Goal: Task Accomplishment & Management: Use online tool/utility

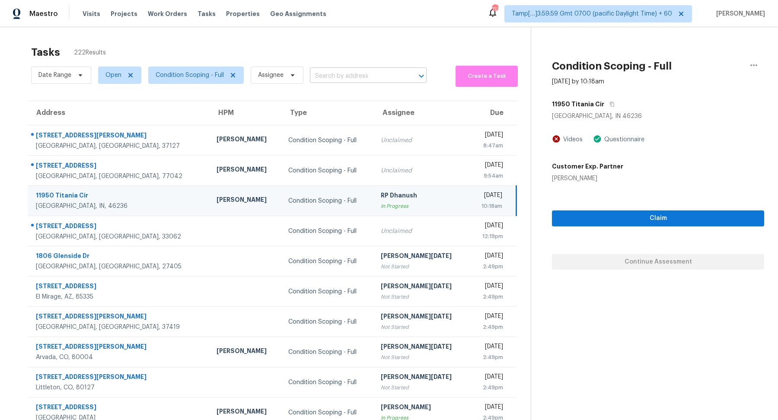
click at [338, 72] on input "text" at bounding box center [356, 76] width 93 height 13
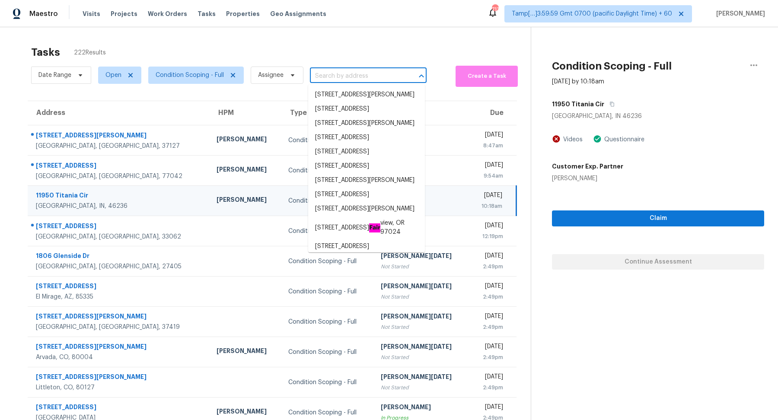
paste input "114 Village Green Ave Woodstock, GA, 30189"
type input "114 Village Green Ave Woodstock, GA, 30189"
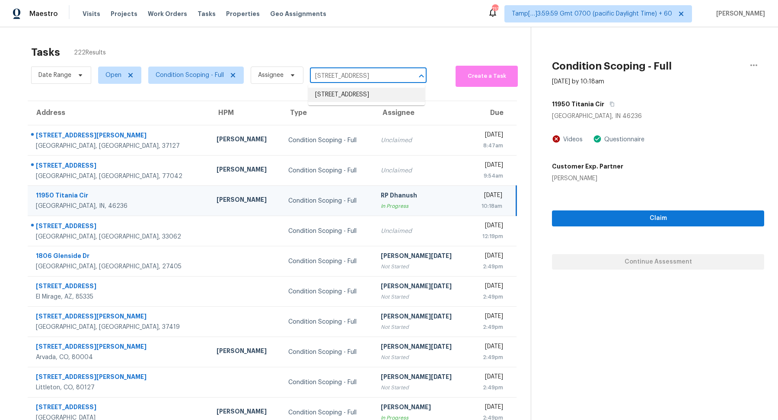
click at [362, 102] on li "114 Village Green Ave, Woodstock, GA 30189" at bounding box center [366, 95] width 117 height 14
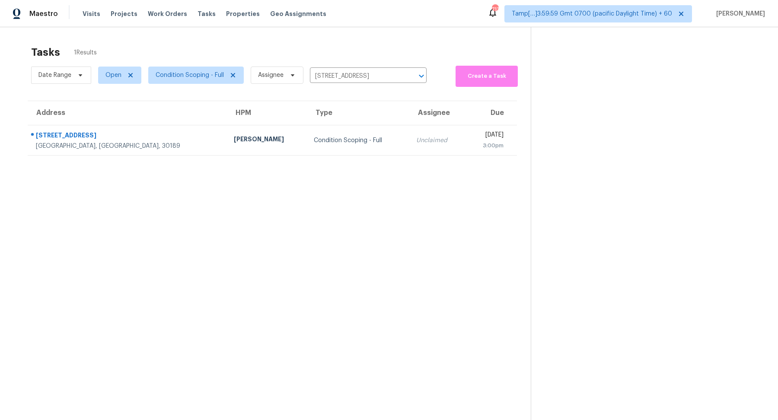
click at [307, 147] on td "Condition Scoping - Full" at bounding box center [358, 140] width 102 height 30
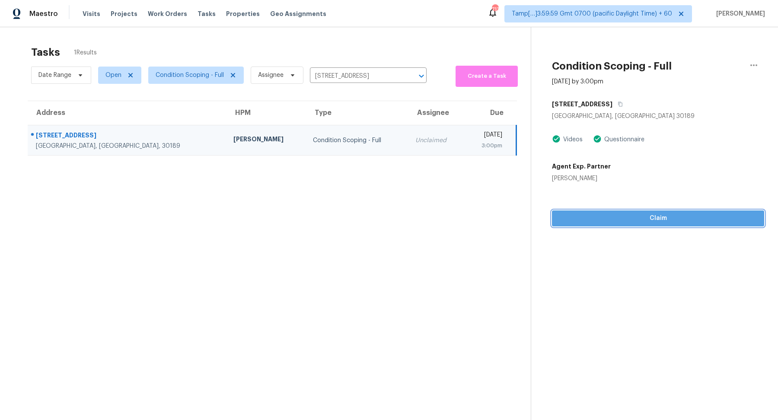
click at [600, 224] on button "Claim" at bounding box center [658, 219] width 212 height 16
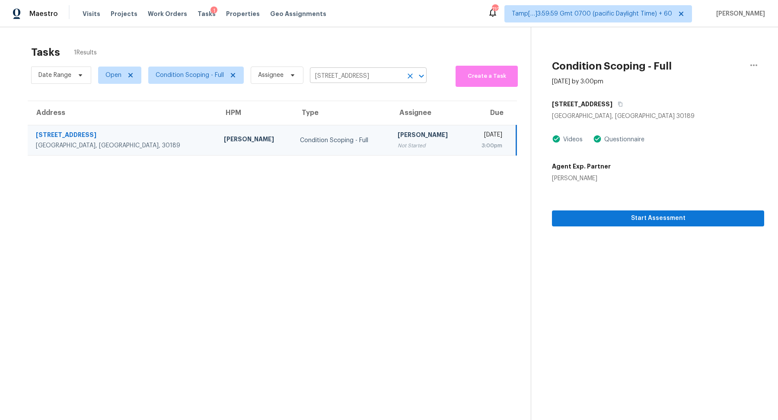
click at [354, 80] on input "114 Village Green Ave, Woodstock, GA 30189" at bounding box center [356, 76] width 93 height 13
paste input "[STREET_ADDRESS]"
type input "114 Village Green Ave, Woodstock, GA 30189"
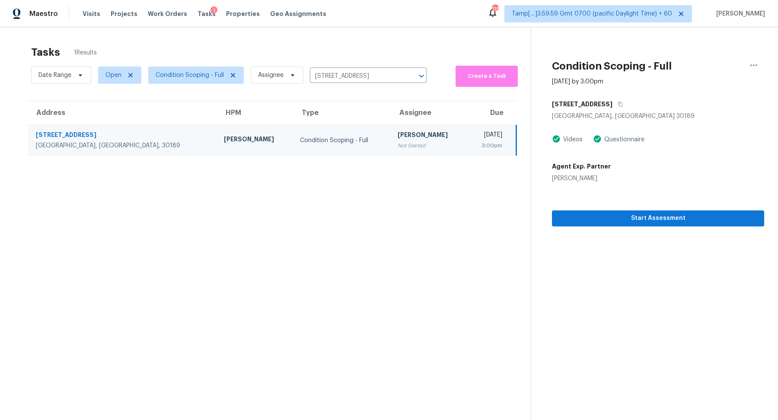
scroll to position [0, 0]
click at [370, 76] on input "114 Village Green Ave, Woodstock, GA 30189" at bounding box center [356, 76] width 93 height 13
click at [409, 77] on icon "Clear" at bounding box center [410, 76] width 9 height 9
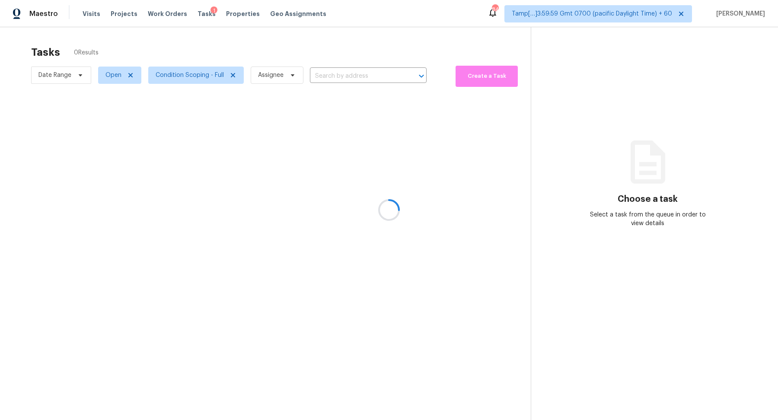
click at [358, 73] on div at bounding box center [389, 210] width 778 height 420
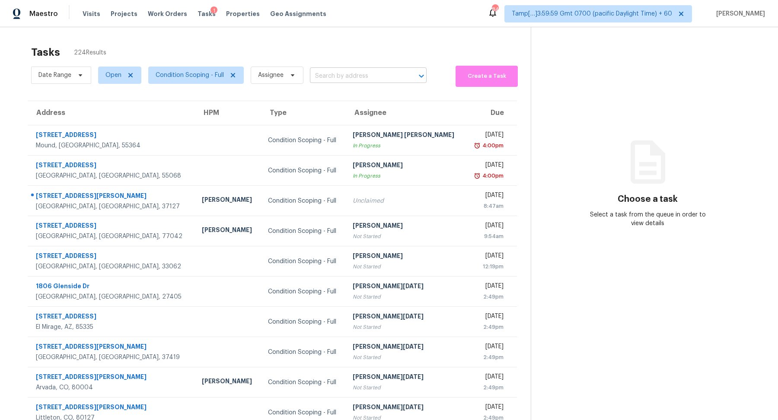
click at [333, 74] on input "text" at bounding box center [356, 76] width 93 height 13
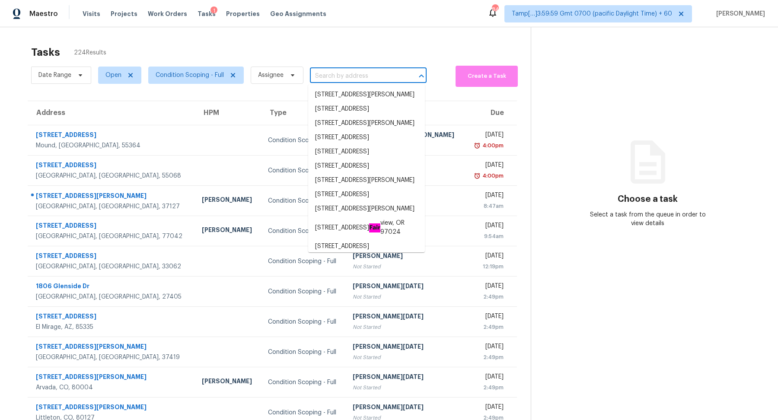
paste input "9920 Timberstone Rd Alpharetta, GA, 30022"
type input "9920 Timberstone Rd Alpharetta, GA, 30022"
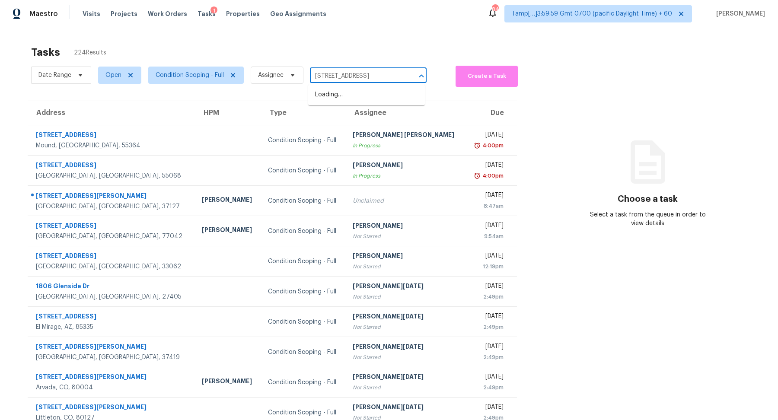
scroll to position [0, 38]
click at [371, 102] on li "9920 Timberstone Rd, Alpharetta, GA 30022" at bounding box center [366, 95] width 117 height 14
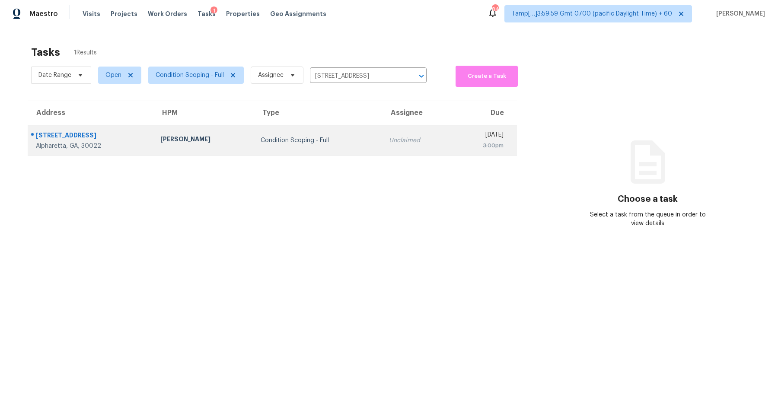
click at [321, 134] on td "Condition Scoping - Full" at bounding box center [318, 140] width 128 height 30
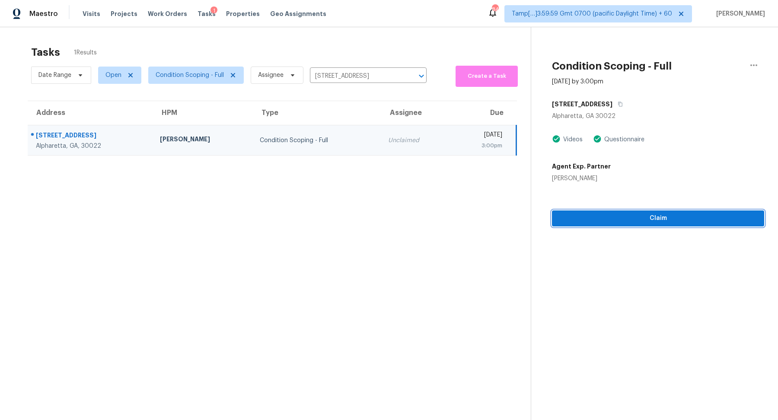
click at [619, 216] on span "Claim" at bounding box center [658, 218] width 198 height 11
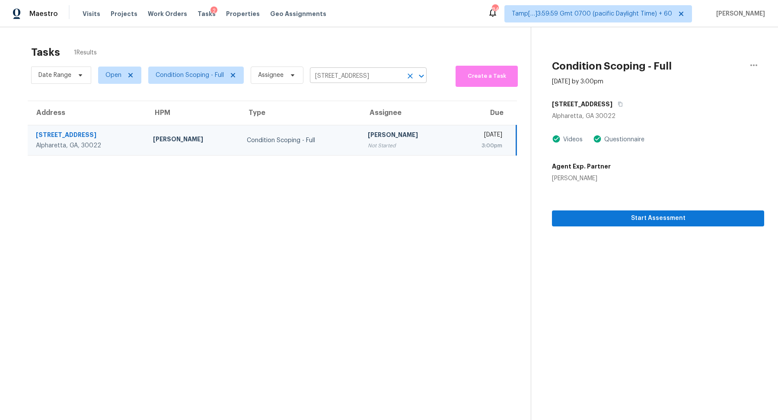
click at [360, 72] on input "9920 Timberstone Rd, Alpharetta, GA 30022" at bounding box center [356, 76] width 93 height 13
paste input "426 Amy Blvd Temple, GA, 30179"
type input "426 Amy Blvd Temple, GA, 30179"
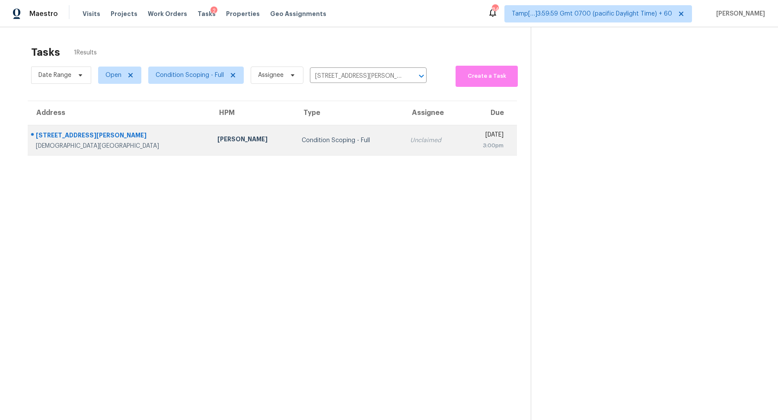
click at [403, 133] on td "Unclaimed" at bounding box center [432, 140] width 59 height 30
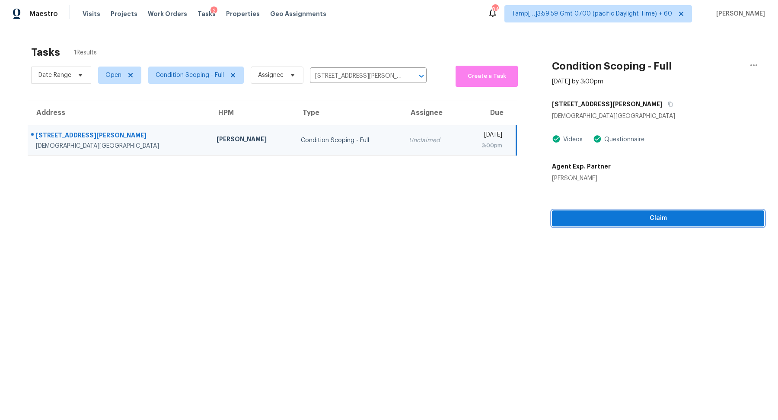
click at [622, 217] on span "Claim" at bounding box center [658, 218] width 198 height 11
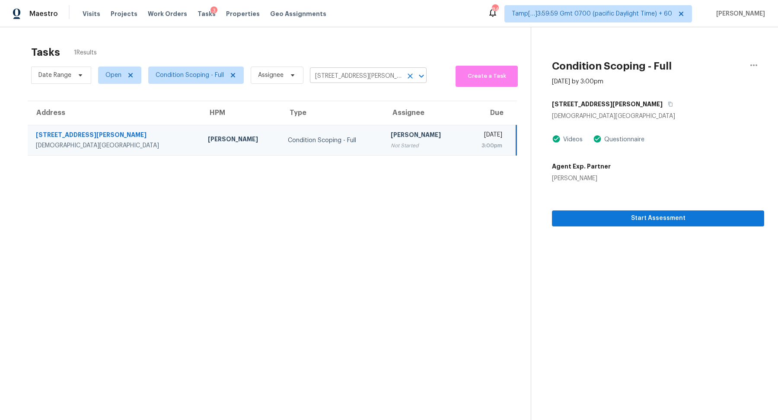
click at [335, 72] on input "426 Amy Blvd, Temple, GA 30179" at bounding box center [356, 76] width 93 height 13
paste input "121 Hunters Mill Rd Woodstock, GA, 30188"
type input "121 Hunters Mill Rd Woodstock, GA, 30188"
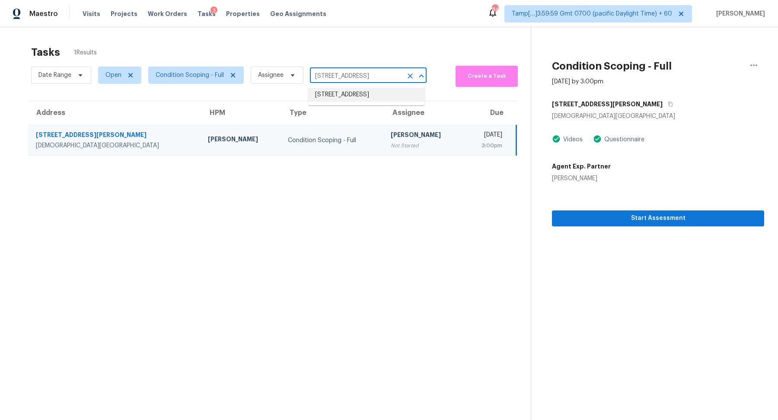
click at [342, 102] on li "121 Hunters Mill Rd, Woodstock, GA 30188" at bounding box center [366, 95] width 117 height 14
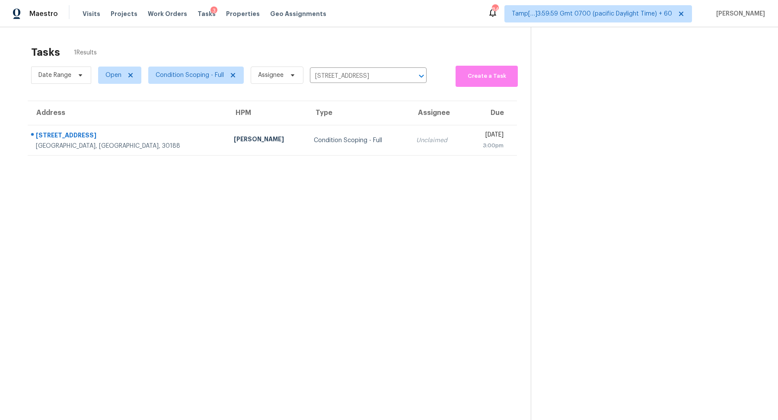
click at [314, 141] on div "Condition Scoping - Full" at bounding box center [358, 140] width 89 height 9
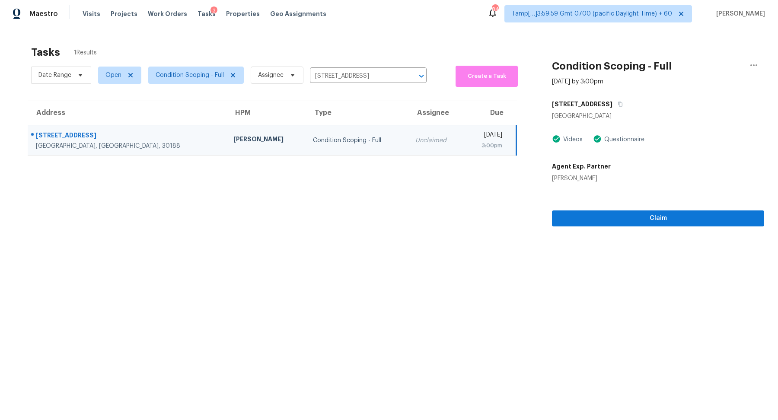
click at [409, 153] on td "Unclaimed" at bounding box center [437, 140] width 56 height 30
click at [582, 219] on span "Claim" at bounding box center [658, 218] width 198 height 11
click at [332, 76] on input "121 Hunters Mill Rd, Woodstock, GA 30188" at bounding box center [356, 76] width 93 height 13
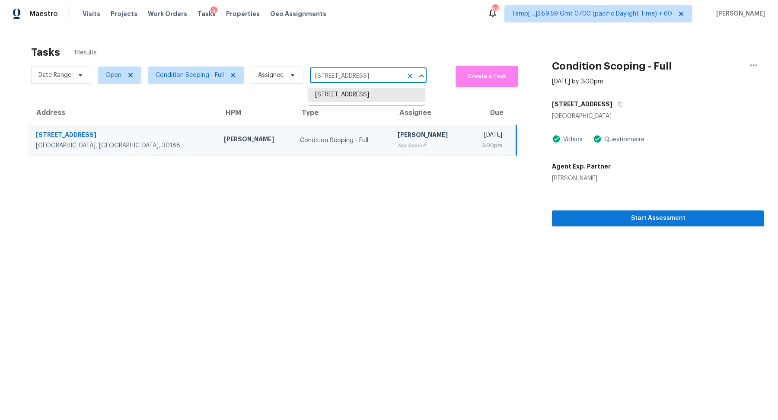
click at [332, 76] on input "121 Hunters Mill Rd, Woodstock, GA 30188" at bounding box center [356, 76] width 93 height 13
paste input "978 Ethel Ln Decatur, GA, 30032"
type input "1978 Ethel Ln Decatur, GA, 30032"
click at [328, 93] on li "1978 Ethel Ln, Decatur, GA 30032" at bounding box center [366, 99] width 117 height 23
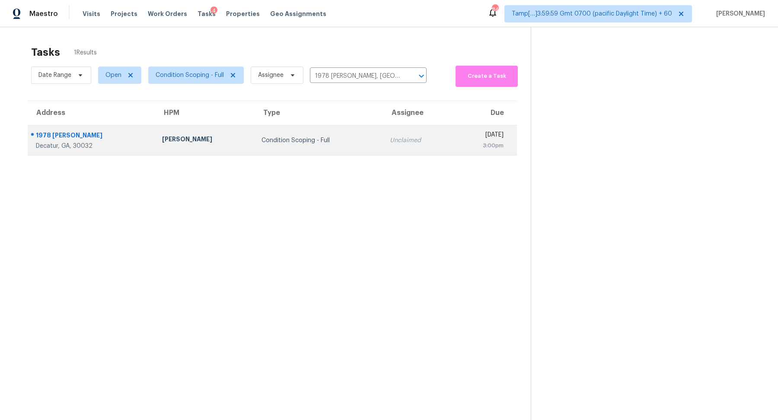
click at [383, 132] on td "Unclaimed" at bounding box center [418, 140] width 70 height 30
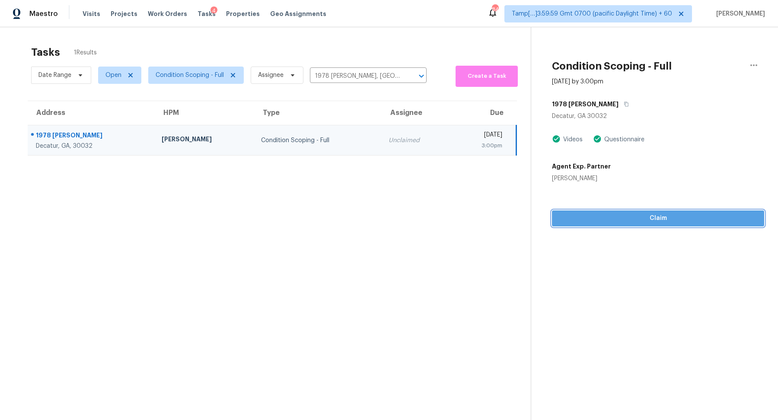
click at [626, 223] on span "Claim" at bounding box center [658, 218] width 198 height 11
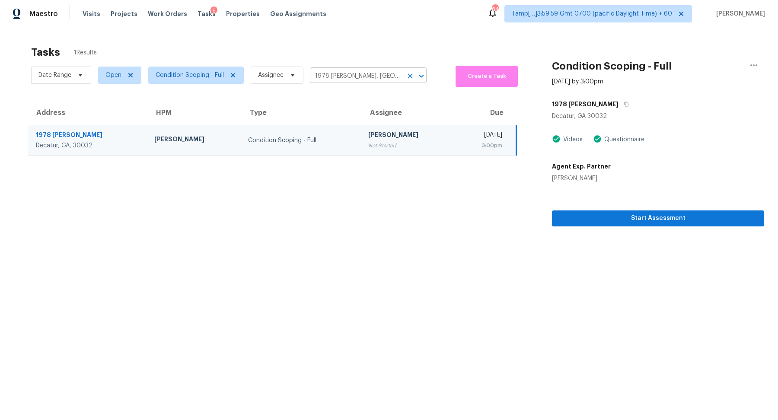
click at [350, 80] on input "1978 Ethel Ln, Decatur, GA 30032" at bounding box center [356, 76] width 93 height 13
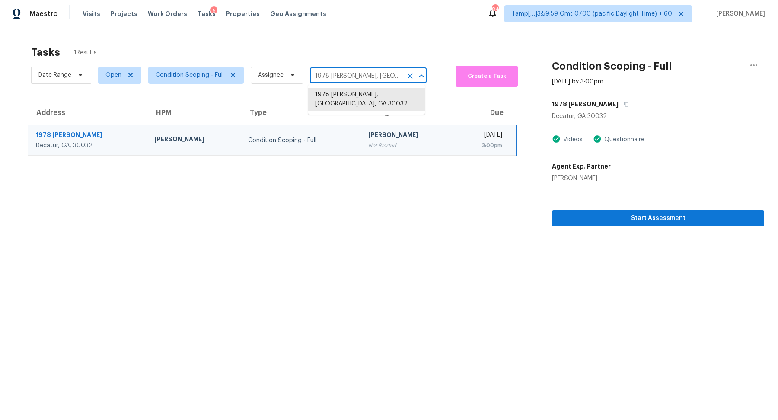
click at [350, 80] on input "1978 Ethel Ln, Decatur, GA 30032" at bounding box center [356, 76] width 93 height 13
paste input "925 Elmsbrook Ln Alpharetta, GA, 30004"
type input "925 Elmsbrook Ln Alpharetta, GA, 30004"
click at [334, 98] on li "925 Elmsbrook Ln, Alpharetta, GA 30004" at bounding box center [366, 95] width 117 height 14
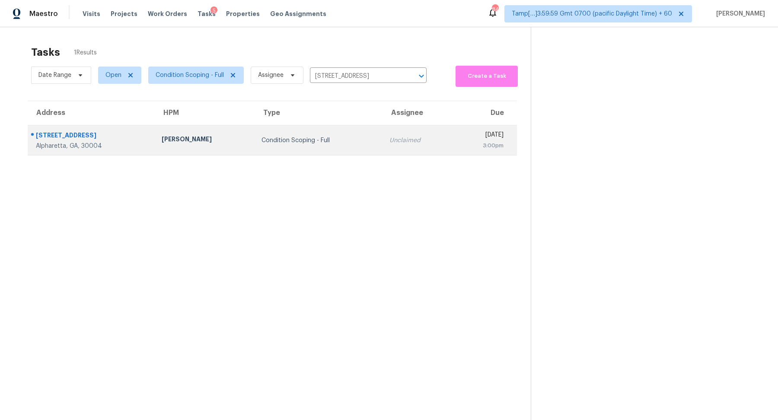
click at [307, 138] on div "Condition Scoping - Full" at bounding box center [319, 140] width 115 height 9
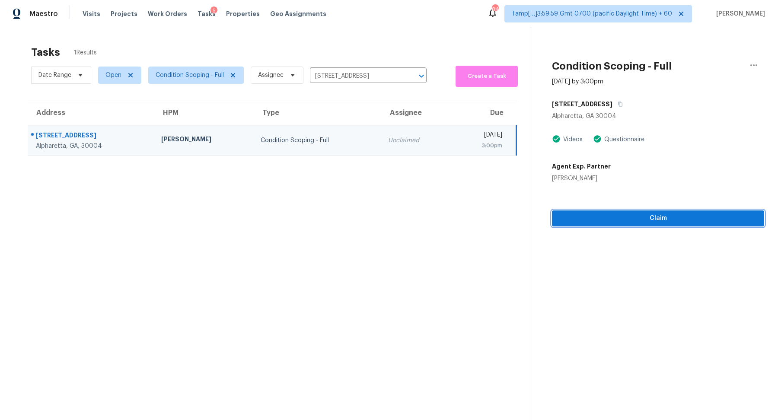
click at [602, 216] on span "Claim" at bounding box center [658, 218] width 198 height 11
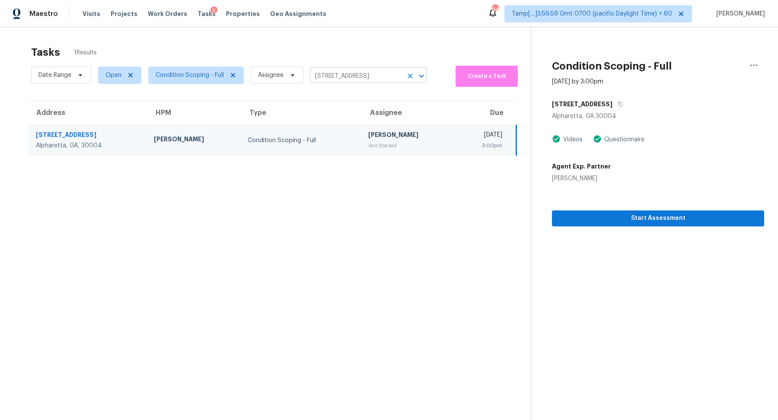
click at [358, 81] on input "925 Elmsbrook Ln, Alpharetta, GA 30004" at bounding box center [356, 76] width 93 height 13
paste input "181 Regency Dr Bethlehem, GA, 30620"
type input "181 Regency Dr Bethlehem, GA, 30620"
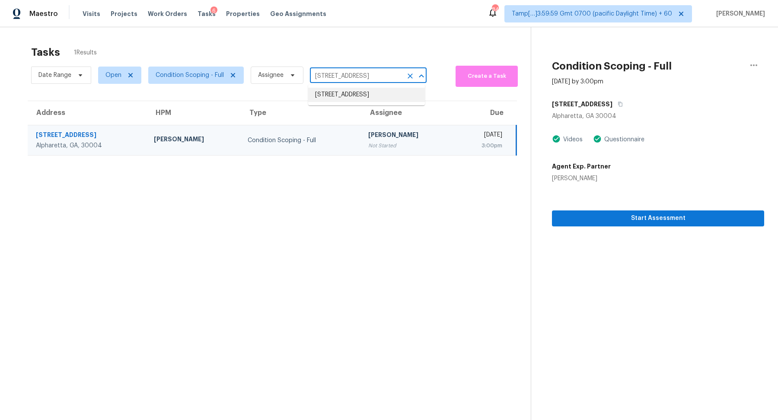
click at [356, 96] on li "181 Regency Dr, Bethlehem, GA 30620" at bounding box center [366, 95] width 117 height 14
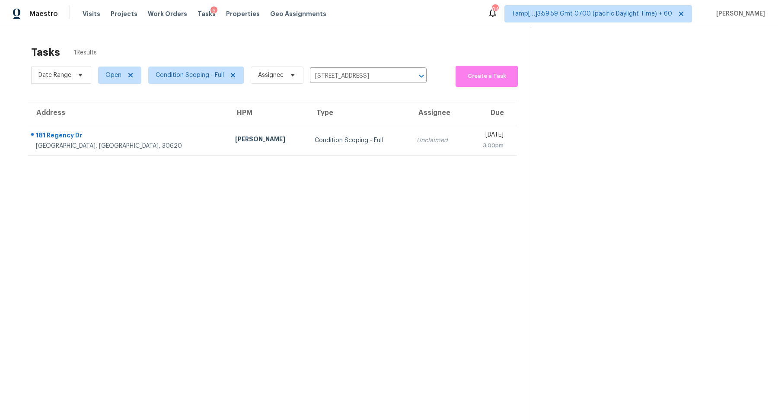
click at [308, 147] on td "Condition Scoping - Full" at bounding box center [359, 140] width 102 height 30
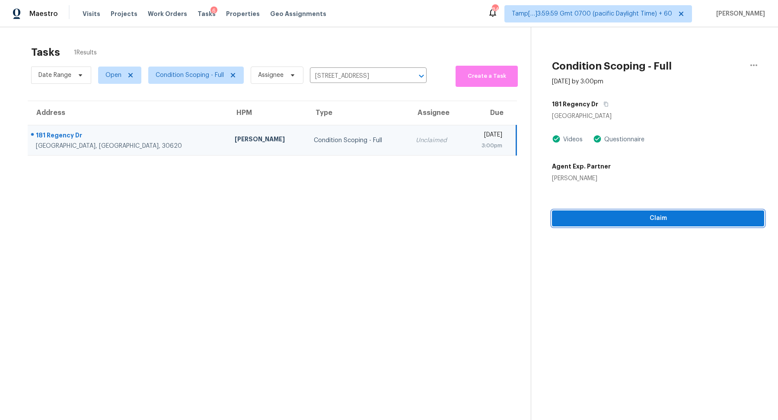
click at [590, 213] on span "Claim" at bounding box center [658, 218] width 198 height 11
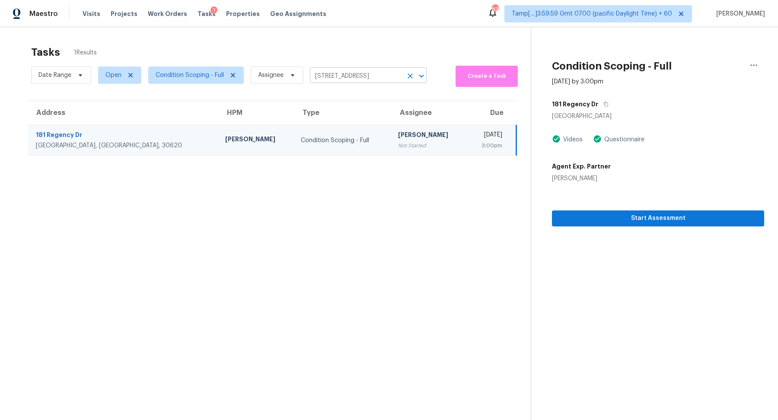
click at [411, 77] on icon "Clear" at bounding box center [410, 76] width 9 height 9
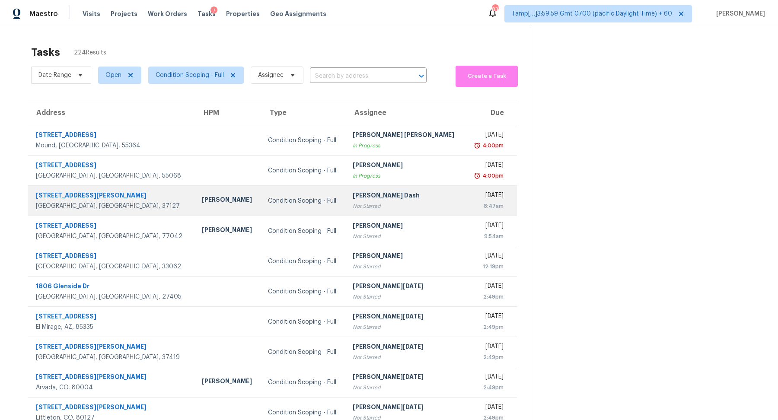
click at [326, 204] on td "Condition Scoping - Full" at bounding box center [303, 201] width 85 height 30
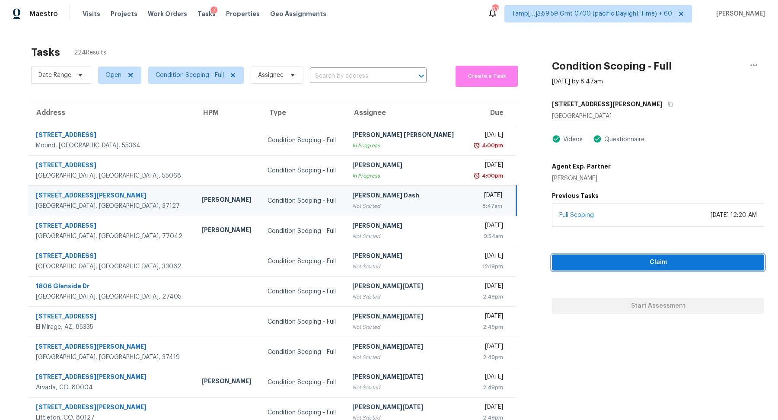
click at [681, 263] on span "Claim" at bounding box center [658, 262] width 198 height 11
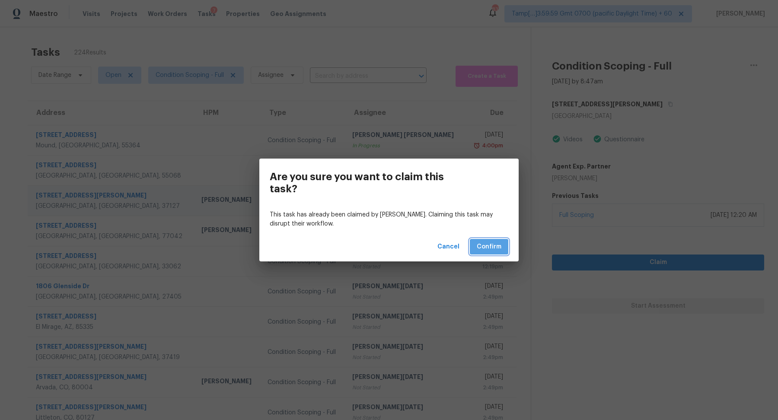
click at [495, 243] on span "Confirm" at bounding box center [489, 247] width 25 height 11
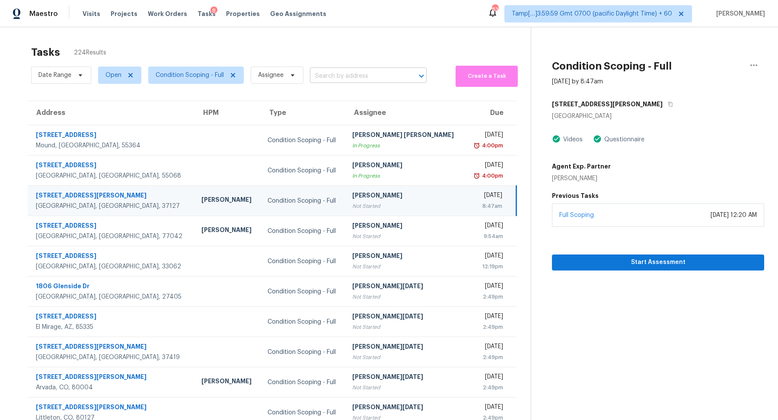
click at [366, 73] on input "text" at bounding box center [356, 76] width 93 height 13
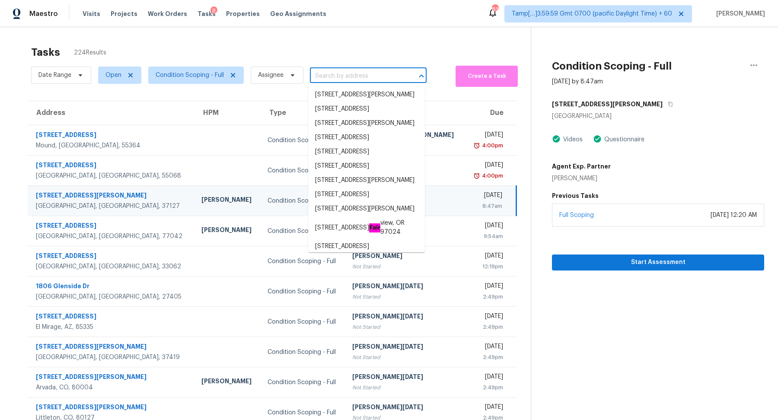
paste input "136 Cape Fear Dr Whitsett, NC, 27377"
type input "136 Cape Fear Dr Whitsett, NC, 27377"
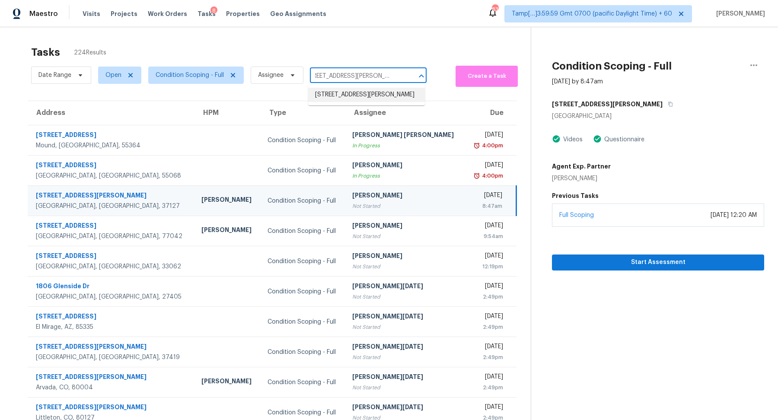
click at [333, 98] on li "136 Cape Fear Dr, Whitsett, NC 27377" at bounding box center [366, 95] width 117 height 14
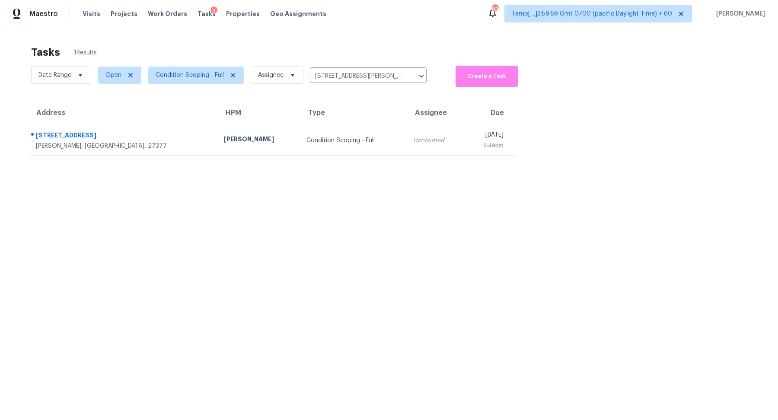
click at [306, 142] on div "Condition Scoping - Full" at bounding box center [352, 140] width 93 height 9
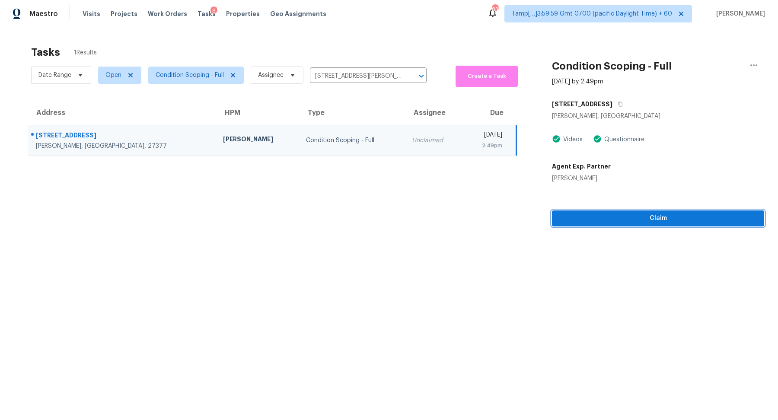
click at [613, 218] on span "Claim" at bounding box center [658, 218] width 198 height 11
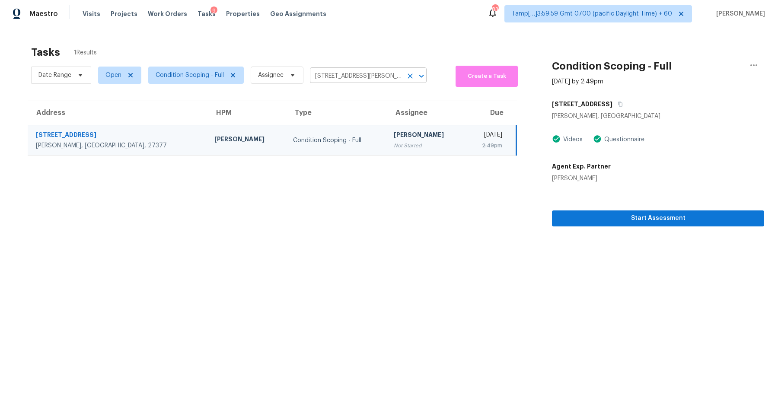
click at [353, 76] on input "136 Cape Fear Dr, Whitsett, NC 27377" at bounding box center [356, 76] width 93 height 13
paste input "04 Brennan Ct Durham, NC, 27703"
type input "104 Brennan Ct Durham, NC, 27703"
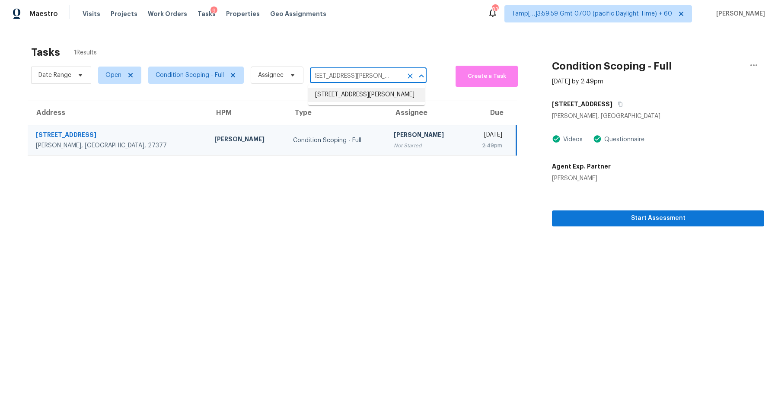
click at [337, 93] on li "104 Brennan Ct, Durham, NC 27703" at bounding box center [366, 95] width 117 height 14
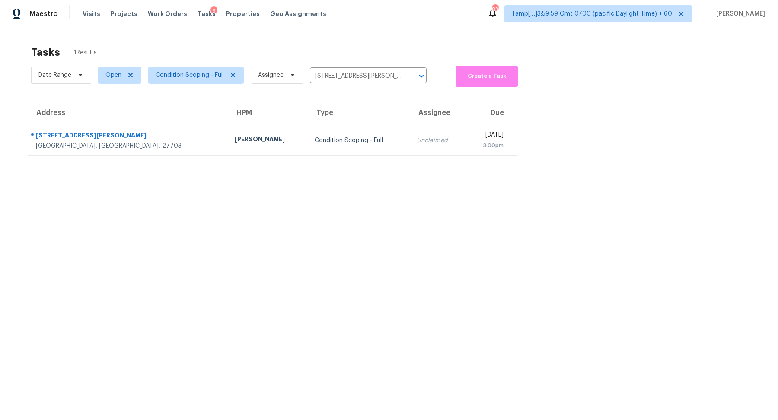
click at [308, 126] on td "Condition Scoping - Full" at bounding box center [359, 140] width 102 height 30
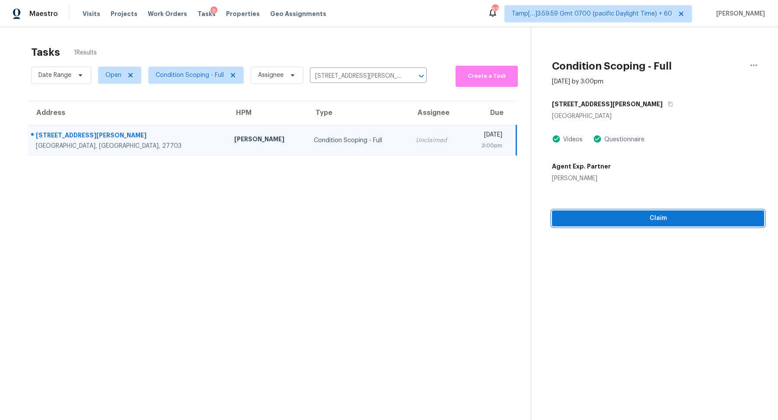
click at [600, 219] on span "Claim" at bounding box center [658, 218] width 198 height 11
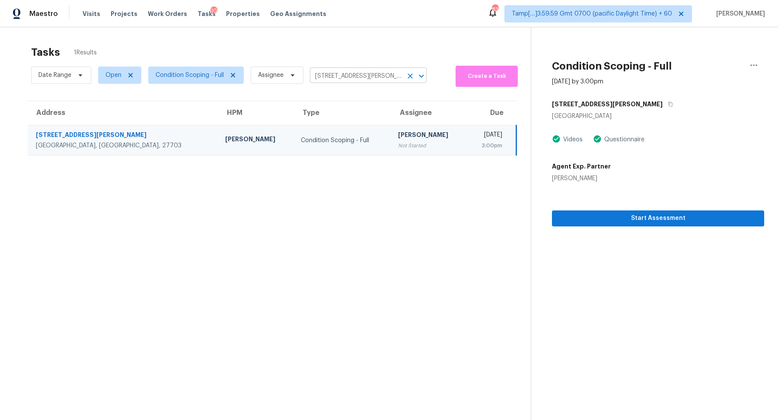
click at [365, 74] on input "104 Brennan Ct, Durham, NC 27703" at bounding box center [356, 76] width 93 height 13
paste input "873 Penny Royal Ave Fort Mill, SC, 29715"
type input "873 Penny Royal Ave Fort Mill, SC, 29715"
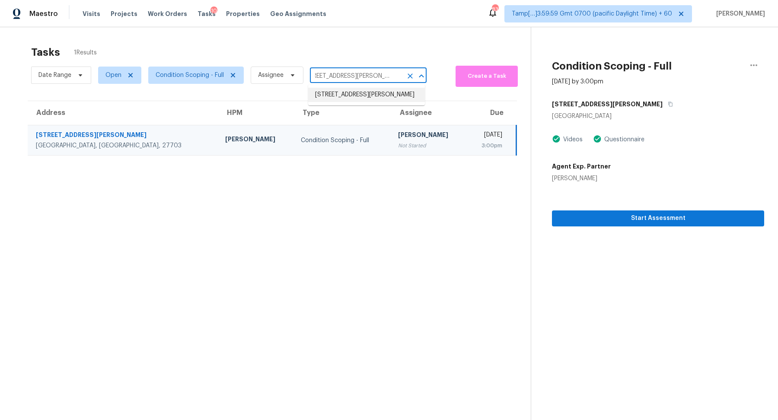
click at [340, 99] on li "873 Penny Royal Ave, Fort Mill, SC 29715" at bounding box center [366, 95] width 117 height 14
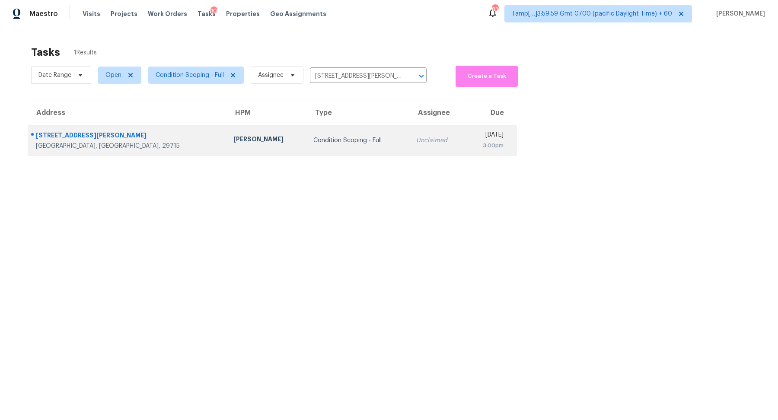
click at [313, 137] on div "Condition Scoping - Full" at bounding box center [357, 140] width 89 height 9
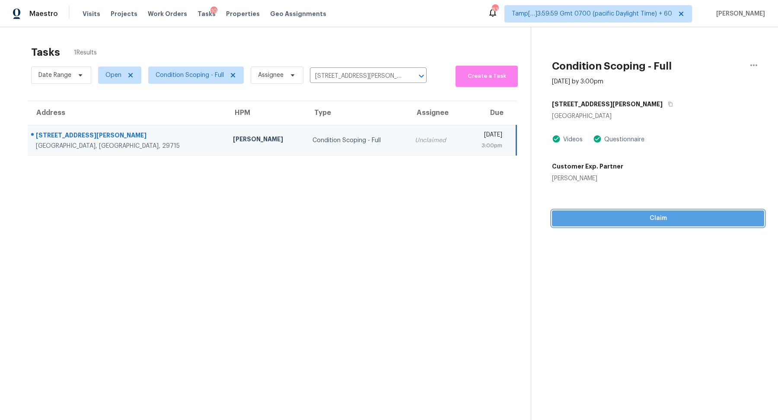
click at [643, 222] on span "Claim" at bounding box center [658, 218] width 198 height 11
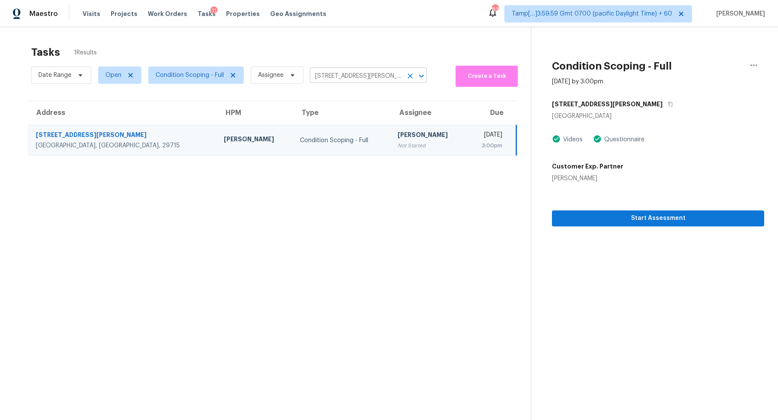
click at [354, 80] on input "873 Penny Royal Ave, Fort Mill, SC 29715" at bounding box center [356, 76] width 93 height 13
paste input "2381 Talon Point Cir Fort Mill, SC,"
type input "2381 Talon Point Cir Fort Mill, SC, 29715"
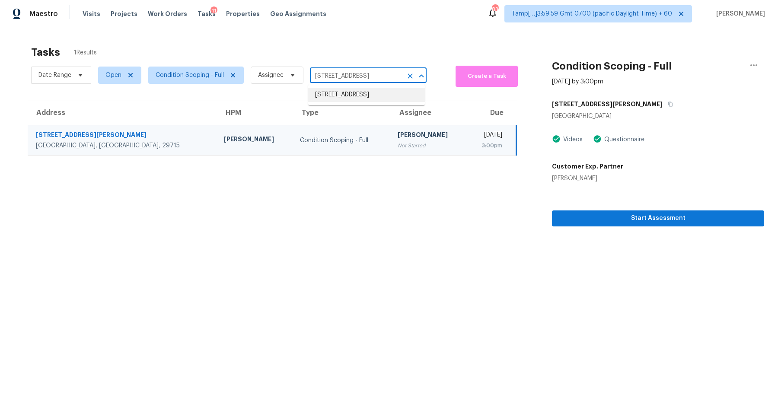
click at [354, 101] on li "2381 Talon Point Cir, Fort Mill, SC 29715" at bounding box center [366, 95] width 117 height 14
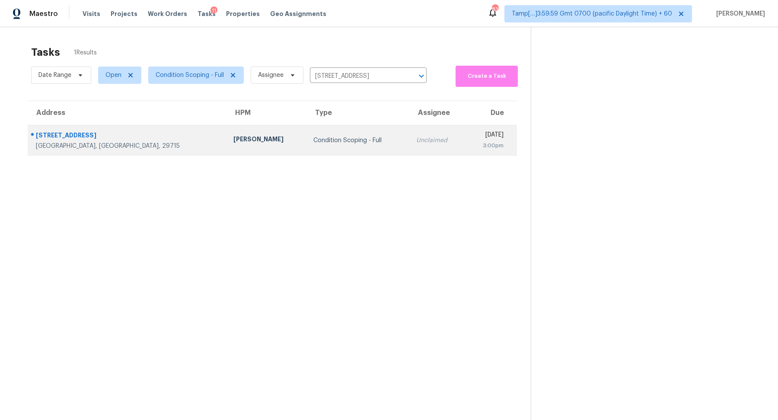
click at [306, 132] on td "Condition Scoping - Full" at bounding box center [357, 140] width 103 height 30
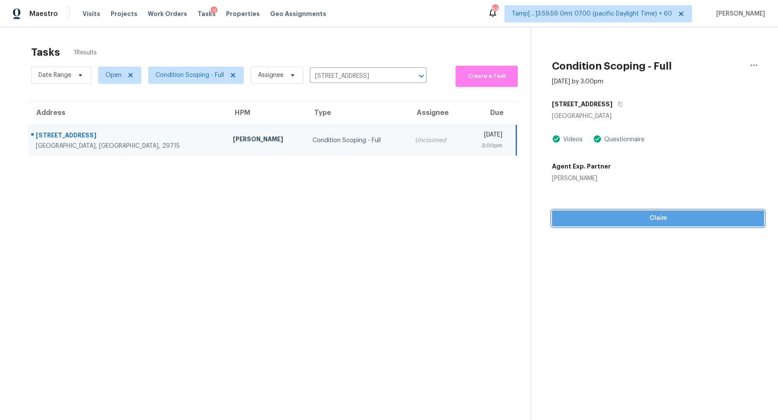
click at [622, 216] on span "Claim" at bounding box center [658, 218] width 198 height 11
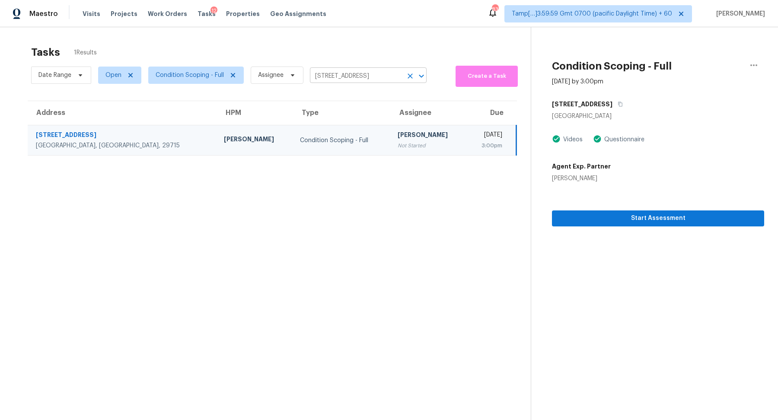
click at [349, 80] on input "2381 Talon Point Cir, Fort Mill, SC 29715" at bounding box center [356, 76] width 93 height 13
paste input "7200 Rollingridge Dr Charlotte, NC, 28211"
type input "7200 Rollingridge Dr Charlotte, NC, 28211"
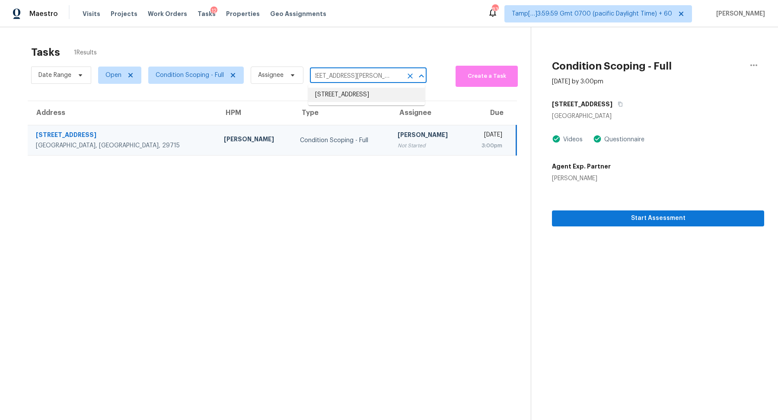
click at [348, 102] on li "7200 Rollingridge Dr, Charlotte, NC 28211" at bounding box center [366, 95] width 117 height 14
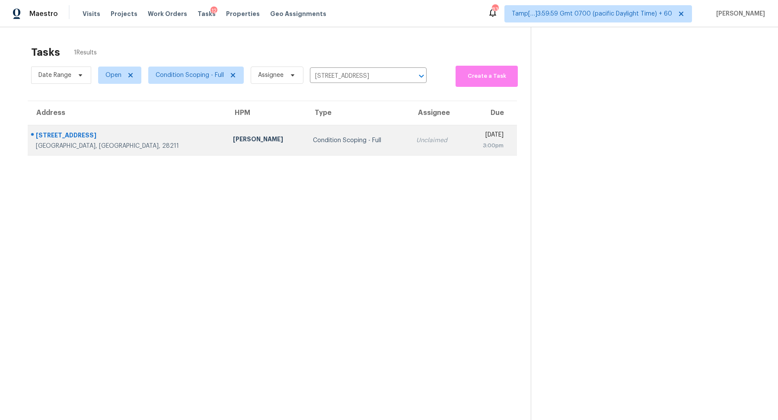
click at [313, 136] on div "Condition Scoping - Full" at bounding box center [357, 140] width 89 height 9
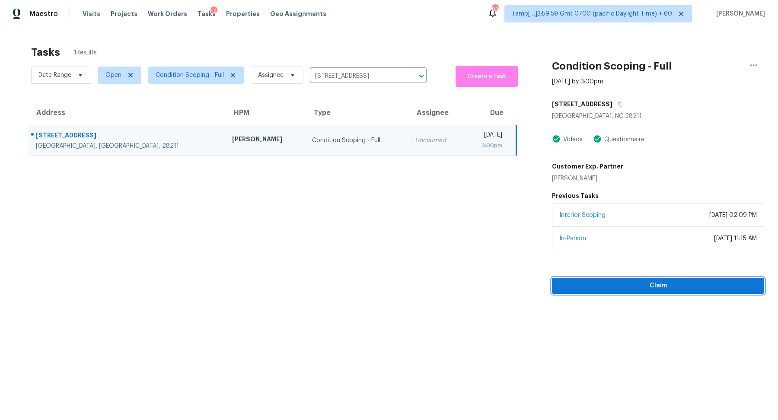
click at [623, 285] on span "Claim" at bounding box center [658, 286] width 198 height 11
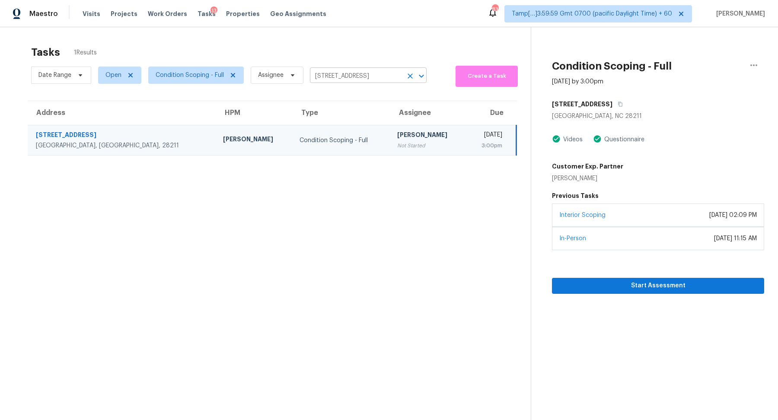
click at [327, 79] on input "7200 Rollingridge Dr, Charlotte, NC 28211" at bounding box center [356, 76] width 93 height 13
paste input "1686 Scarbrough Cir SW Concord, NC, 28025"
type input "1686 Scarbrough Cir SW Concord, NC, 28025"
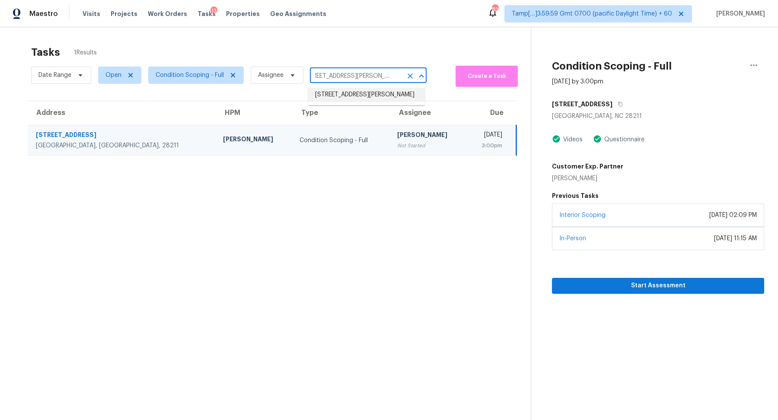
click at [335, 101] on li "1686 Scarbrough Cir SW, Concord, NC 28025" at bounding box center [366, 95] width 117 height 14
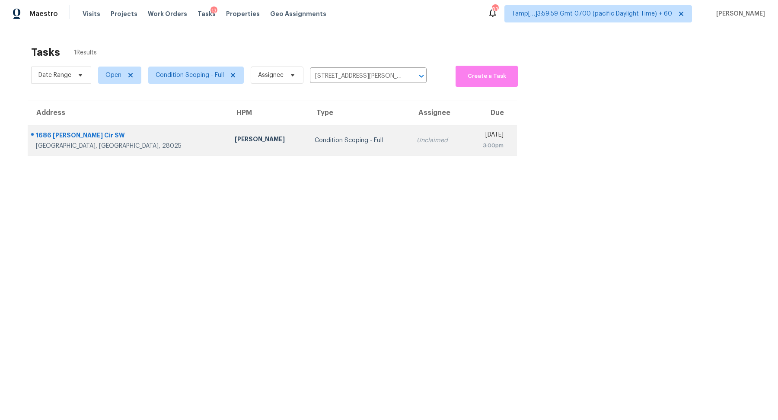
click at [309, 127] on td "Condition Scoping - Full" at bounding box center [359, 140] width 102 height 30
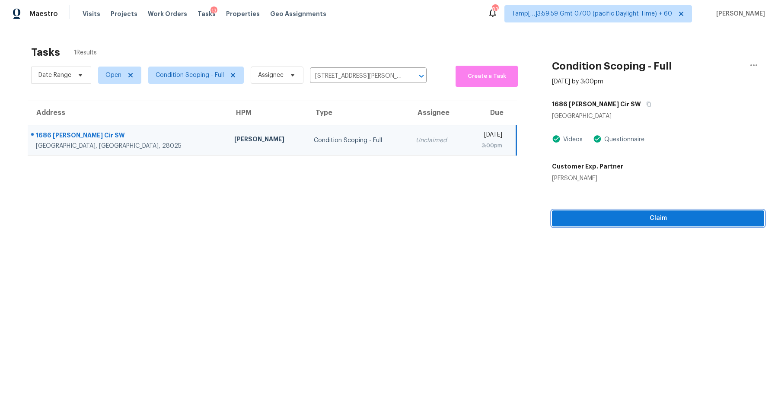
click at [642, 220] on span "Claim" at bounding box center [658, 218] width 198 height 11
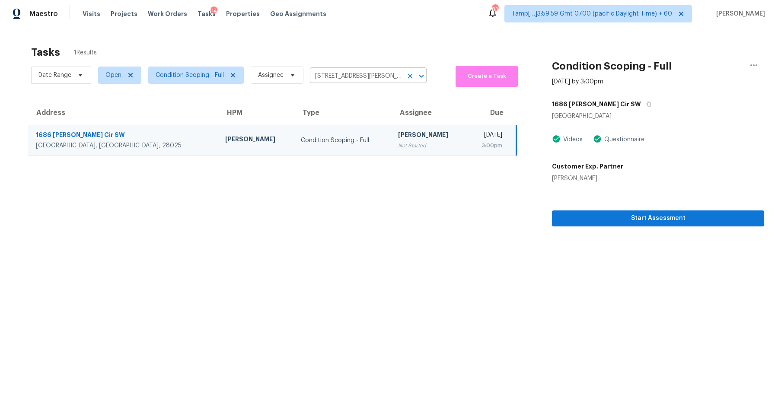
click at [358, 78] on input "1686 Scarbrough Cir SW, Concord, NC 28025" at bounding box center [356, 76] width 93 height 13
paste input "155 Vine Cliff Ln Charlotte, NC, 28214"
type input "1155 Vine Cliff Ln Charlotte, NC, 28214"
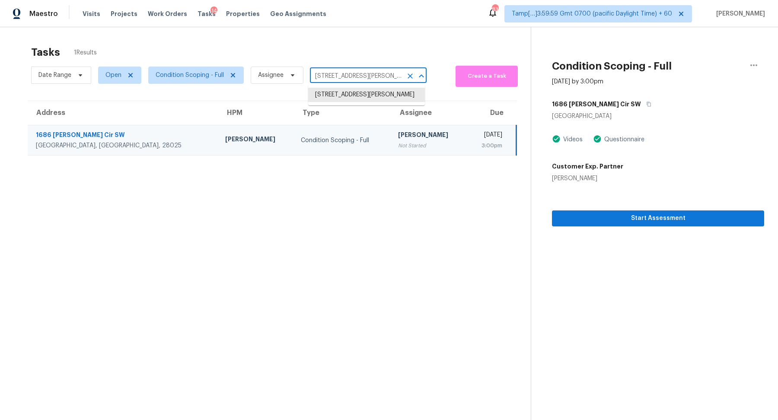
scroll to position [0, 19]
click at [351, 95] on li "1155 Vine Cliff Ln, Charlotte, NC 28214" at bounding box center [366, 95] width 117 height 14
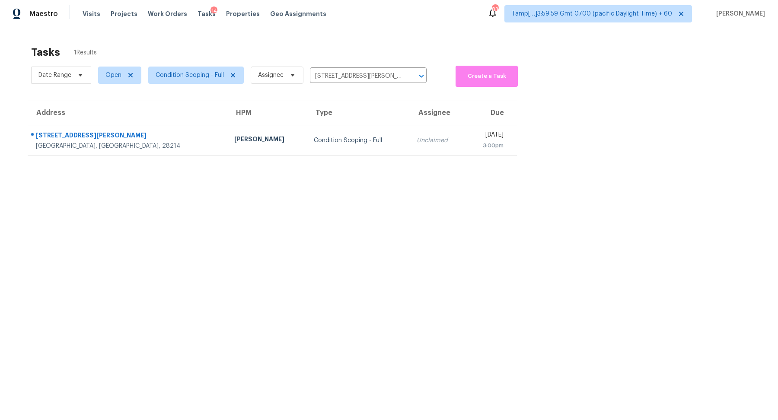
click at [315, 137] on div "Condition Scoping - Full" at bounding box center [358, 140] width 89 height 9
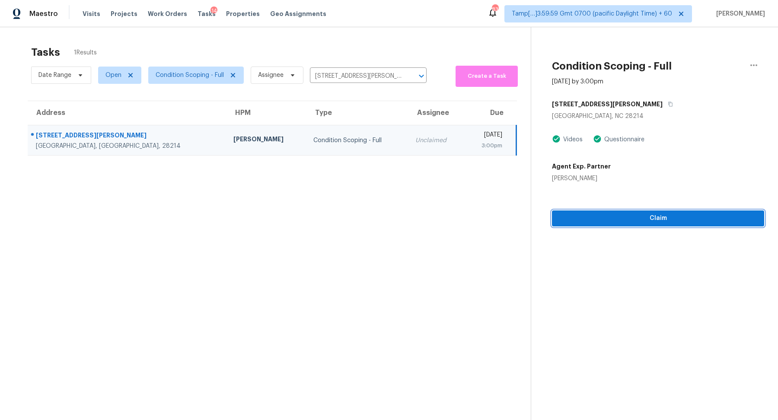
click at [653, 223] on button "Claim" at bounding box center [658, 219] width 212 height 16
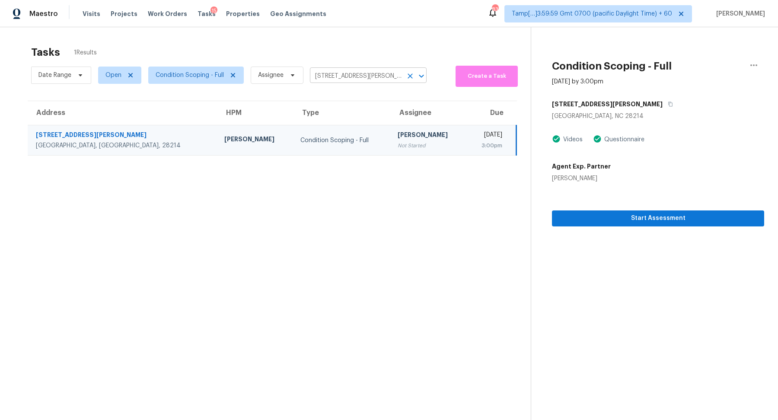
click at [372, 79] on input "1155 Vine Cliff Ln, Charlotte, NC 28214" at bounding box center [356, 76] width 93 height 13
paste input "3013 Downy Woodpecker Rd Weeki Wachee, FL, 346"
type input "13013 Downy Woodpecker Rd Weeki Wachee, FL, 34614"
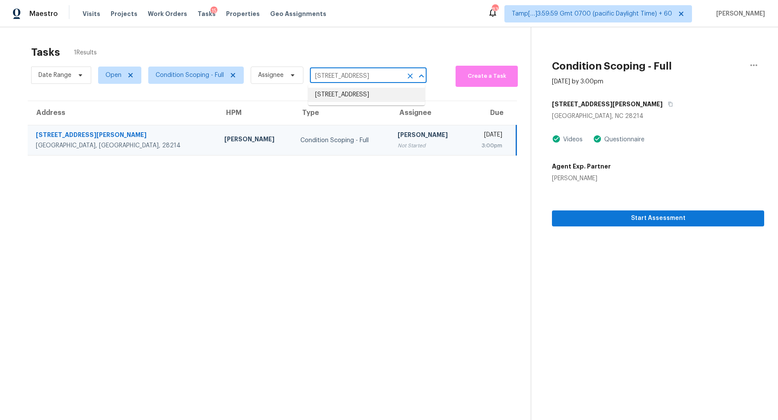
click at [331, 102] on li "13013 Downy Woodpecker Rd, Weeki Wachee, FL 34614" at bounding box center [366, 95] width 117 height 14
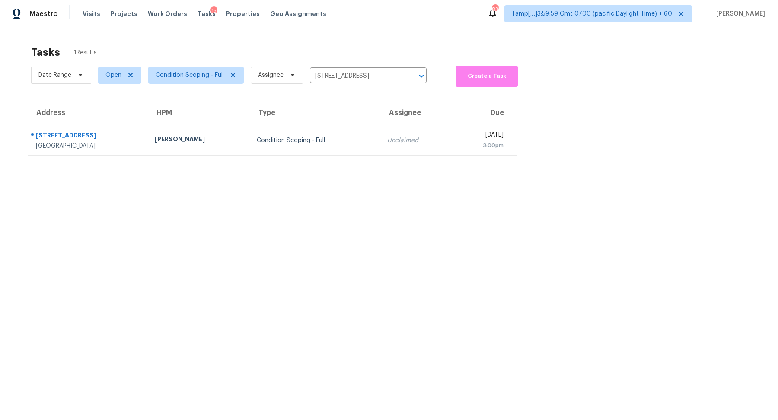
click at [380, 135] on td "Unclaimed" at bounding box center [415, 140] width 71 height 30
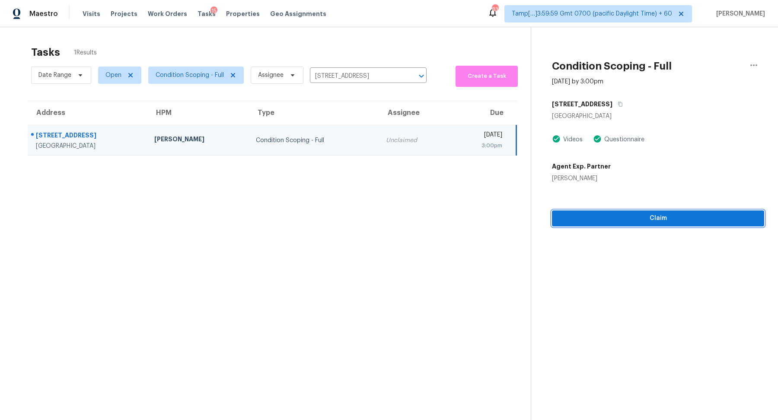
click at [618, 219] on span "Claim" at bounding box center [658, 218] width 198 height 11
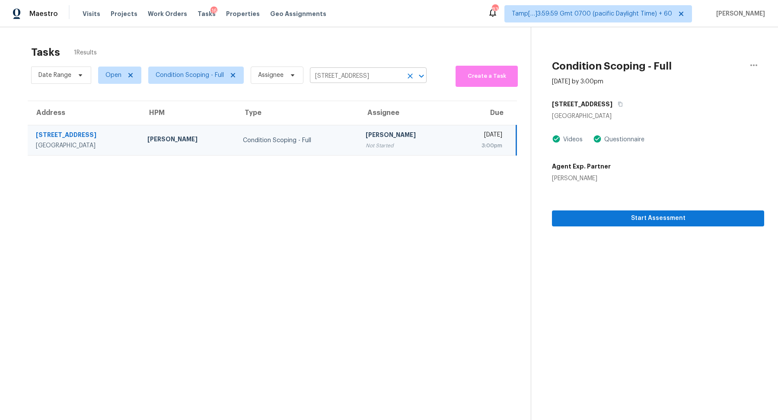
click at [348, 76] on input "13013 Downy Woodpecker Rd, Weeki Wachee, FL 34614" at bounding box center [356, 76] width 93 height 13
paste input "46 Bressler Ln Palm Coast, FL, 32137"
type input "46 Bressler Ln Palm Coast, FL, 32137"
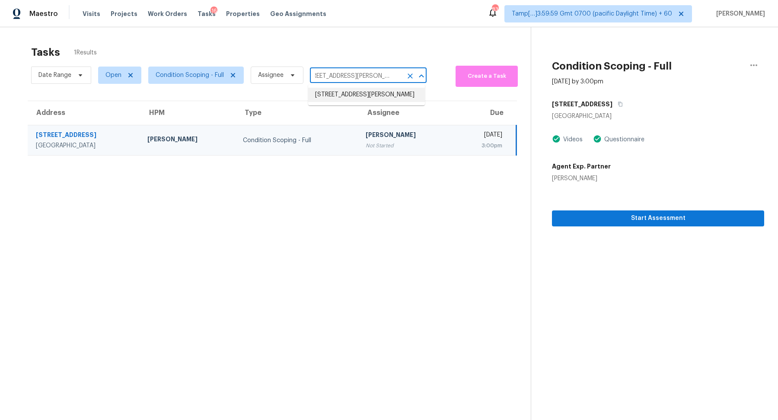
click at [332, 92] on li "46 Bressler Ln, Palm Coast, FL 32137" at bounding box center [366, 95] width 117 height 14
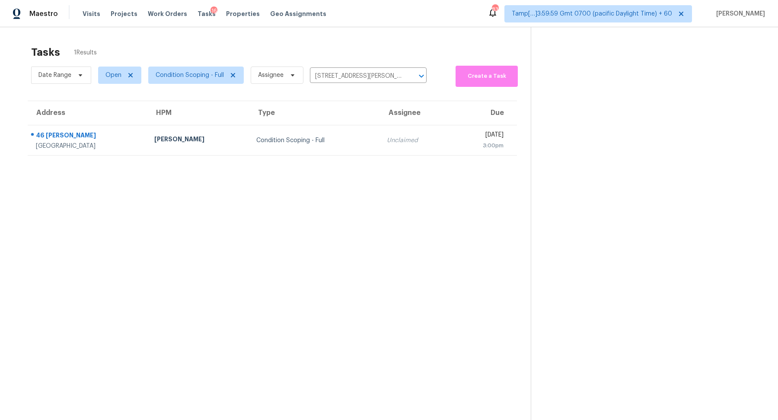
click at [313, 136] on div "Condition Scoping - Full" at bounding box center [314, 140] width 117 height 9
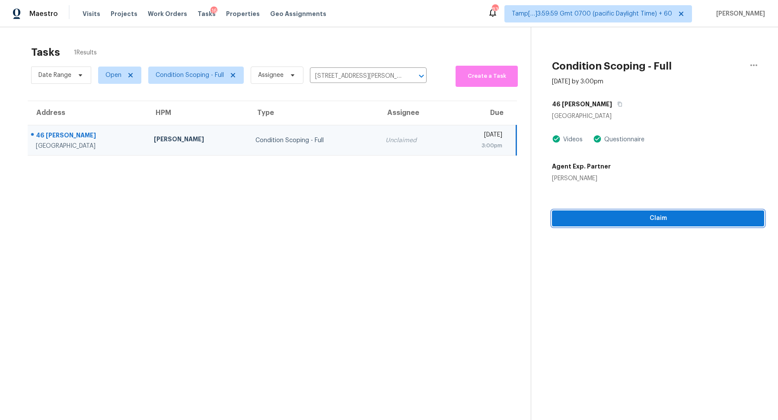
click at [610, 218] on span "Claim" at bounding box center [658, 218] width 198 height 11
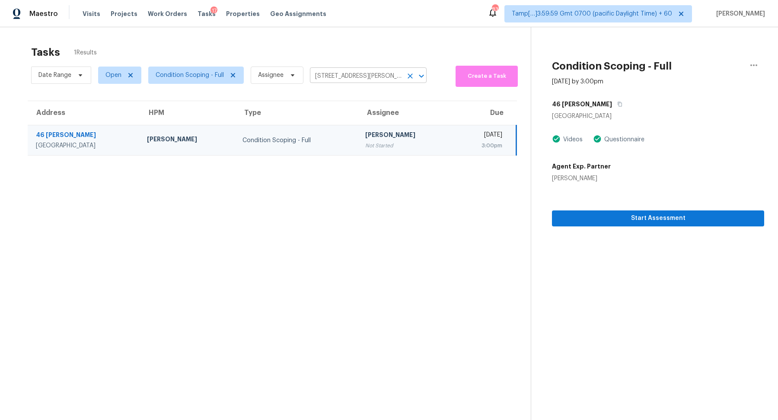
click at [354, 73] on input "46 Bressler Ln, Palm Coast, FL 32137" at bounding box center [356, 76] width 93 height 13
paste input "3643 Burning Palms Ct Houston, TX, 77042"
type input "3643 Burning Palms Ct Houston, TX, 77042"
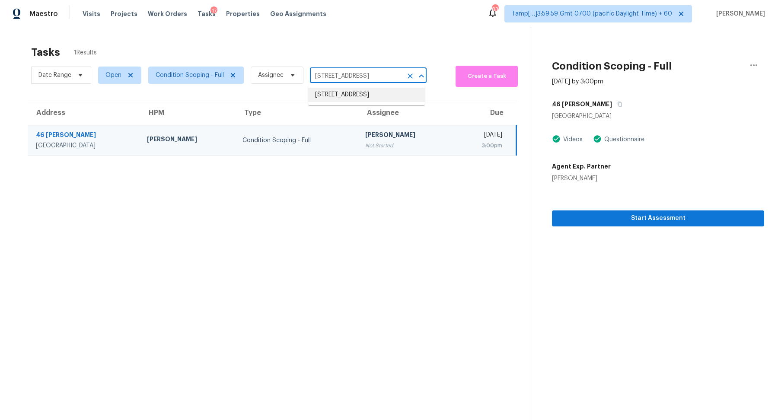
click at [330, 99] on li "3643 Burning Palms Ct, Houston, TX 77042" at bounding box center [366, 95] width 117 height 14
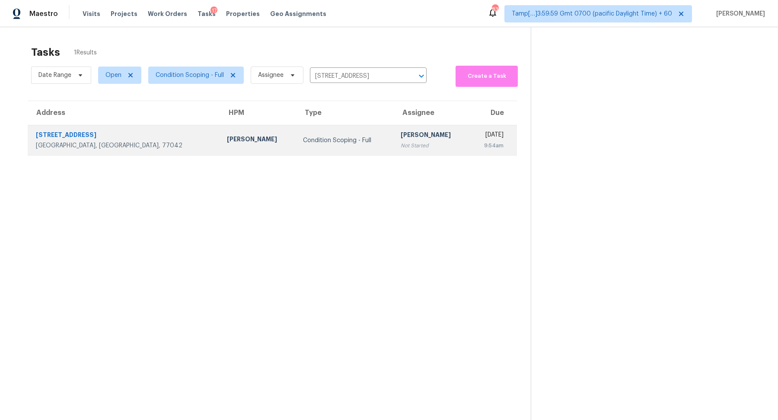
click at [303, 139] on div "Condition Scoping - Full" at bounding box center [345, 140] width 84 height 9
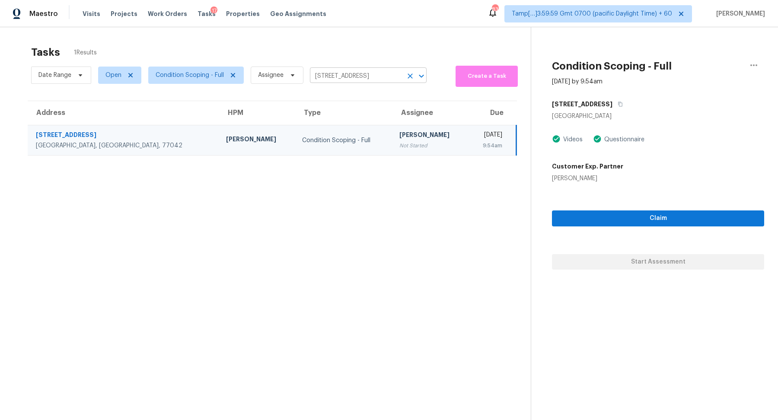
click at [357, 79] on input "3643 Burning Palms Ct, Houston, TX 77042" at bounding box center [356, 76] width 93 height 13
paste input "136 Cape Fear Dr Whitsett, NC, 27377"
type input "136 Cape Fear Dr Whitsett, NC, 27377"
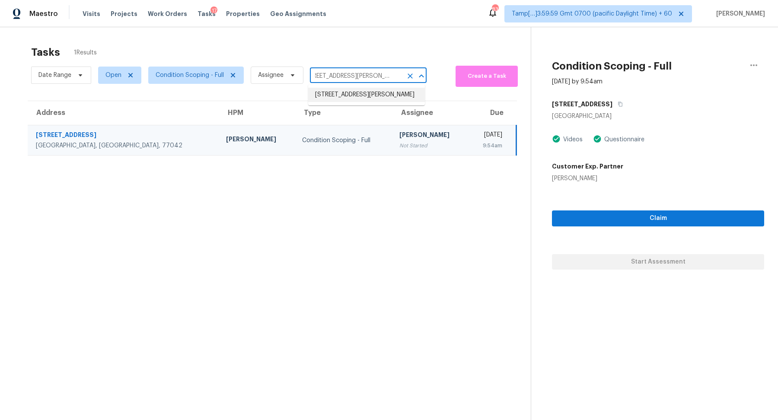
click at [349, 95] on li "136 Cape Fear Dr, Whitsett, NC 27377" at bounding box center [366, 95] width 117 height 14
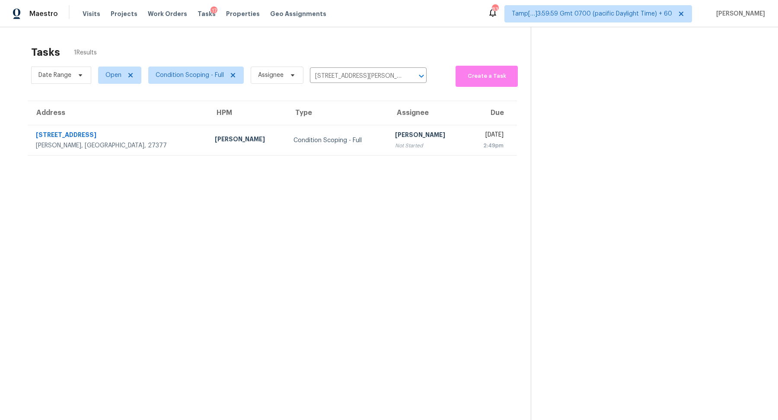
click at [293, 156] on section "Tasks 1 Results Date Range Open Condition Scoping - Full Assignee 136 Cape Fear…" at bounding box center [272, 244] width 517 height 406
click at [345, 78] on input "136 Cape Fear Dr, Whitsett, NC 27377" at bounding box center [356, 76] width 93 height 13
paste input "22 Sayre Ln Murfreesboro, TN, 3712"
type input "22 Sayre Ln Murfreesboro, TN, 37127"
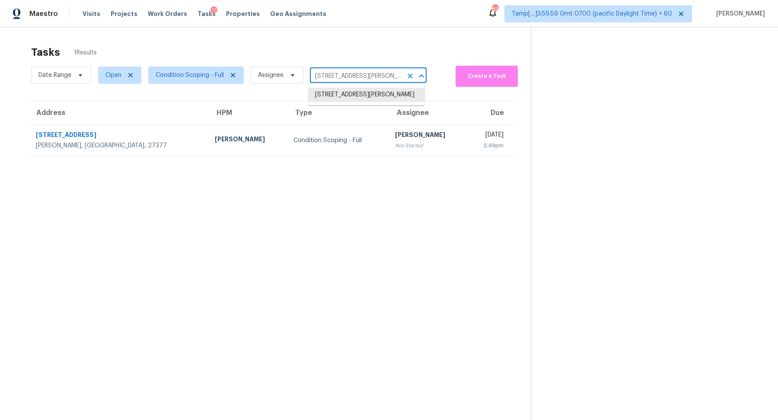
scroll to position [0, 15]
click at [335, 97] on li "122 Sayre Ln, Murfreesboro, TN 37127" at bounding box center [366, 95] width 117 height 14
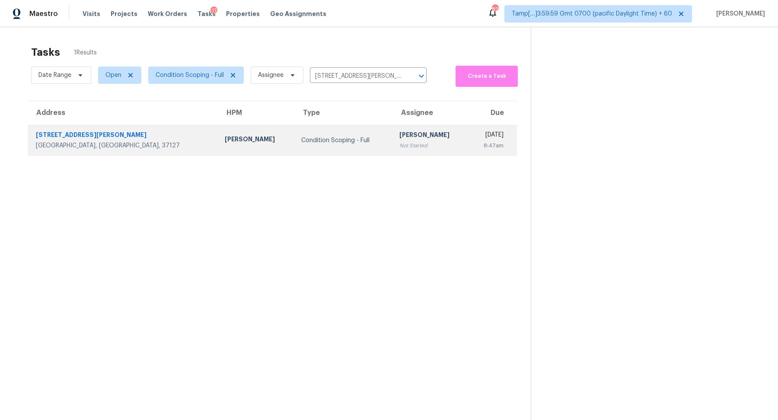
click at [294, 155] on td "Condition Scoping - Full" at bounding box center [343, 140] width 98 height 30
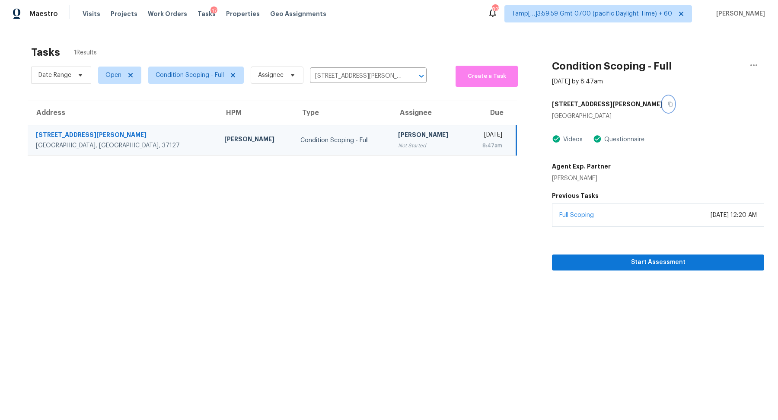
click at [668, 105] on icon "button" at bounding box center [670, 104] width 5 height 5
click at [611, 262] on span "Start Assessment" at bounding box center [658, 262] width 198 height 11
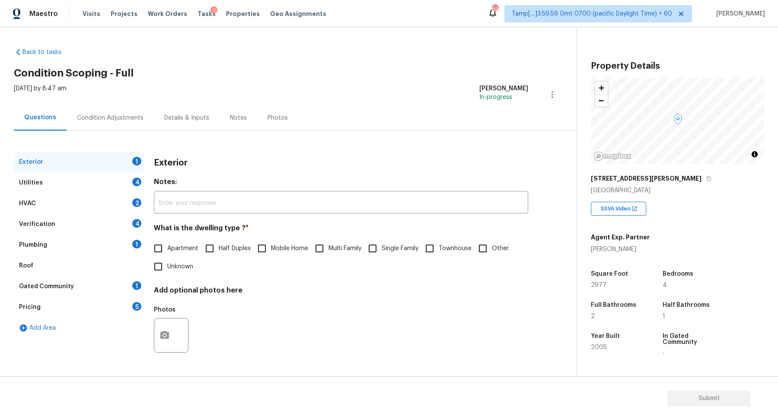
click at [392, 242] on label "Single Family" at bounding box center [391, 248] width 55 height 18
click at [382, 242] on input "Single Family" at bounding box center [373, 248] width 18 height 18
checkbox input "true"
click at [112, 182] on div "Utilities 4" at bounding box center [79, 182] width 130 height 21
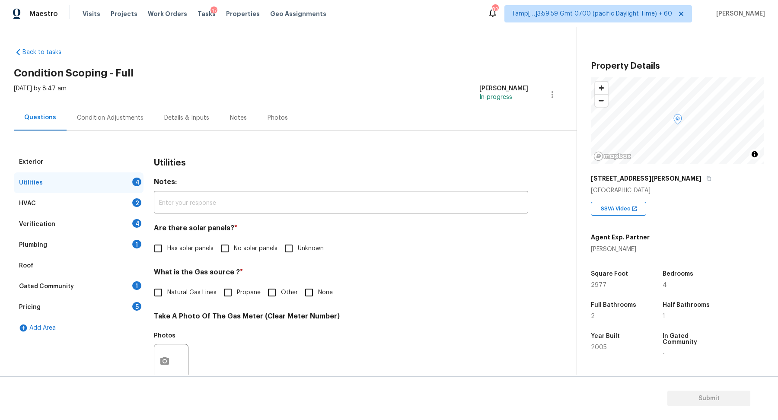
click at [243, 241] on label "No solar panels" at bounding box center [247, 248] width 62 height 18
click at [234, 241] on input "No solar panels" at bounding box center [225, 248] width 18 height 18
checkbox input "true"
click at [192, 293] on span "Natural Gas Lines" at bounding box center [191, 293] width 49 height 9
click at [167, 293] on input "Natural Gas Lines" at bounding box center [158, 293] width 18 height 18
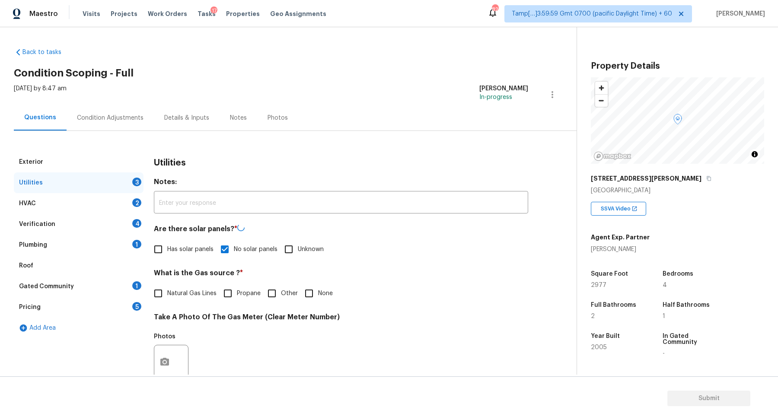
checkbox input "true"
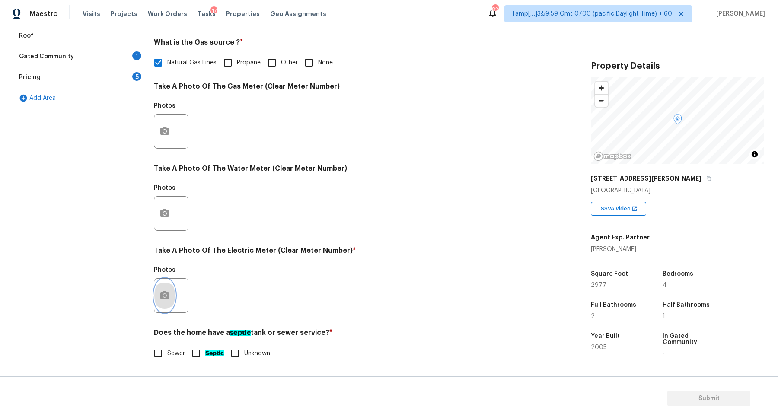
click at [174, 297] on button "button" at bounding box center [164, 296] width 21 height 34
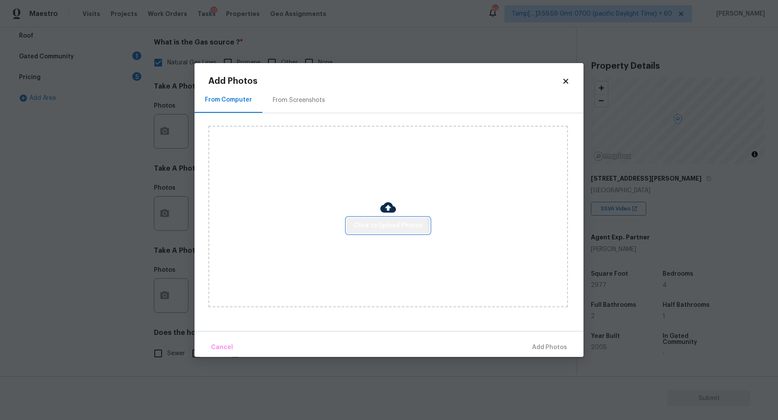
click at [370, 233] on button "Click to Upload Photos" at bounding box center [388, 226] width 83 height 16
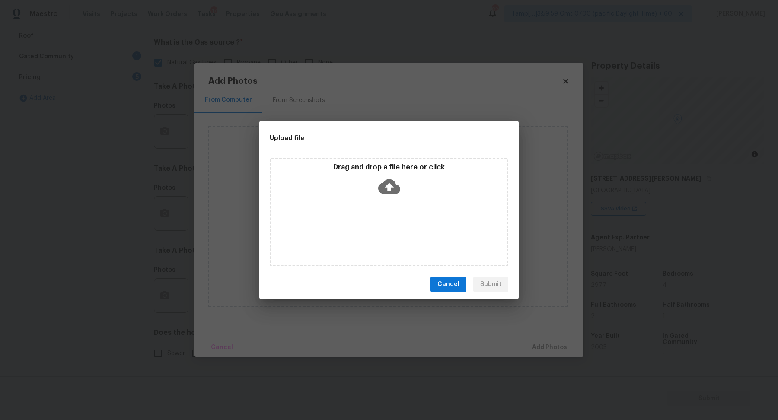
click at [448, 165] on p "Drag and drop a file here or click" at bounding box center [389, 167] width 236 height 9
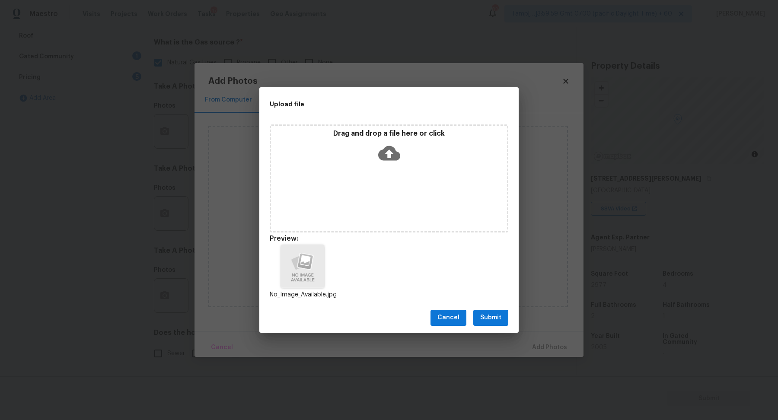
click at [494, 318] on span "Submit" at bounding box center [490, 318] width 21 height 11
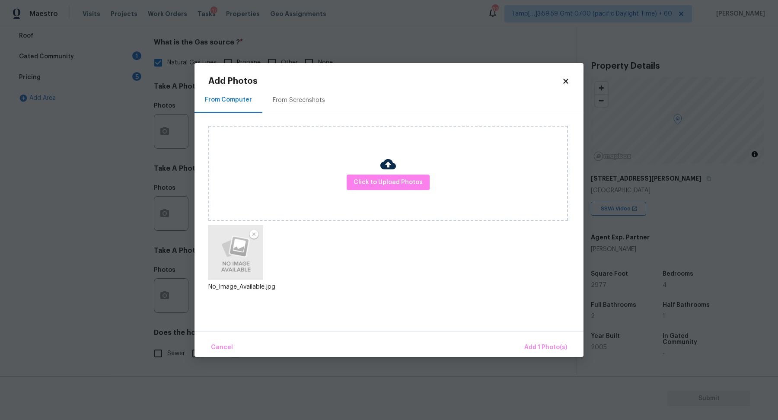
click at [524, 338] on div "Cancel Add 1 Photo(s)" at bounding box center [389, 344] width 389 height 26
click at [536, 348] on span "Add 1 Photo(s)" at bounding box center [545, 347] width 43 height 11
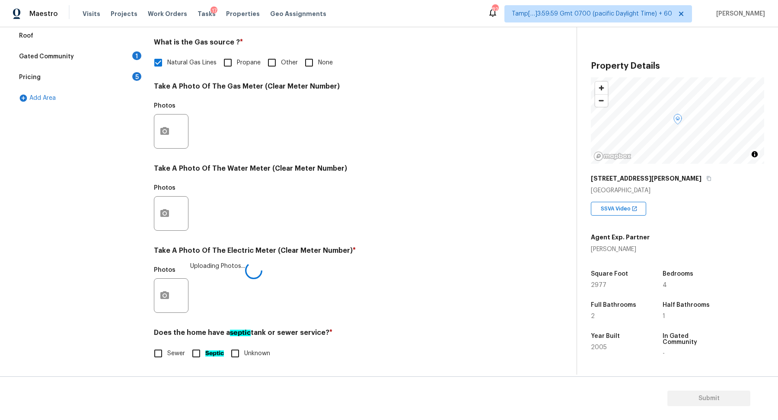
click at [169, 356] on span "Sewer" at bounding box center [176, 353] width 18 height 9
click at [167, 356] on input "Sewer" at bounding box center [158, 354] width 18 height 18
checkbox input "true"
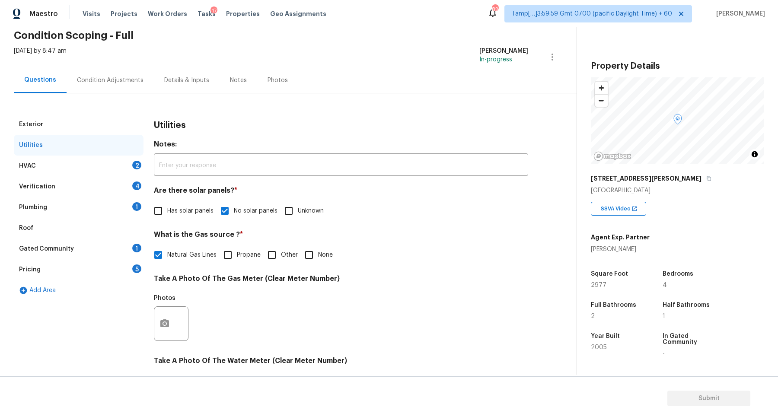
scroll to position [14, 0]
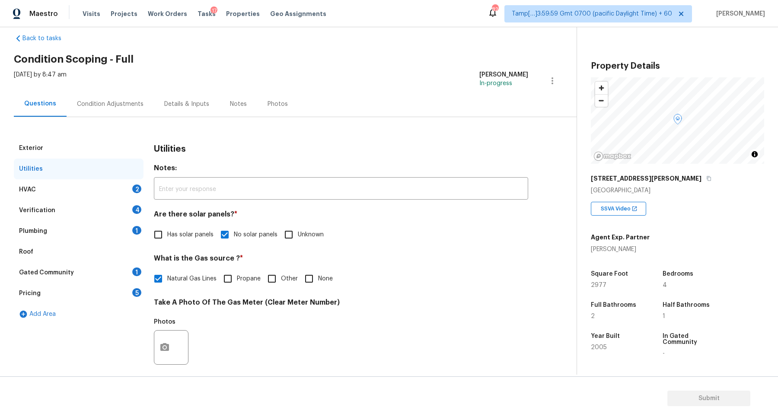
click at [121, 180] on div "HVAC 2" at bounding box center [79, 189] width 130 height 21
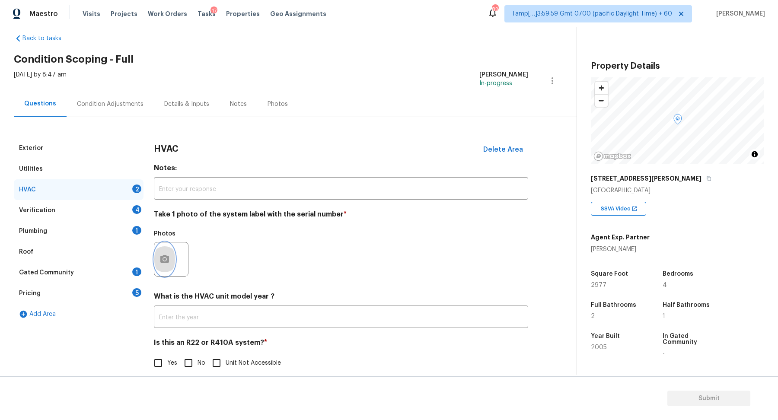
click at [160, 260] on icon "button" at bounding box center [164, 259] width 9 height 8
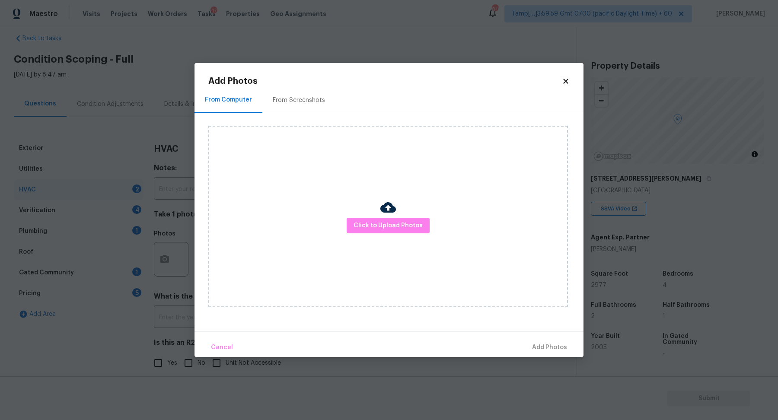
click at [166, 50] on body "Maestro Visits Projects Work Orders Tasks 17 Properties Geo Assignments 816 Tam…" at bounding box center [389, 210] width 778 height 420
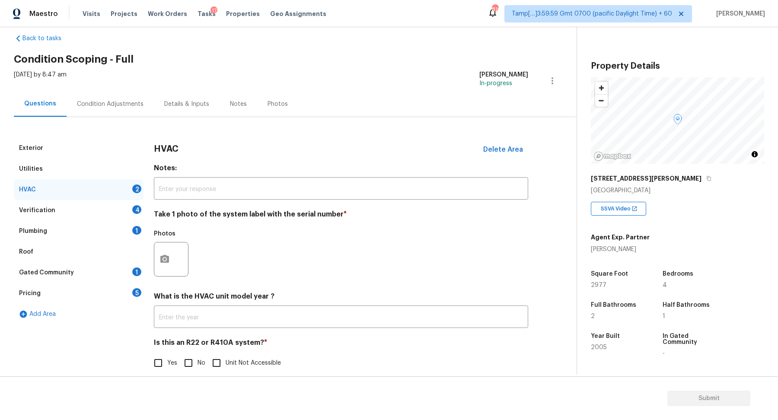
click at [89, 105] on div "Condition Adjustments" at bounding box center [110, 104] width 67 height 9
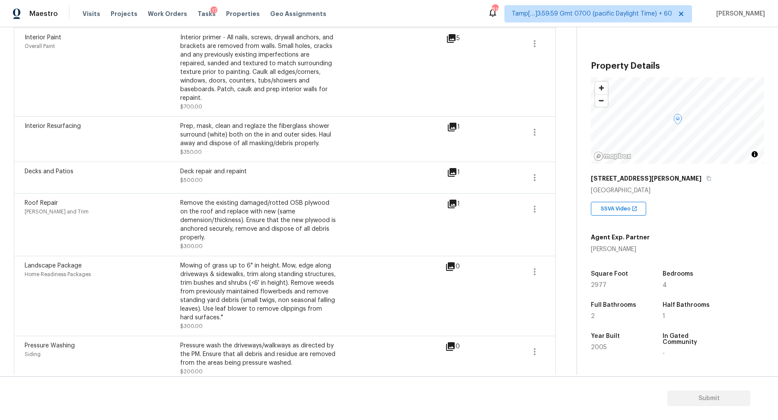
scroll to position [156, 0]
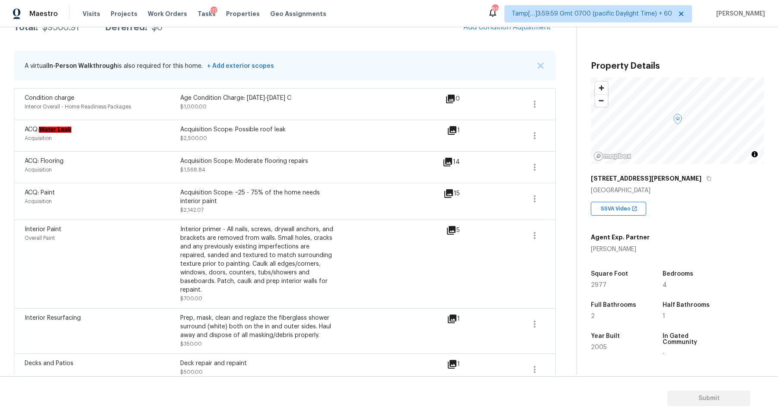
click at [453, 125] on icon at bounding box center [452, 130] width 10 height 10
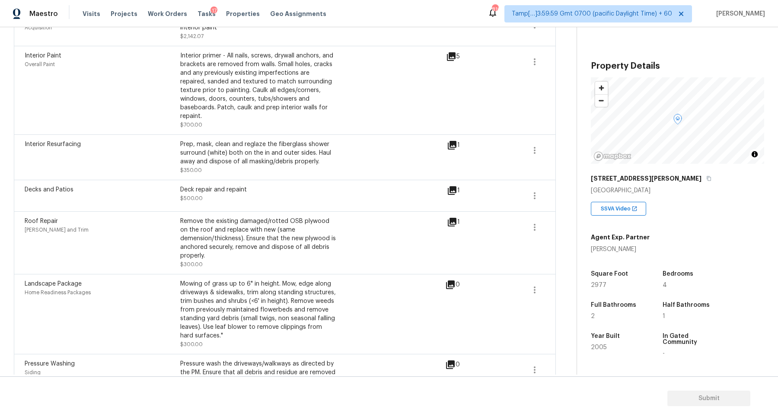
scroll to position [348, 0]
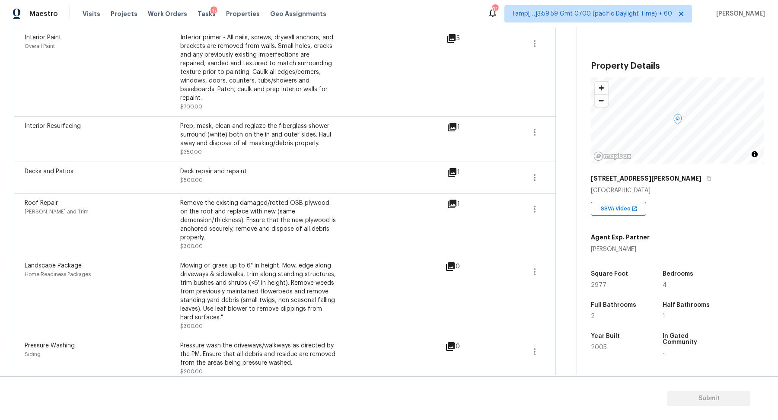
click at [458, 123] on div "1" at bounding box center [467, 139] width 41 height 35
click at [455, 123] on icon at bounding box center [452, 127] width 9 height 9
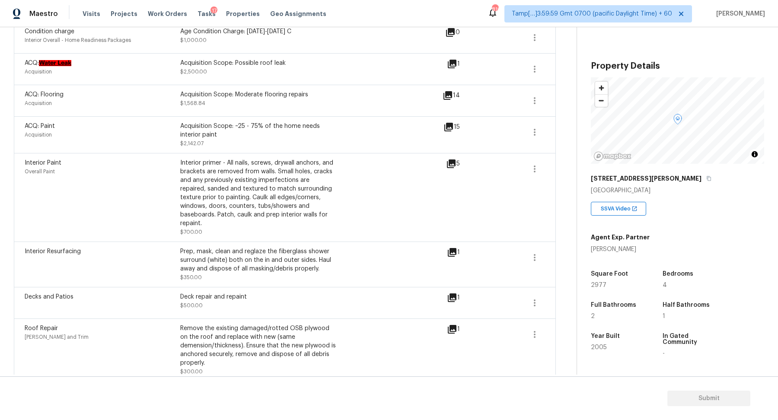
scroll to position [182, 0]
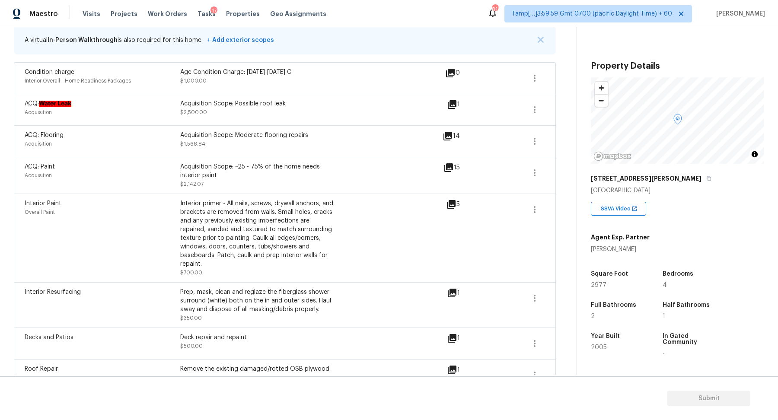
click at [453, 100] on icon at bounding box center [452, 104] width 9 height 9
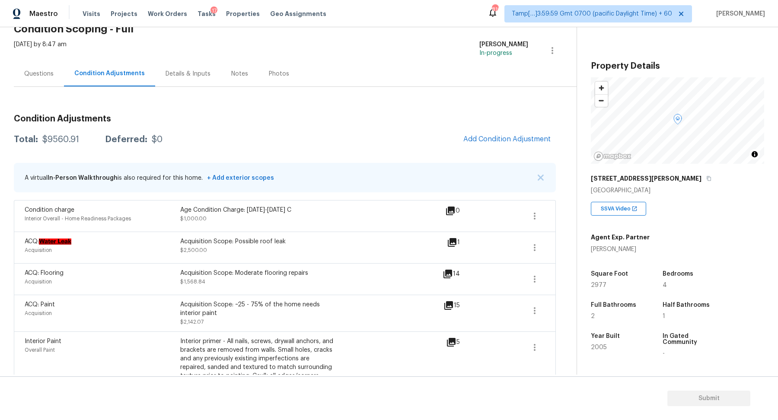
scroll to position [14, 0]
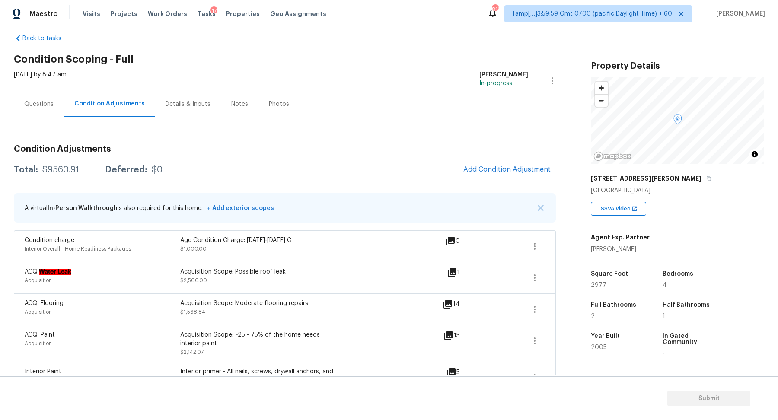
click at [51, 112] on div "Questions" at bounding box center [39, 104] width 50 height 26
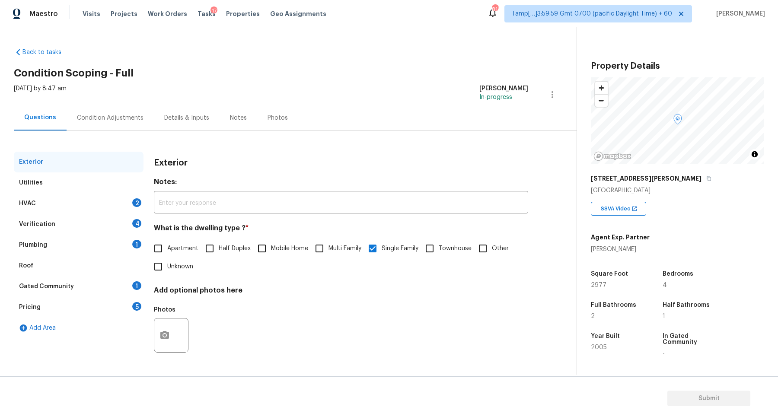
click at [140, 207] on div "HVAC 2" at bounding box center [79, 203] width 130 height 21
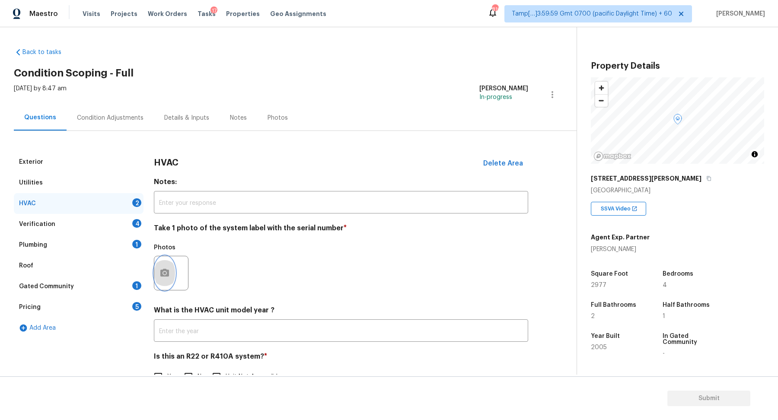
click at [157, 281] on button "button" at bounding box center [164, 273] width 21 height 34
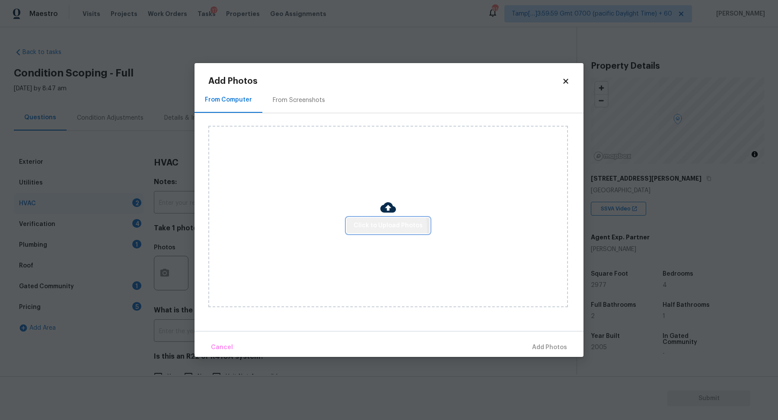
click at [350, 230] on button "Click to Upload Photos" at bounding box center [388, 226] width 83 height 16
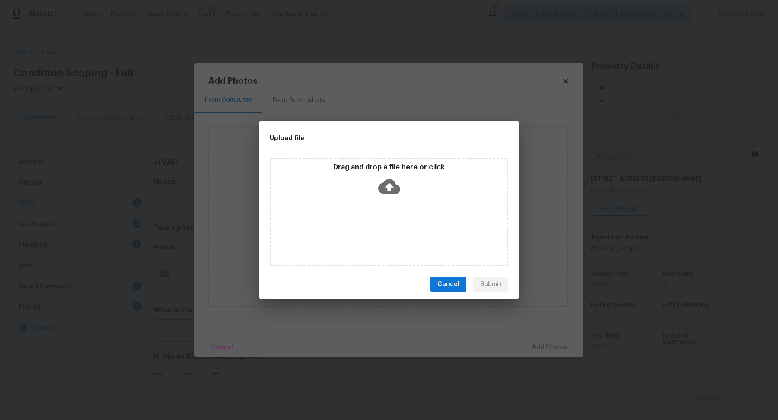
click at [383, 199] on div "Drag and drop a file here or click" at bounding box center [389, 181] width 236 height 37
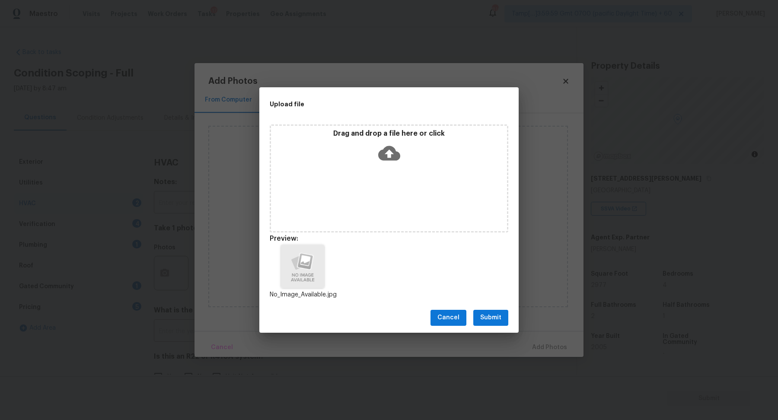
click at [500, 316] on span "Submit" at bounding box center [490, 318] width 21 height 11
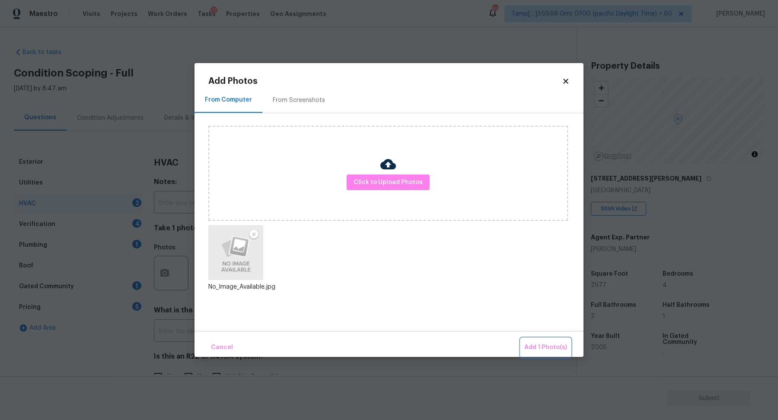
click at [531, 339] on button "Add 1 Photo(s)" at bounding box center [546, 347] width 50 height 19
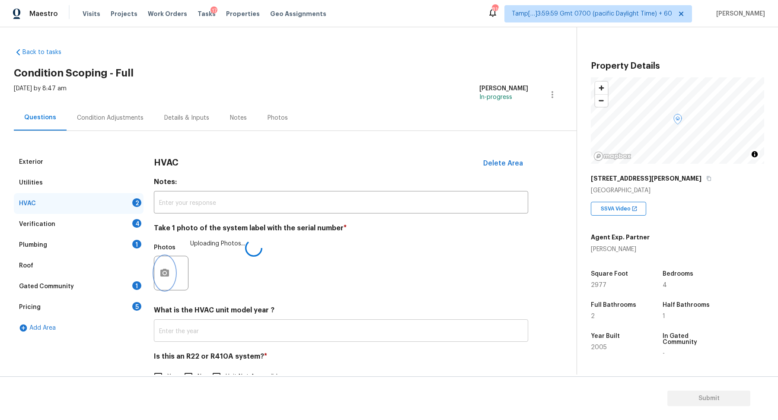
scroll to position [24, 0]
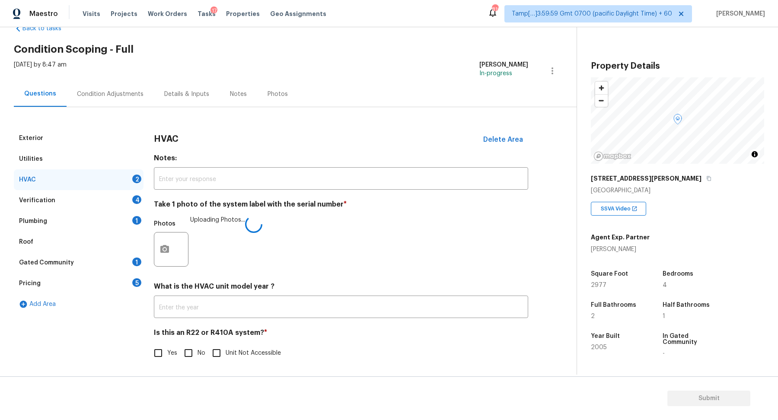
click at [184, 351] on input "No" at bounding box center [188, 353] width 18 height 18
checkbox input "true"
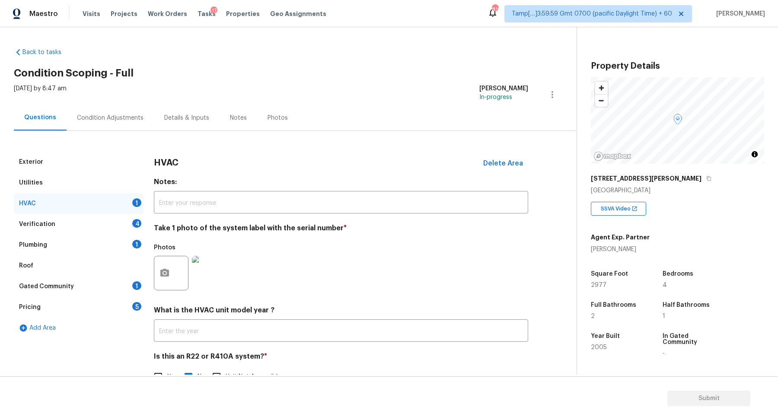
click at [123, 227] on div "Verification 4" at bounding box center [79, 224] width 130 height 21
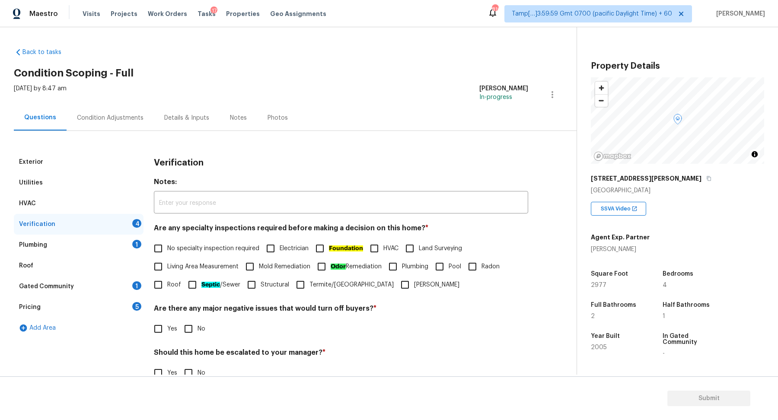
click at [197, 236] on div "Are any specialty inspections required before making a decision on this home? *…" at bounding box center [341, 259] width 374 height 70
click at [197, 246] on span "No specialty inspection required" at bounding box center [213, 248] width 92 height 9
click at [167, 246] on input "No specialty inspection required" at bounding box center [158, 248] width 18 height 18
checkbox input "true"
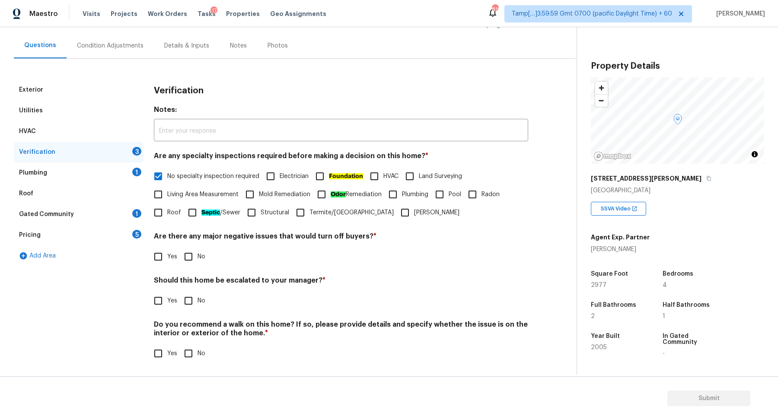
click at [187, 262] on input "No" at bounding box center [188, 257] width 18 height 18
checkbox input "true"
click at [163, 288] on h4 "Should this home be escalated to your manager? *" at bounding box center [341, 283] width 374 height 12
click at [163, 292] on input "Yes" at bounding box center [158, 301] width 18 height 18
checkbox input "true"
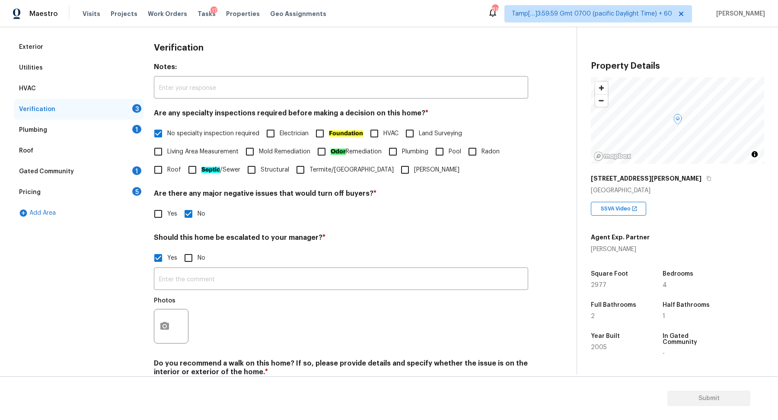
scroll to position [154, 0]
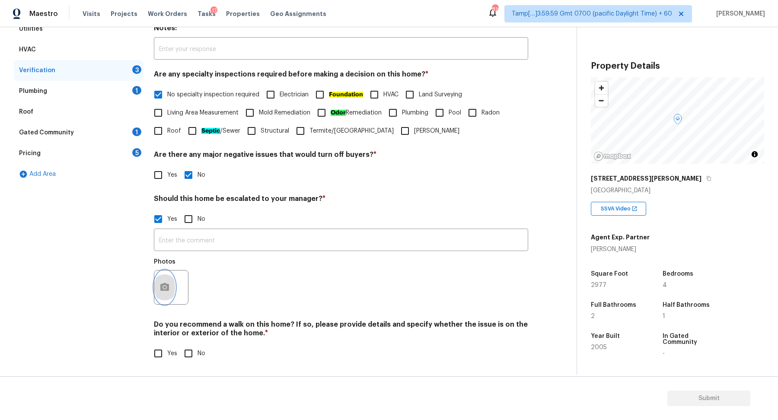
click at [172, 287] on button "button" at bounding box center [164, 288] width 21 height 34
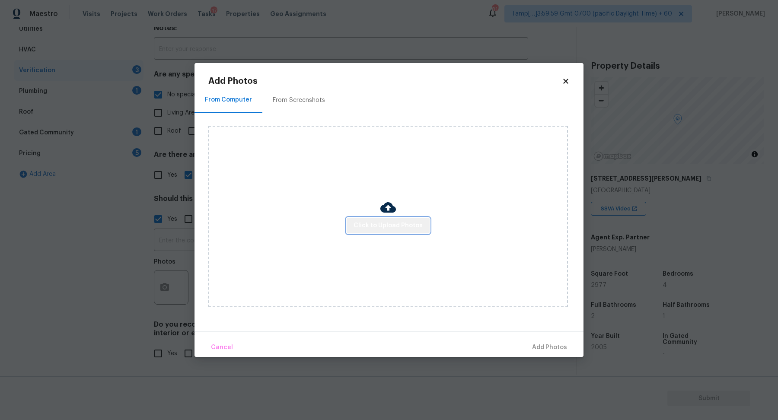
click at [399, 231] on span "Click to Upload Photos" at bounding box center [388, 225] width 69 height 11
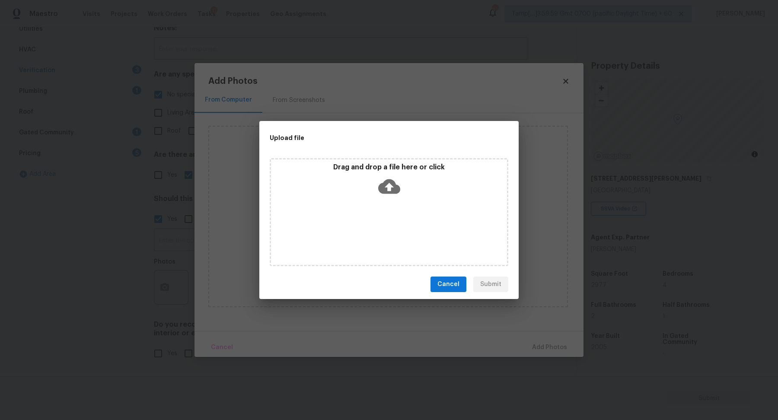
click at [399, 199] on div "Drag and drop a file here or click" at bounding box center [389, 181] width 236 height 37
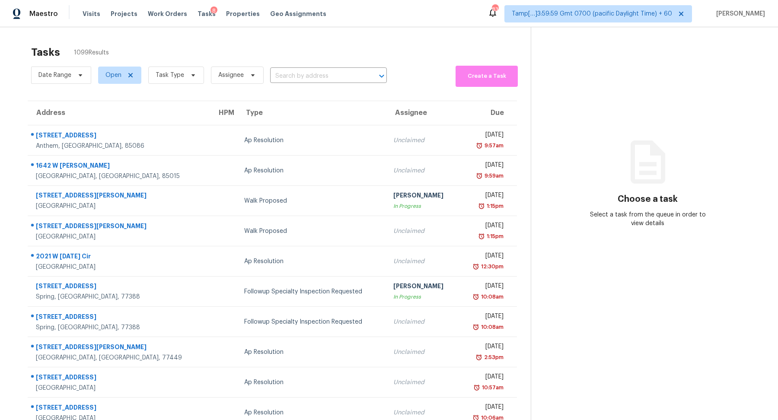
click at [316, 67] on div "Date Range Open Task Type Assignee ​" at bounding box center [209, 75] width 356 height 23
click at [316, 75] on input "text" at bounding box center [316, 76] width 93 height 13
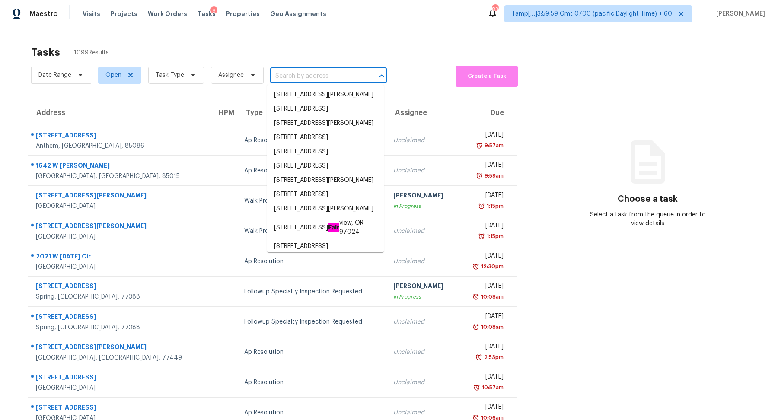
paste input "114 Village Green Ave Woodstock, GA, 30189"
type input "114 Village Green Ave Woodstock, GA, 30189"
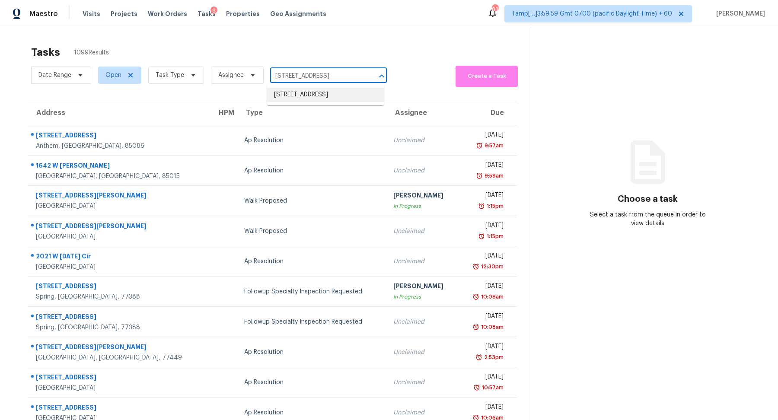
click at [288, 102] on li "114 Village Green Ave, Woodstock, GA 30189" at bounding box center [325, 95] width 117 height 14
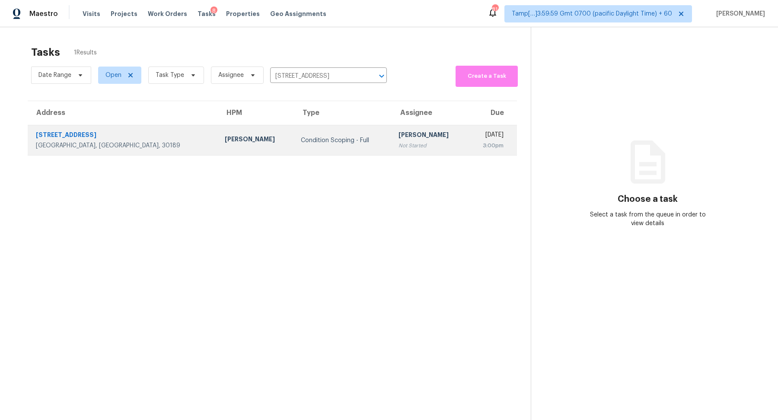
click at [301, 142] on div "Condition Scoping - Full" at bounding box center [343, 140] width 84 height 9
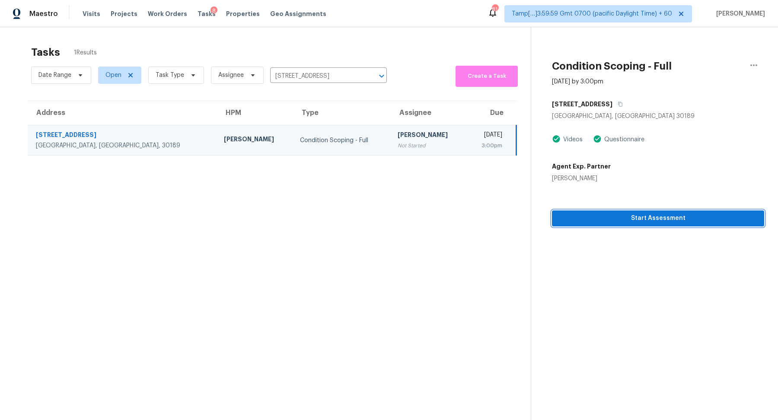
click at [626, 219] on span "Start Assessment" at bounding box center [658, 218] width 198 height 11
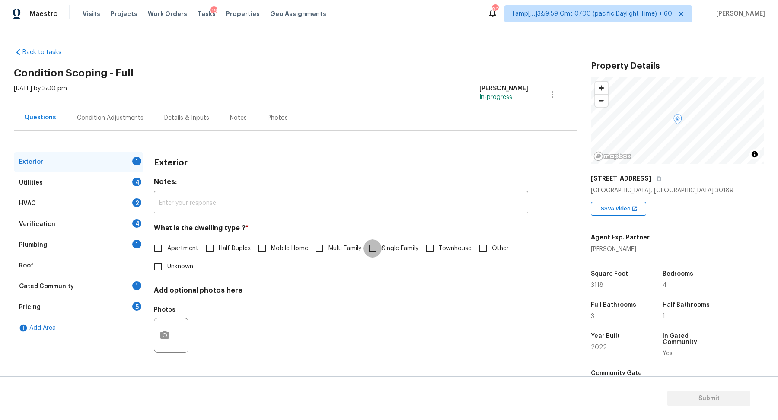
click at [378, 252] on input "Single Family" at bounding box center [373, 248] width 18 height 18
checkbox input "true"
click at [134, 187] on div "Utilities 4" at bounding box center [79, 182] width 130 height 21
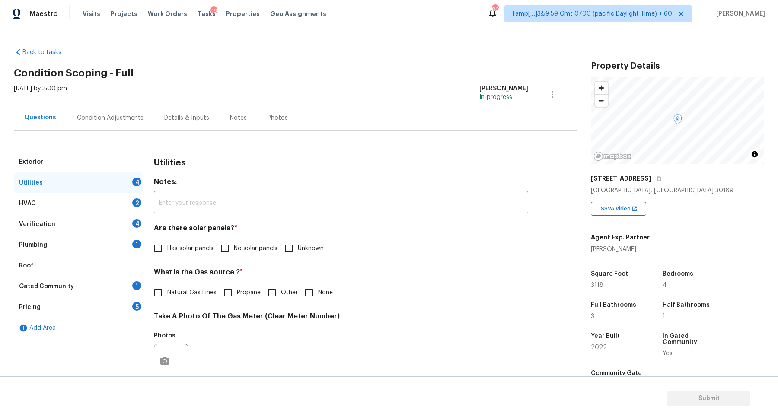
click at [235, 241] on label "No solar panels" at bounding box center [247, 248] width 62 height 18
click at [234, 241] on input "No solar panels" at bounding box center [225, 248] width 18 height 18
checkbox input "true"
click at [163, 302] on div "Utilities Notes: ​ Are there solar panels? * Has solar panels No solar panels U…" at bounding box center [341, 377] width 374 height 451
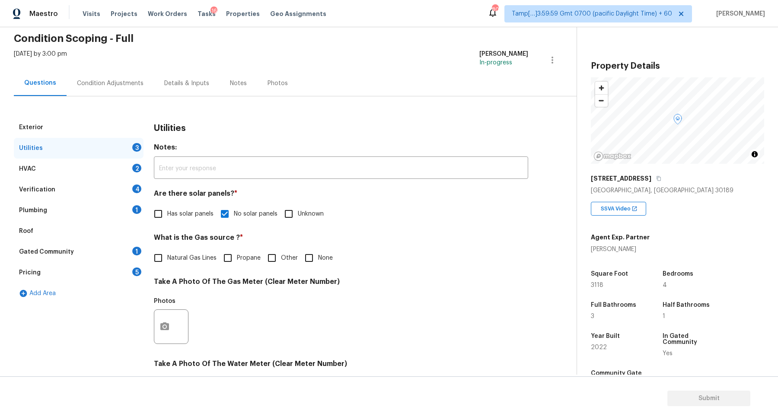
click at [229, 282] on h4 "Take A Photo Of The Gas Meter (Clear Meter Number)" at bounding box center [341, 284] width 374 height 12
click at [197, 247] on div "What is the Gas source ? * Natural Gas Lines Propane Other None" at bounding box center [341, 250] width 374 height 34
click at [195, 254] on span "Natural Gas Lines" at bounding box center [191, 258] width 49 height 9
click at [167, 254] on input "Natural Gas Lines" at bounding box center [158, 258] width 18 height 18
checkbox input "true"
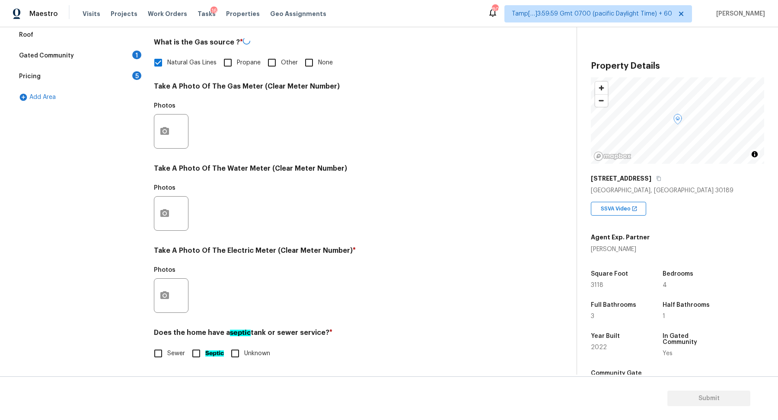
scroll to position [230, 0]
click at [166, 300] on button "button" at bounding box center [164, 296] width 21 height 34
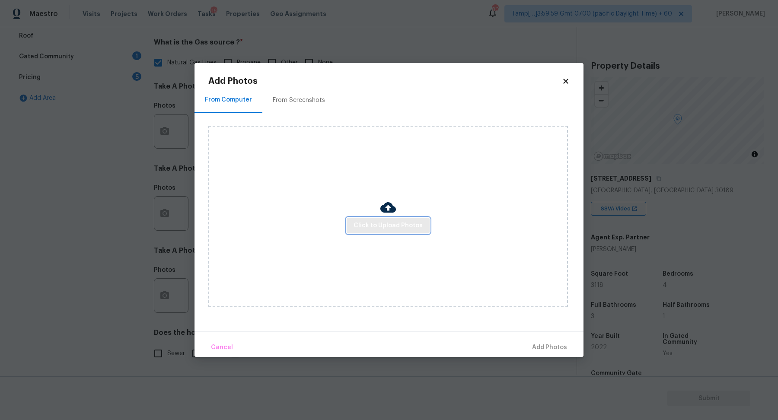
click at [367, 231] on button "Click to Upload Photos" at bounding box center [388, 226] width 83 height 16
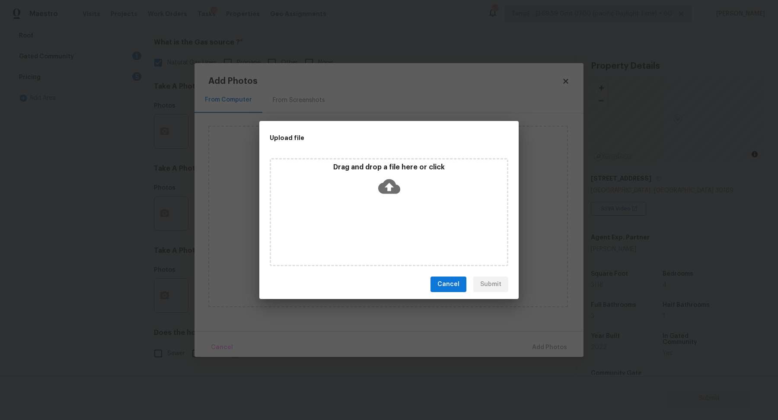
click at [393, 203] on div "Drag and drop a file here or click" at bounding box center [389, 212] width 239 height 108
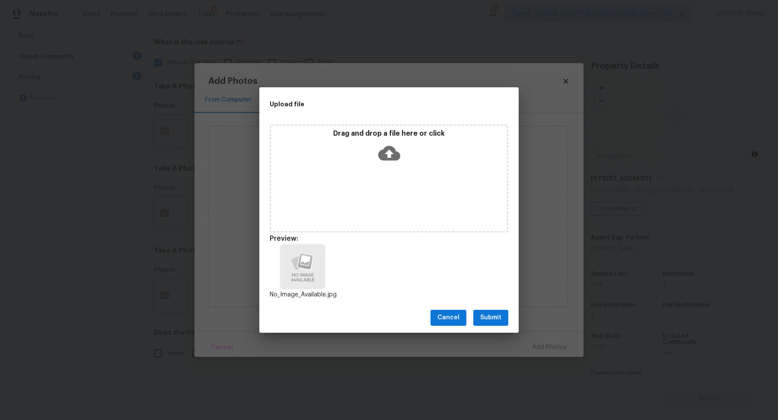
click at [495, 313] on span "Submit" at bounding box center [490, 318] width 21 height 11
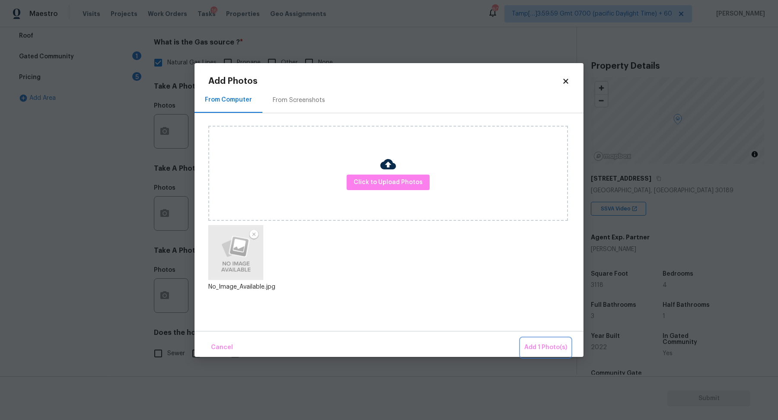
click at [525, 339] on button "Add 1 Photo(s)" at bounding box center [546, 347] width 50 height 19
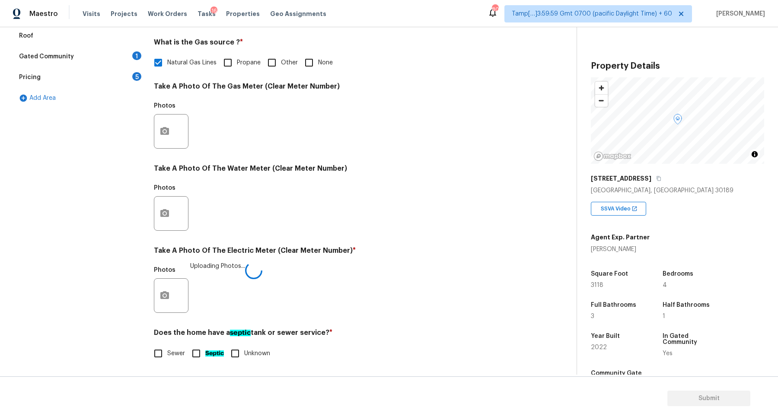
click at [174, 354] on span "Sewer" at bounding box center [176, 353] width 18 height 9
click at [167, 354] on input "Sewer" at bounding box center [158, 354] width 18 height 18
checkbox input "true"
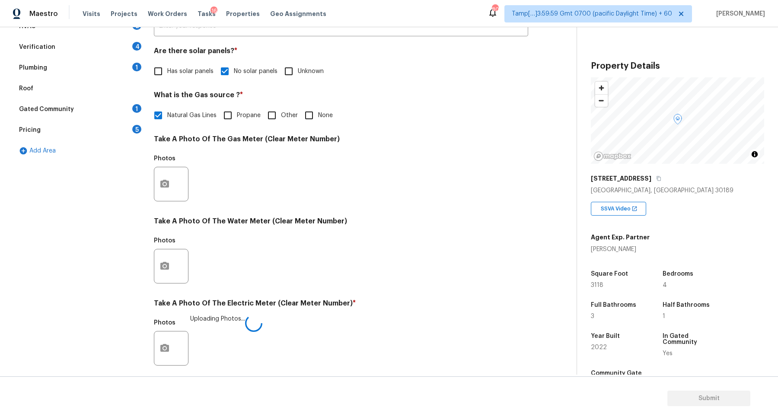
scroll to position [121, 0]
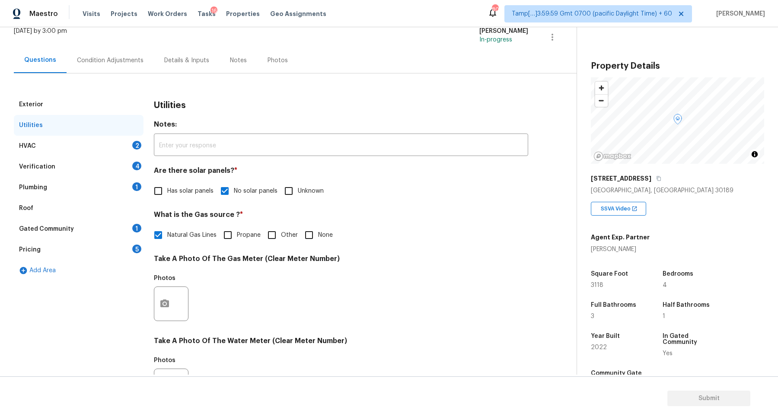
click at [123, 146] on div "HVAC 2" at bounding box center [79, 146] width 130 height 21
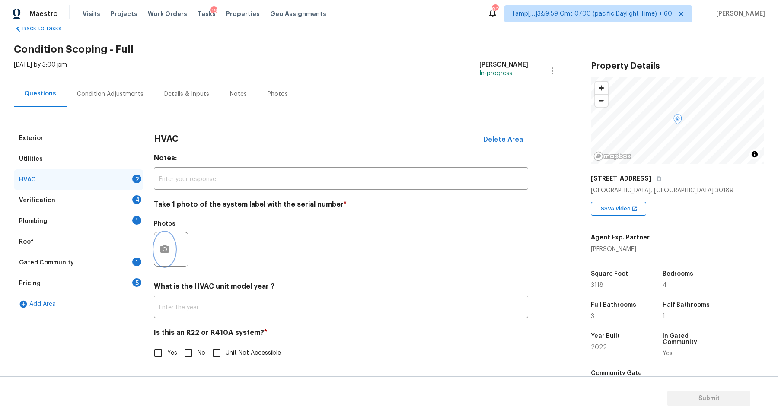
click at [168, 244] on icon "button" at bounding box center [165, 249] width 10 height 10
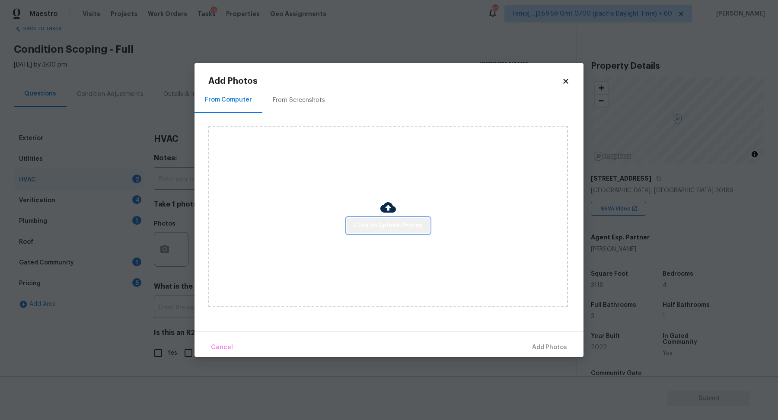
click at [414, 220] on button "Click to Upload Photos" at bounding box center [388, 226] width 83 height 16
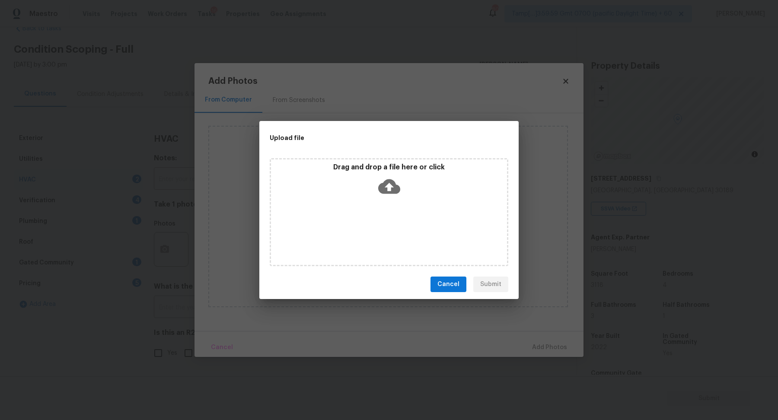
click at [387, 199] on div "Drag and drop a file here or click" at bounding box center [389, 181] width 236 height 37
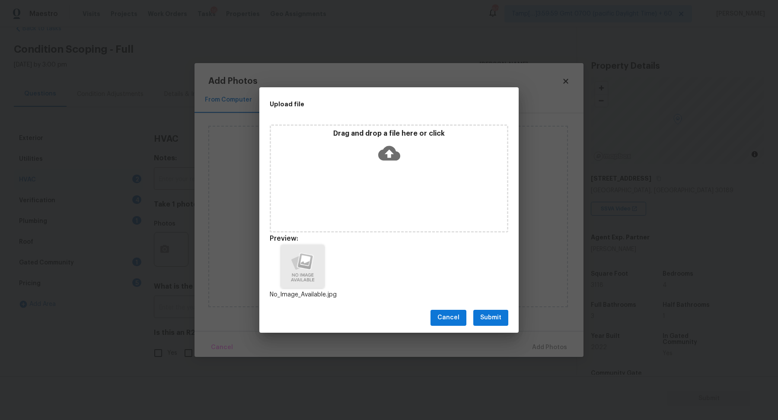
click at [489, 319] on span "Submit" at bounding box center [490, 318] width 21 height 11
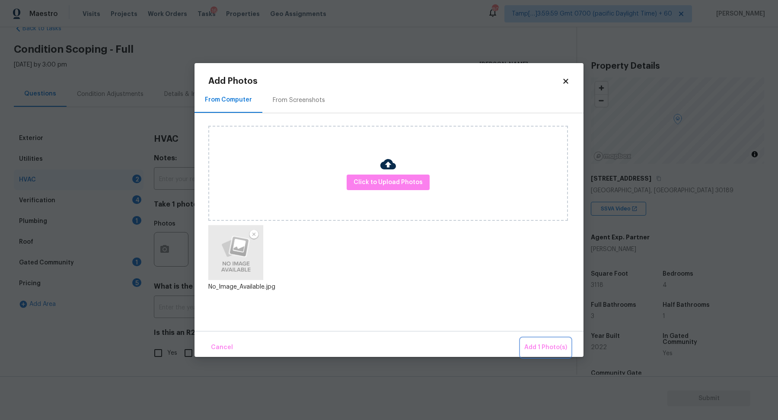
click at [539, 339] on button "Add 1 Photo(s)" at bounding box center [546, 347] width 50 height 19
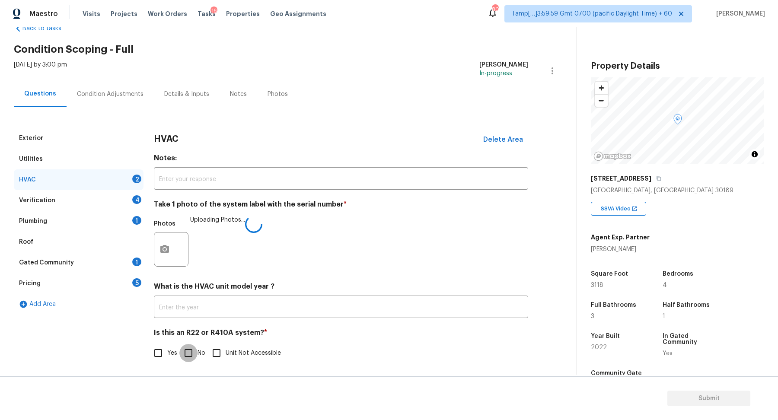
click at [193, 345] on input "No" at bounding box center [188, 353] width 18 height 18
checkbox input "true"
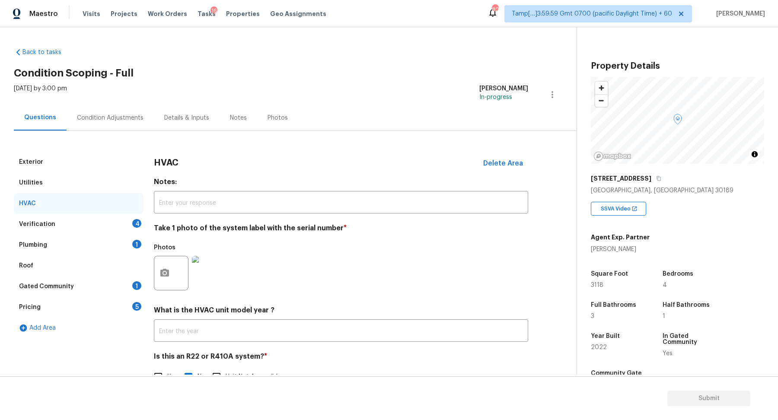
click at [132, 223] on div "Verification 4" at bounding box center [79, 224] width 130 height 21
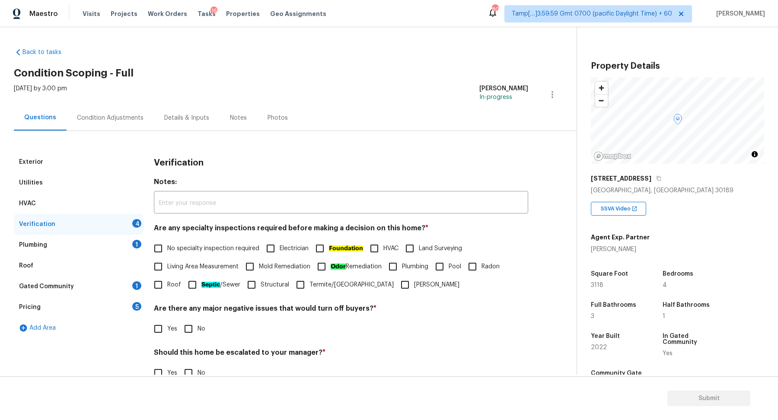
click at [177, 252] on span "No specialty inspection required" at bounding box center [213, 248] width 92 height 9
click at [167, 252] on input "No specialty inspection required" at bounding box center [158, 248] width 18 height 18
checkbox input "true"
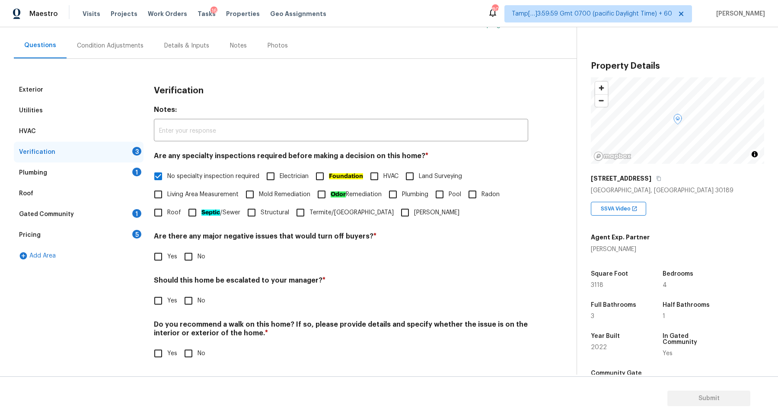
click at [186, 258] on input "No" at bounding box center [188, 257] width 18 height 18
checkbox input "true"
click at [160, 301] on input "Yes" at bounding box center [158, 301] width 18 height 18
checkbox input "true"
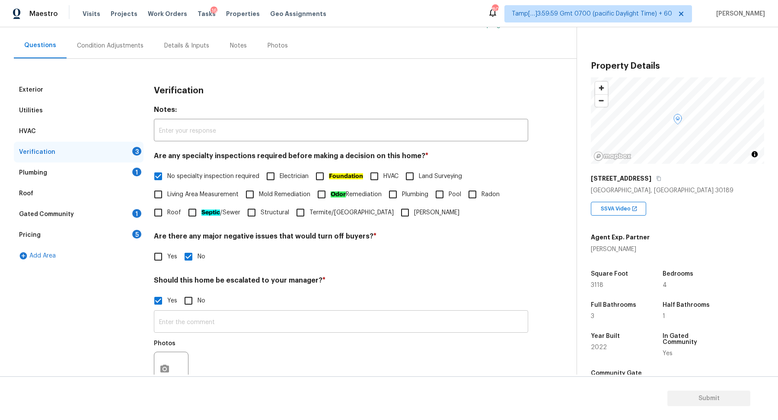
scroll to position [154, 0]
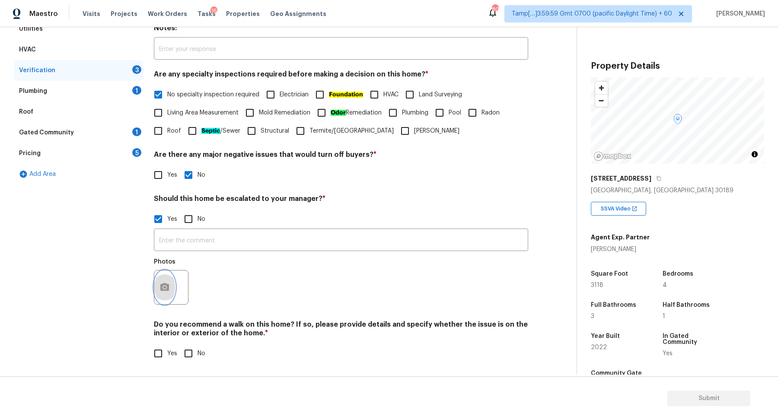
click at [160, 283] on icon "button" at bounding box center [165, 287] width 10 height 10
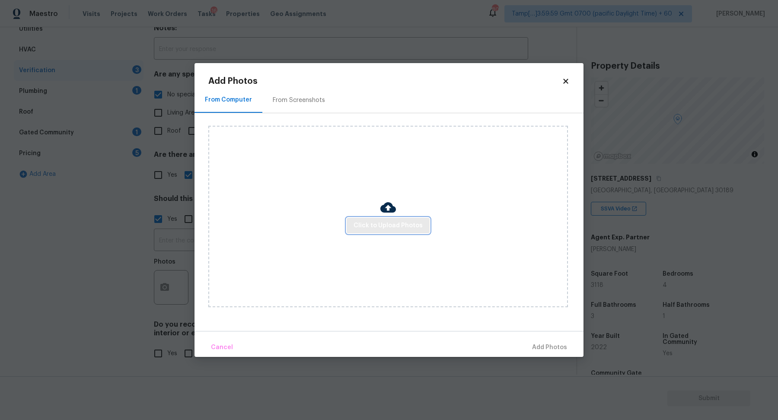
click at [387, 218] on button "Click to Upload Photos" at bounding box center [388, 226] width 83 height 16
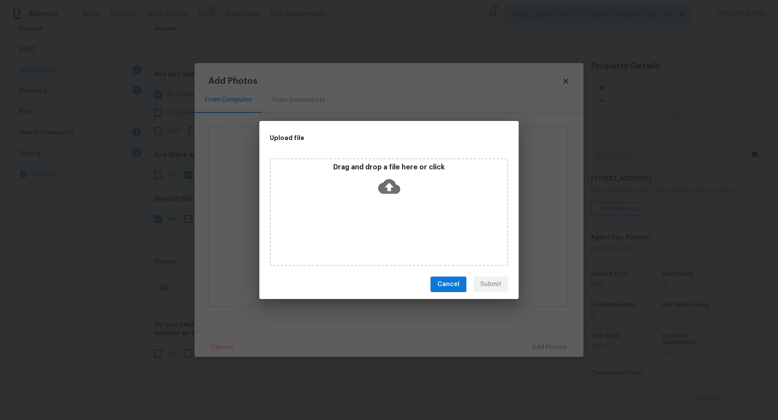
click at [415, 184] on div "Drag and drop a file here or click" at bounding box center [389, 181] width 236 height 37
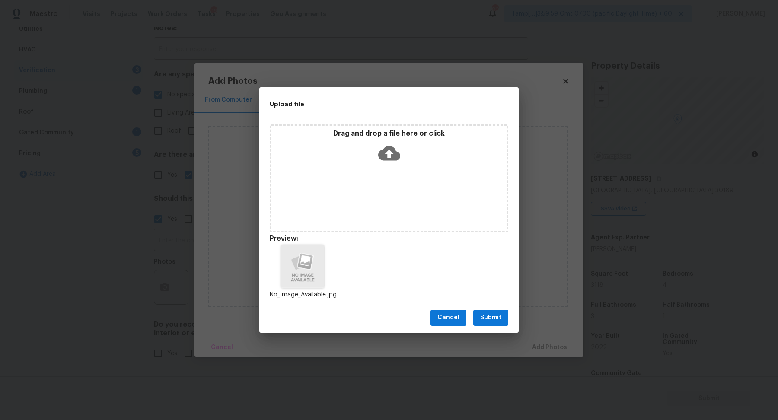
click at [491, 316] on span "Submit" at bounding box center [490, 318] width 21 height 11
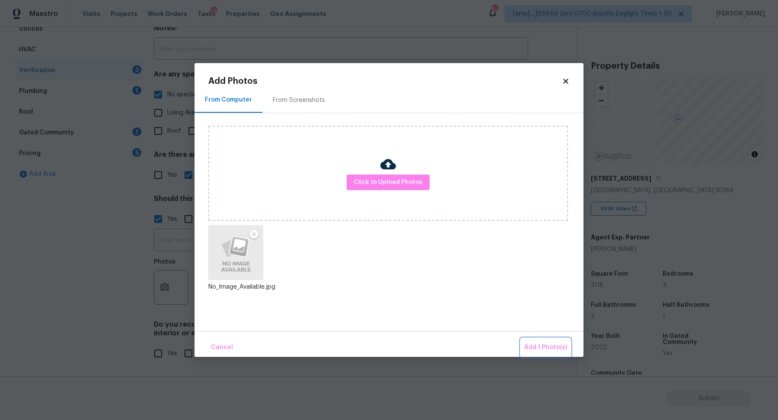
click at [533, 338] on button "Add 1 Photo(s)" at bounding box center [546, 347] width 50 height 19
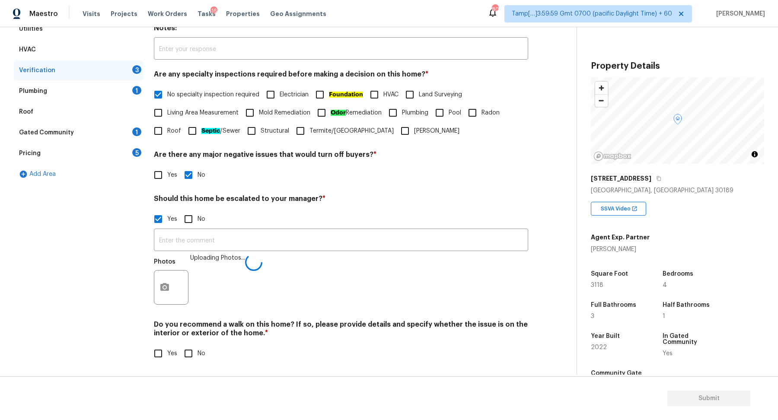
click at [377, 228] on div "​ Photos Uploading Photos..." at bounding box center [341, 269] width 374 height 82
click at [379, 240] on input "text" at bounding box center [341, 241] width 374 height 20
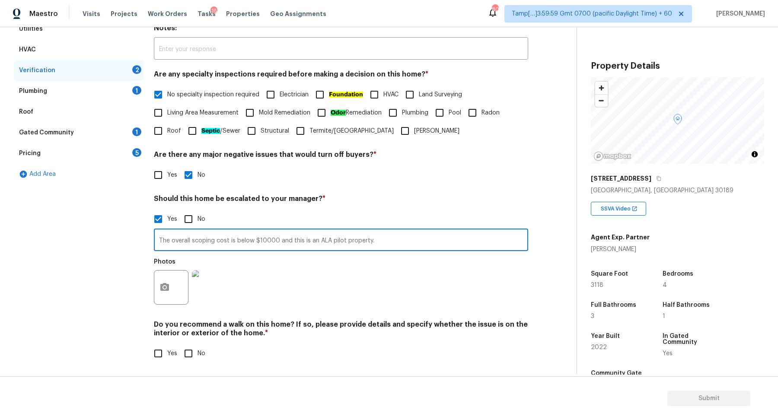
type input "The overall scoping cost is below $10000 and this is an ALA pilot property."
click at [497, 212] on div "Yes No" at bounding box center [341, 219] width 374 height 18
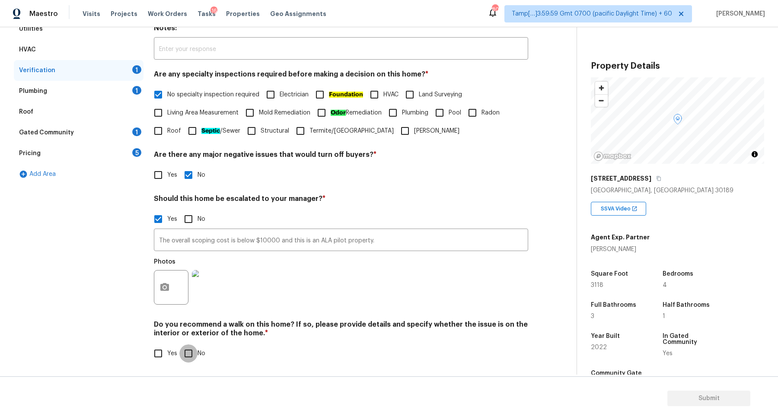
click at [189, 353] on input "No" at bounding box center [188, 354] width 18 height 18
checkbox input "true"
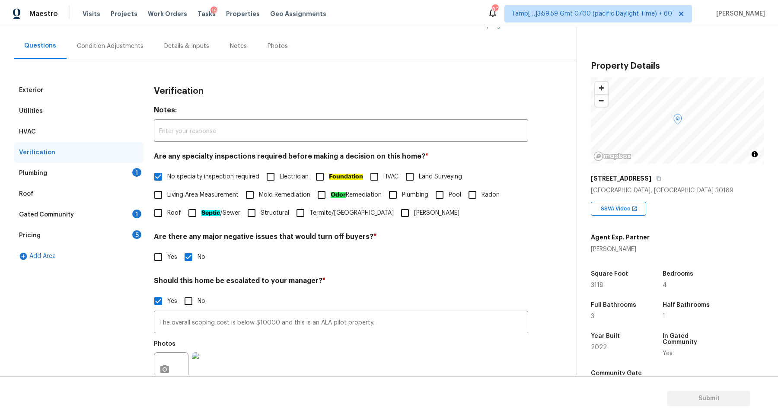
click at [110, 163] on div "Plumbing 1" at bounding box center [79, 173] width 130 height 21
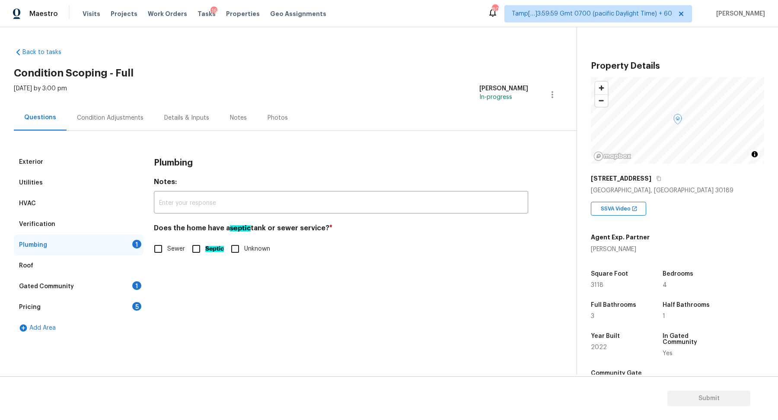
scroll to position [0, 0]
click at [172, 255] on label "Sewer" at bounding box center [167, 249] width 36 height 18
click at [167, 255] on input "Sewer" at bounding box center [158, 249] width 18 height 18
checkbox input "true"
click at [113, 290] on div "Gated Community 1" at bounding box center [79, 286] width 130 height 21
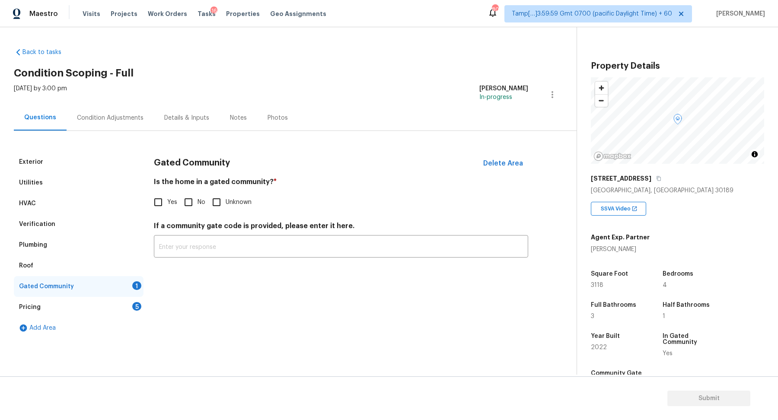
click at [162, 208] on input "Yes" at bounding box center [158, 202] width 18 height 18
checkbox input "true"
click at [123, 309] on div "Pricing 5" at bounding box center [79, 307] width 130 height 21
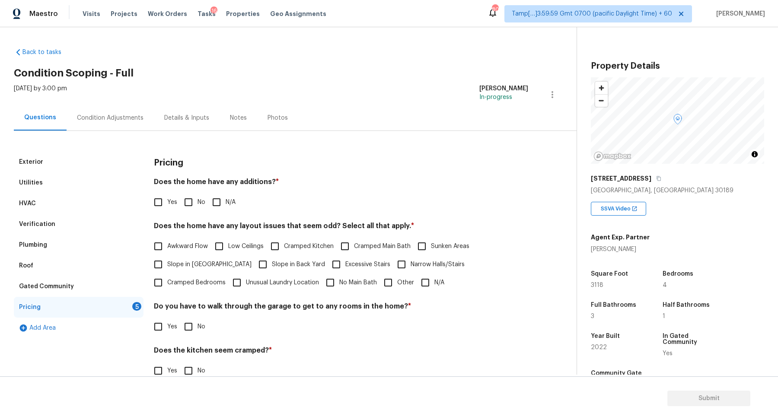
click at [180, 214] on div "Pricing Does the home have any additions? * Yes No N/A Does the home have any l…" at bounding box center [341, 293] width 374 height 283
click at [191, 205] on input "No" at bounding box center [188, 202] width 18 height 18
checkbox input "true"
click at [191, 263] on span "Slope in Front Yard" at bounding box center [209, 264] width 84 height 9
click at [167, 263] on input "Slope in Front Yard" at bounding box center [158, 264] width 18 height 18
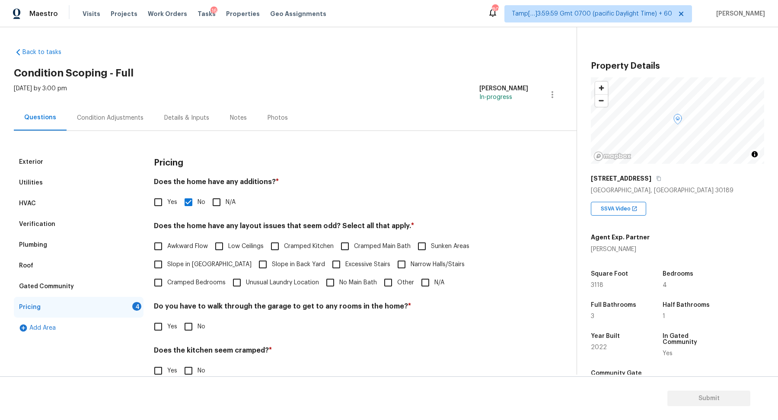
checkbox input "true"
click at [272, 264] on span "Slope in Back Yard" at bounding box center [298, 265] width 53 height 9
click at [265, 264] on input "Slope in Back Yard" at bounding box center [263, 265] width 18 height 18
checkbox input "true"
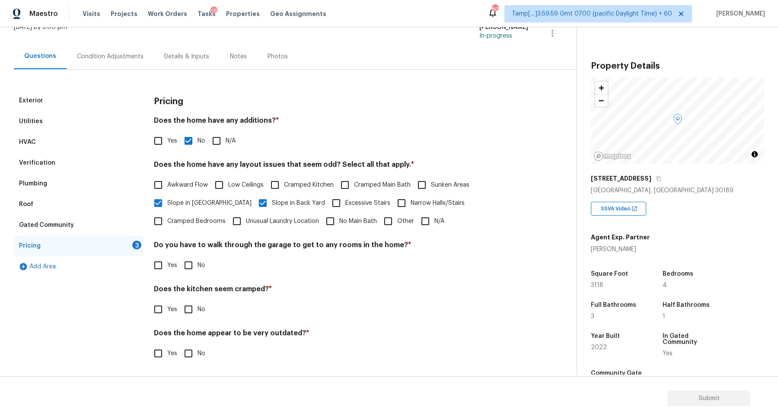
click at [199, 266] on span "No" at bounding box center [202, 265] width 8 height 9
click at [198, 266] on input "No" at bounding box center [188, 265] width 18 height 18
checkbox input "true"
click at [179, 300] on input "No" at bounding box center [188, 309] width 18 height 18
checkbox input "true"
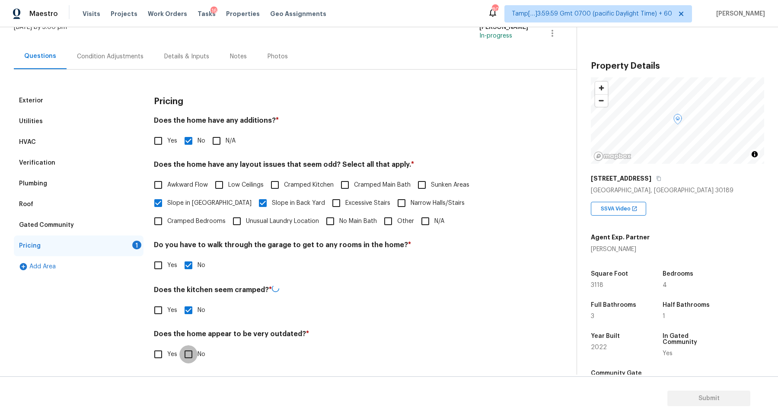
click at [179, 345] on input "No" at bounding box center [188, 354] width 18 height 18
checkbox input "true"
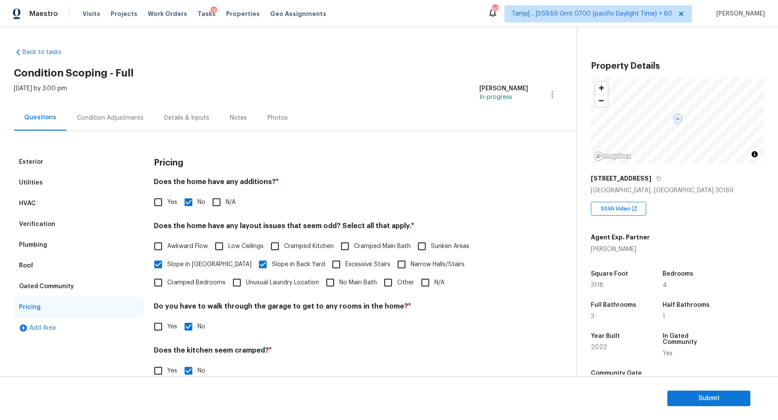
click at [128, 129] on div "Condition Adjustments" at bounding box center [110, 118] width 87 height 26
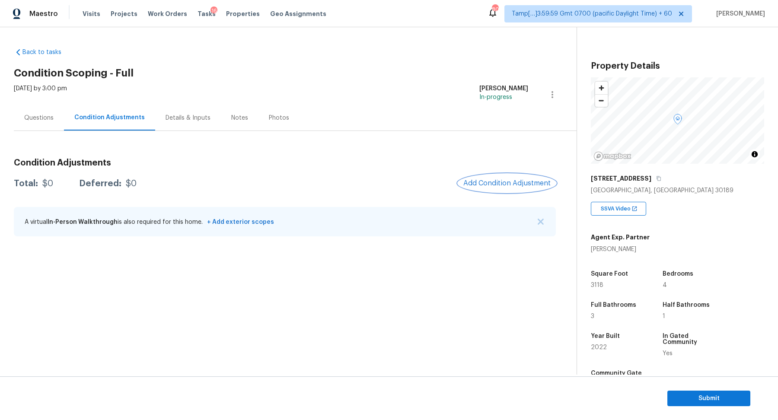
click at [508, 182] on span "Add Condition Adjustment" at bounding box center [506, 183] width 87 height 8
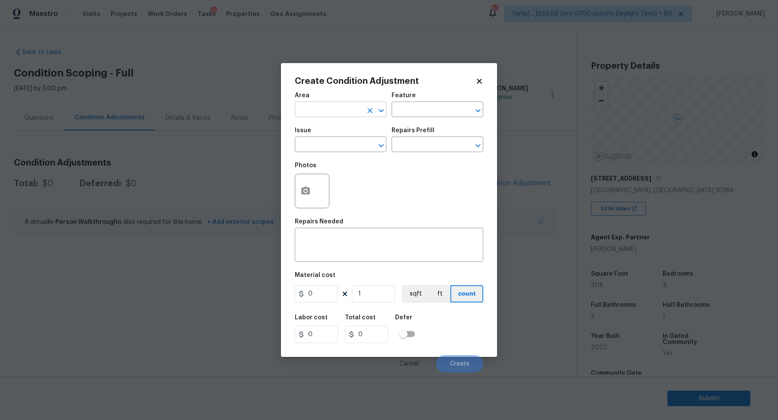
click at [330, 113] on input "text" at bounding box center [328, 110] width 67 height 13
click at [330, 150] on ul "Interior Addition Interior Overall" at bounding box center [341, 136] width 92 height 35
click at [331, 147] on li "Interior Overall" at bounding box center [341, 144] width 92 height 14
type input "Interior Overall"
click at [331, 147] on input "text" at bounding box center [328, 145] width 67 height 13
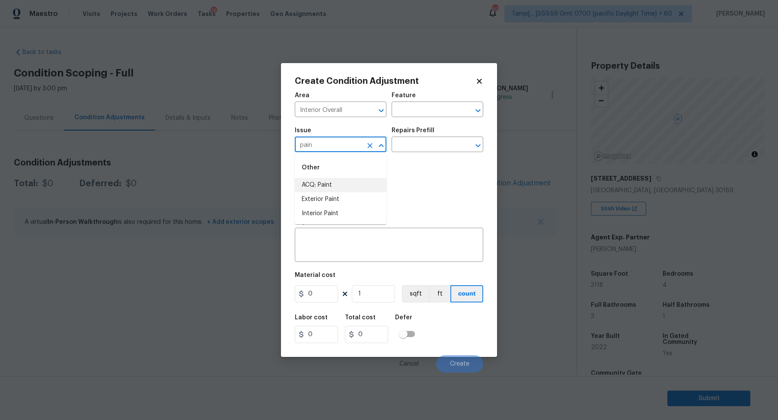
click at [338, 181] on li "ACQ: Paint" at bounding box center [341, 185] width 92 height 14
type input "ACQ: Paint"
click at [423, 144] on input "text" at bounding box center [425, 145] width 67 height 13
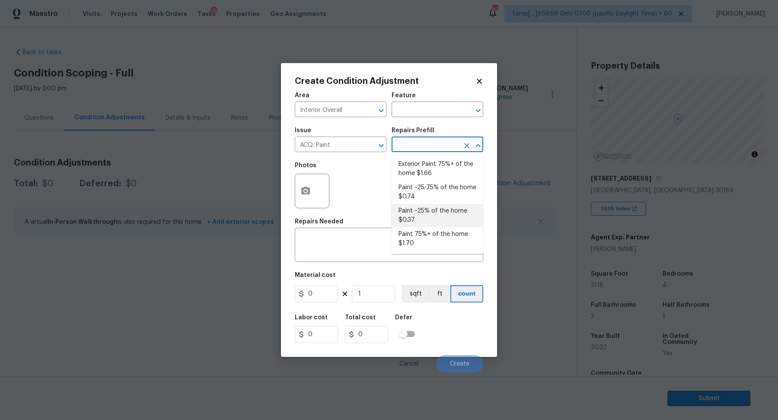
click at [436, 217] on li "Paint ~25% of the home $0.37" at bounding box center [438, 215] width 92 height 23
type input "Acquisition"
type textarea "Acquisition Scope: ~25% of the home needs interior paint"
type input "0.37"
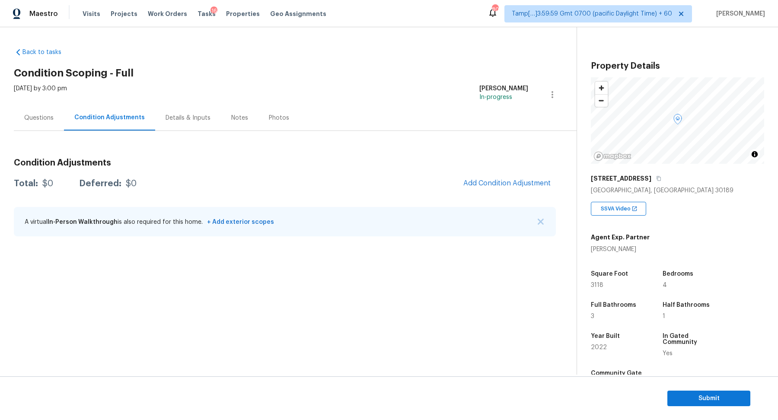
click at [528, 216] on body "Maestro Visits Projects Work Orders Tasks 16 Properties Geo Assignments 802 Tam…" at bounding box center [389, 210] width 778 height 420
click at [510, 179] on span "Add Condition Adjustment" at bounding box center [506, 183] width 87 height 8
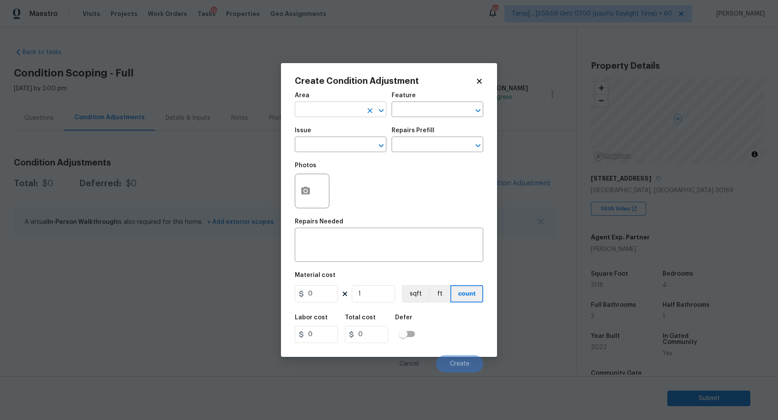
click at [333, 112] on input "text" at bounding box center [328, 110] width 67 height 13
click at [315, 142] on li "Interior Overall" at bounding box center [341, 144] width 92 height 14
type input "Interior Overall"
click at [315, 142] on input "text" at bounding box center [328, 145] width 67 height 13
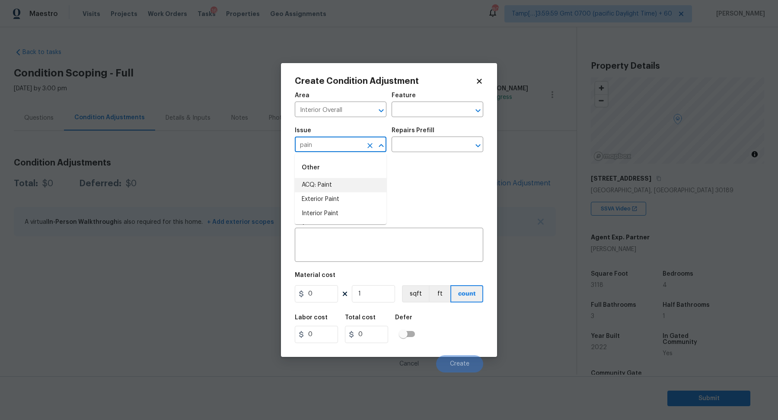
click at [349, 188] on li "ACQ: Paint" at bounding box center [341, 185] width 92 height 14
type input "ACQ: Paint"
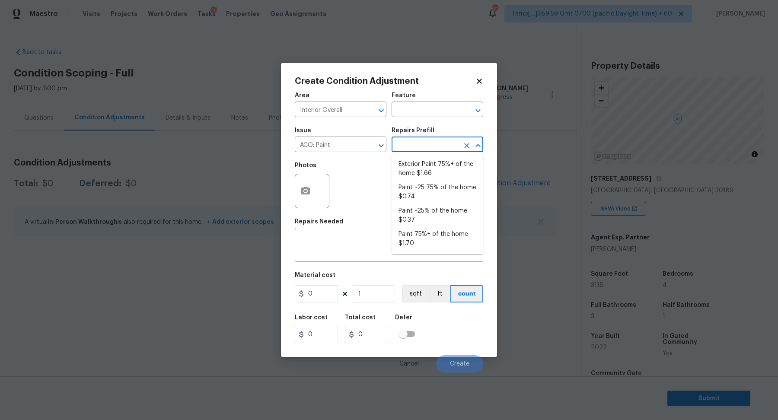
click at [446, 142] on input "text" at bounding box center [425, 145] width 67 height 13
click at [425, 211] on li "Paint ~25% of the home $0.37" at bounding box center [438, 215] width 92 height 23
type input "Acquisition"
type textarea "Acquisition Scope: ~25% of the home needs interior paint"
type input "0.37"
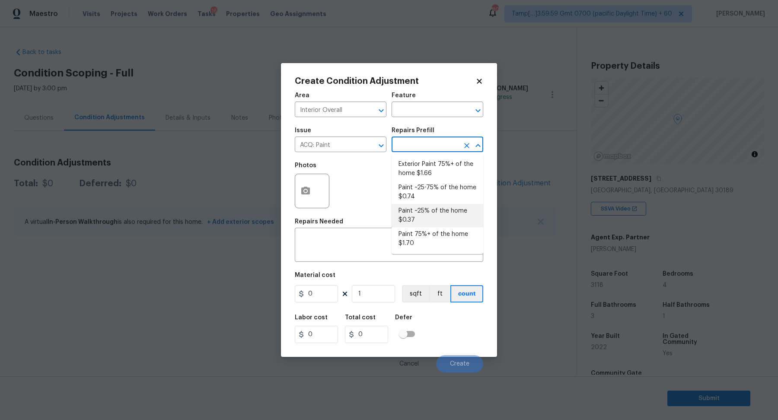
type input "0.37"
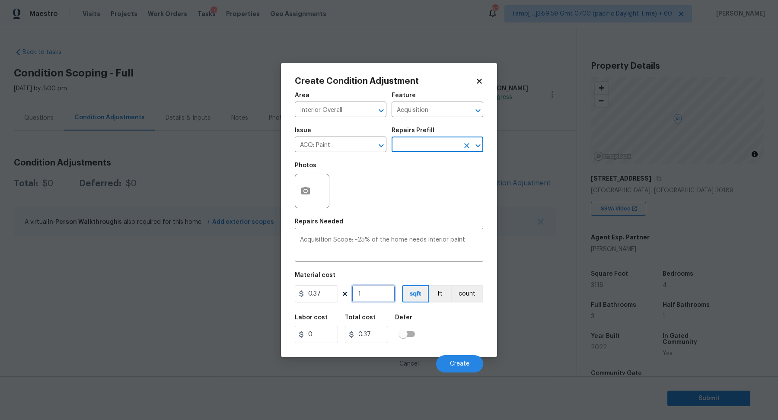
click at [371, 296] on input "1" at bounding box center [373, 293] width 43 height 17
type input "3"
type input "1.11"
type input "31"
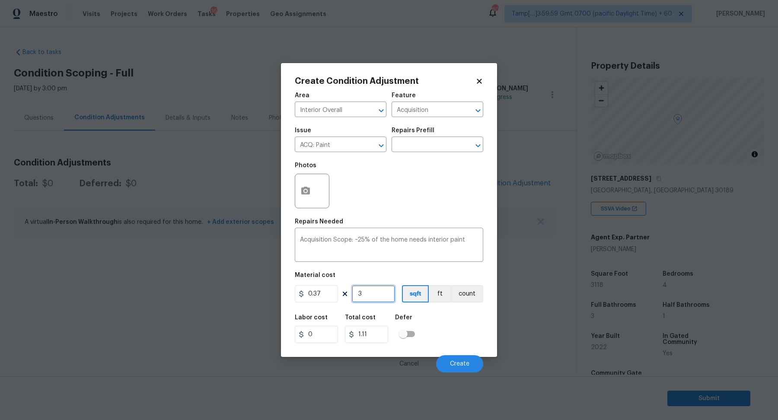
type input "11.47"
type input "311"
type input "115.07"
type input "3118"
type input "1153.66"
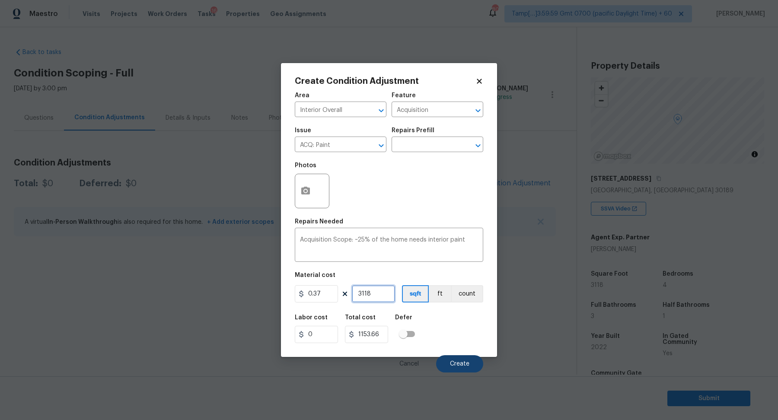
type input "3118"
click at [449, 357] on button "Create" at bounding box center [459, 363] width 47 height 17
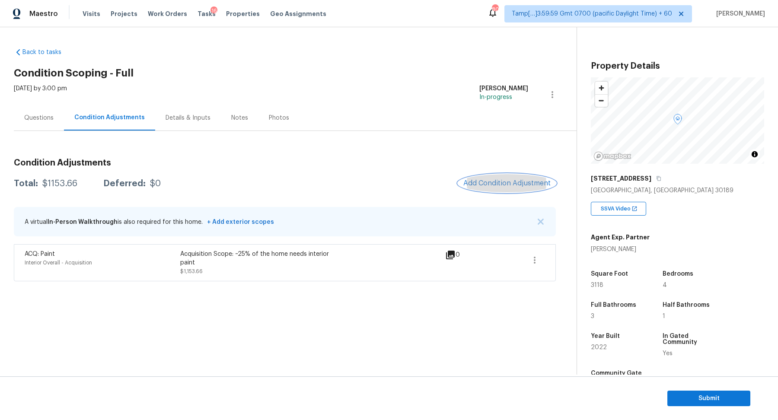
click at [510, 181] on span "Add Condition Adjustment" at bounding box center [506, 183] width 87 height 8
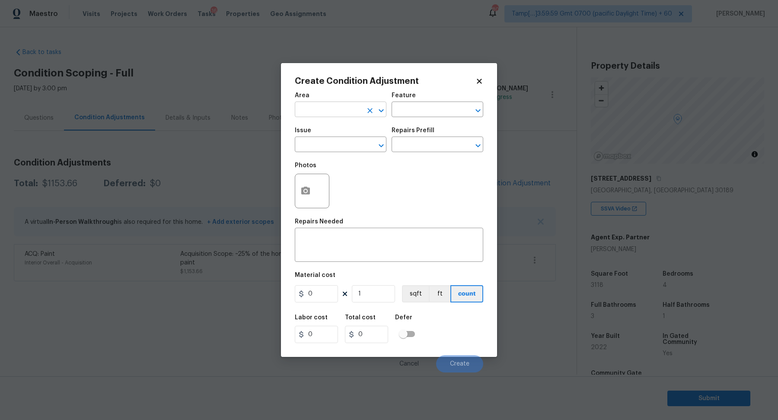
click at [327, 111] on input "text" at bounding box center [328, 110] width 67 height 13
click at [329, 140] on li "Interior Overall" at bounding box center [341, 144] width 92 height 14
type input "Interior Overall"
click at [329, 140] on input "text" at bounding box center [328, 145] width 67 height 13
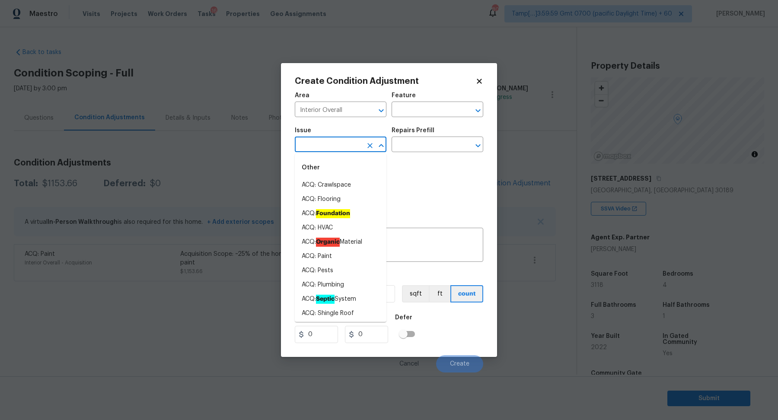
drag, startPoint x: 329, startPoint y: 140, endPoint x: 421, endPoint y: 169, distance: 96.0
click at [360, 147] on input "text" at bounding box center [328, 145] width 67 height 13
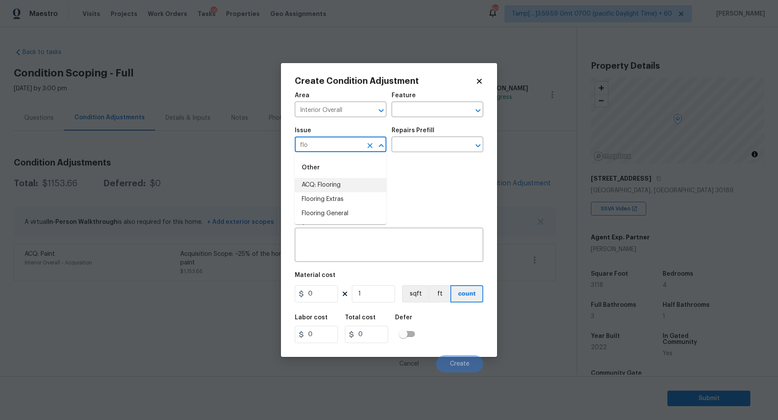
click at [320, 186] on li "ACQ: Flooring" at bounding box center [341, 185] width 92 height 14
type input "ACQ: Flooring"
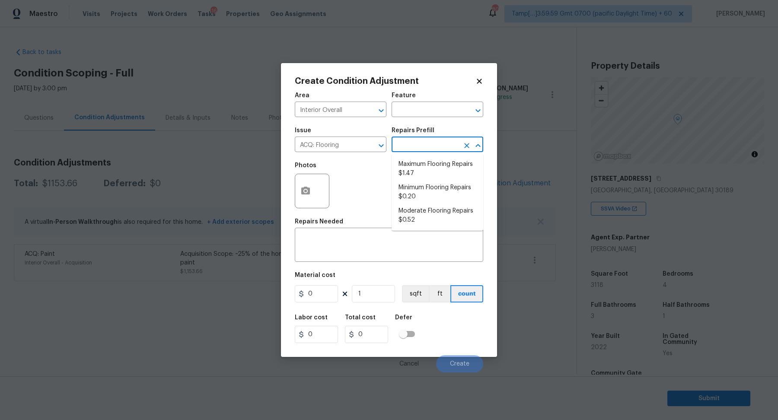
click at [429, 140] on input "text" at bounding box center [425, 145] width 67 height 13
click at [423, 192] on li "Minimum Flooring Repairs $0.20" at bounding box center [438, 192] width 92 height 23
type input "Acquisition"
type textarea "Acquisition Scope: Minimum flooring repairs"
type input "0.2"
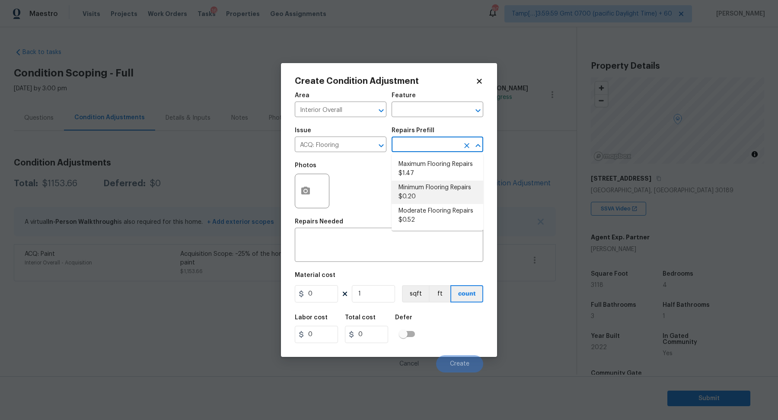
type input "0.2"
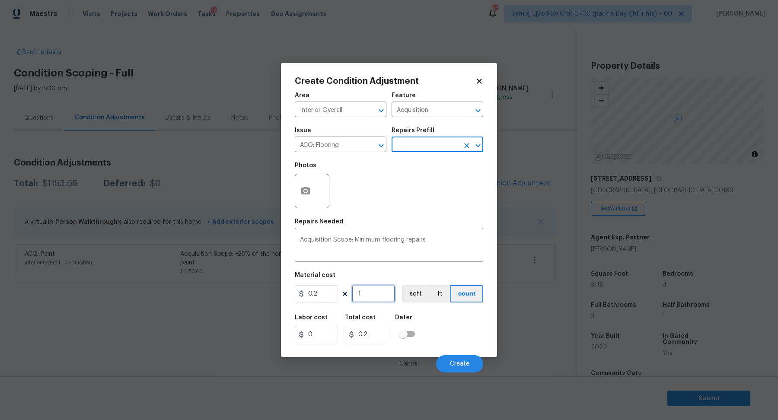
click at [389, 294] on input "1" at bounding box center [373, 293] width 43 height 17
type input "3"
type input "0.6"
type input "31"
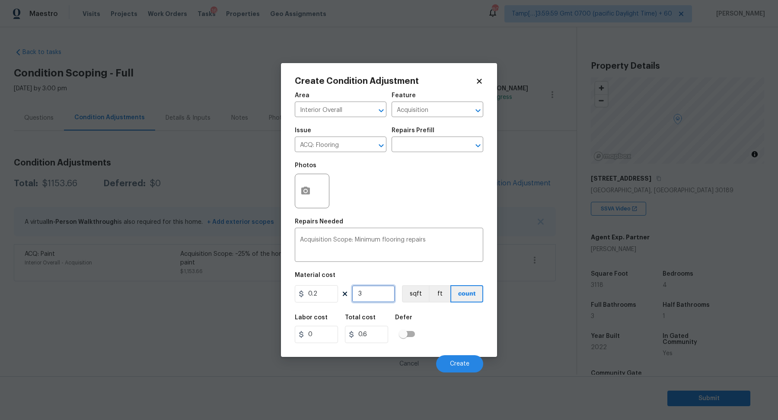
type input "6.2"
type input "311"
type input "62.2"
type input "3111"
type input "622.2"
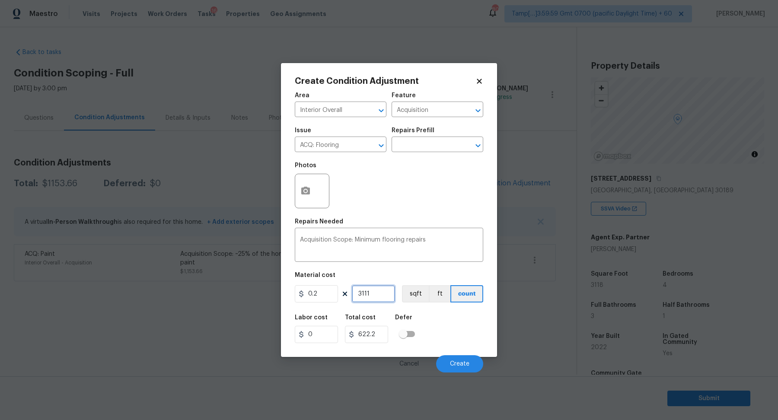
type input "31118"
type input "6223.6"
type input "3111"
type input "622.2"
type input "311"
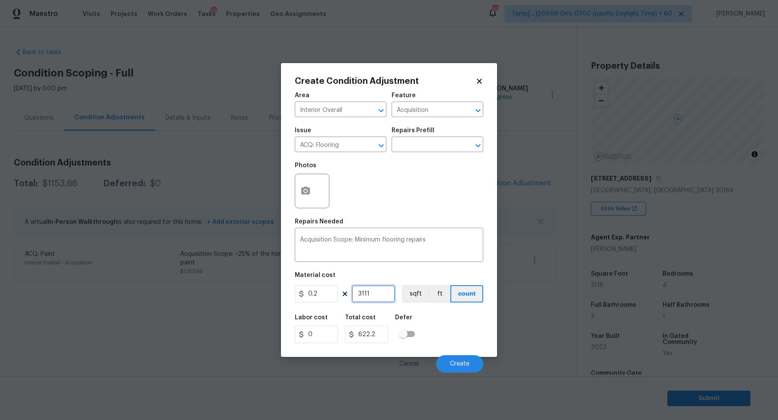
type input "62.2"
type input "3118"
type input "623.6"
type input "3118"
click at [451, 370] on button "Create" at bounding box center [459, 363] width 47 height 17
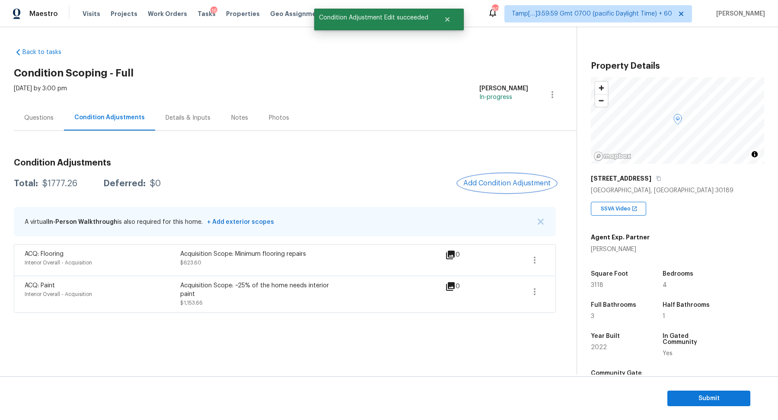
click at [508, 175] on button "Add Condition Adjustment" at bounding box center [507, 183] width 98 height 18
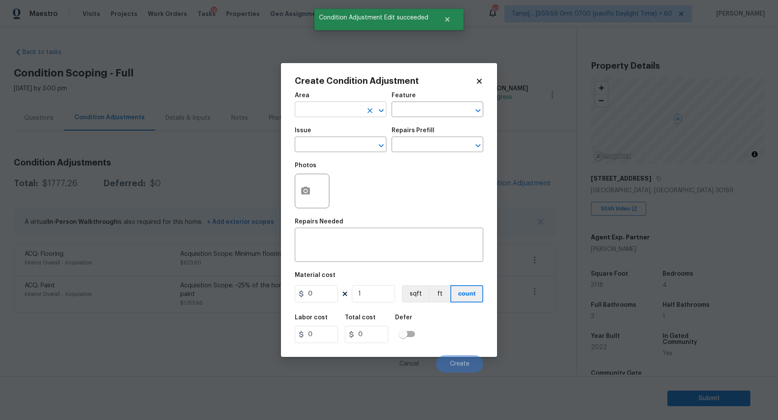
click at [327, 107] on input "text" at bounding box center [328, 110] width 67 height 13
click at [319, 144] on li "Exterior Overall" at bounding box center [341, 144] width 92 height 14
type input "Exterior Overall"
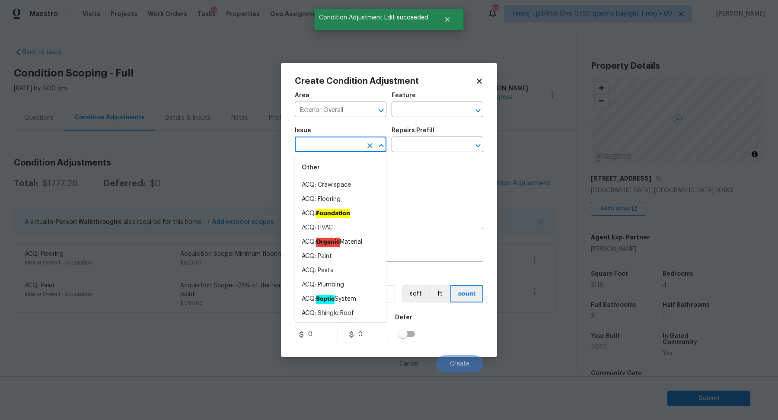
click at [319, 144] on input "text" at bounding box center [328, 145] width 67 height 13
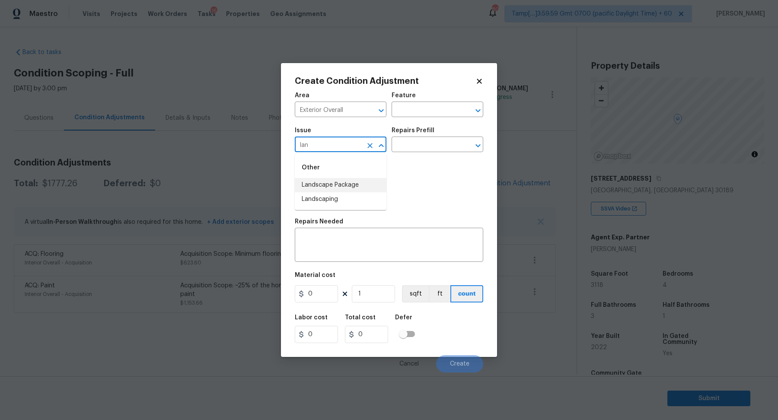
click at [349, 188] on li "Landscape Package" at bounding box center [341, 185] width 92 height 14
type input "Landscape Package"
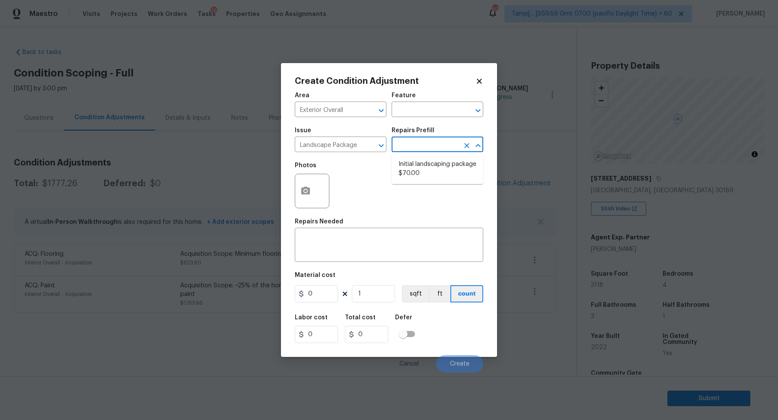
click at [421, 142] on input "text" at bounding box center [425, 145] width 67 height 13
click at [421, 156] on ul "Initial landscaping package $70.00" at bounding box center [438, 169] width 92 height 30
click at [419, 162] on li "Initial landscaping package $70.00" at bounding box center [438, 168] width 92 height 23
type input "Home Readiness Packages"
type textarea "Mowing of grass up to 6" in height. Mow, edge along driveways & sidewalks, trim…"
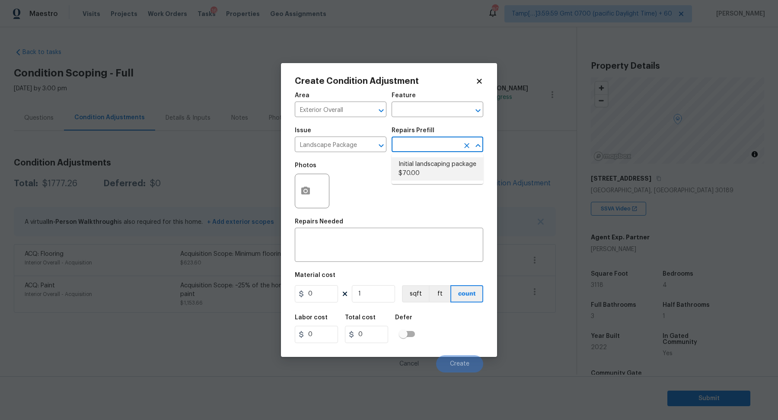
type input "70"
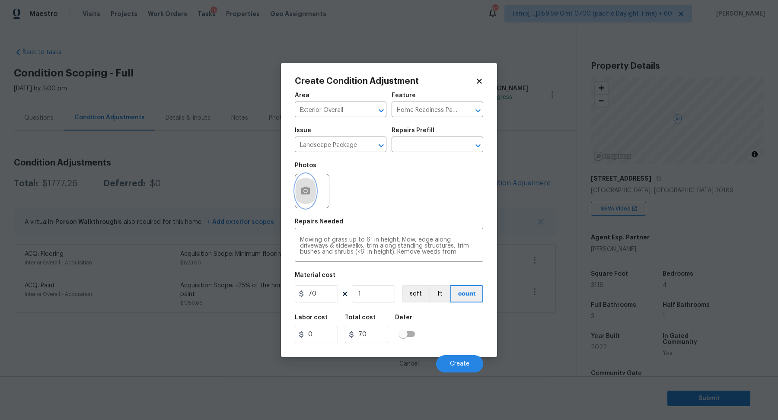
click at [301, 194] on icon "button" at bounding box center [305, 191] width 9 height 8
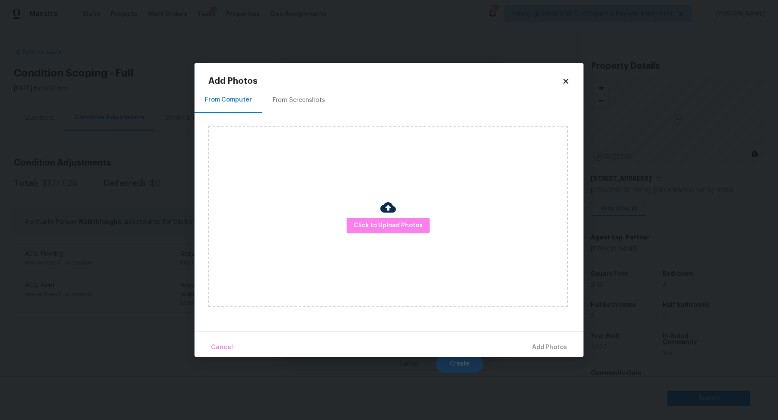
click at [303, 107] on div "From Screenshots" at bounding box center [298, 100] width 73 height 26
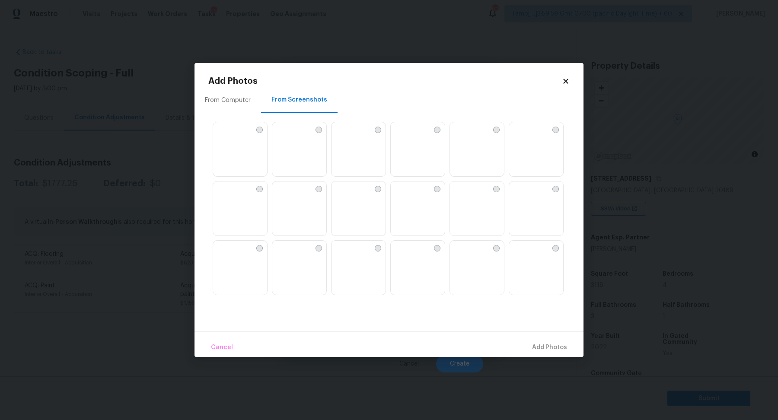
click at [286, 136] on img at bounding box center [279, 129] width 14 height 14
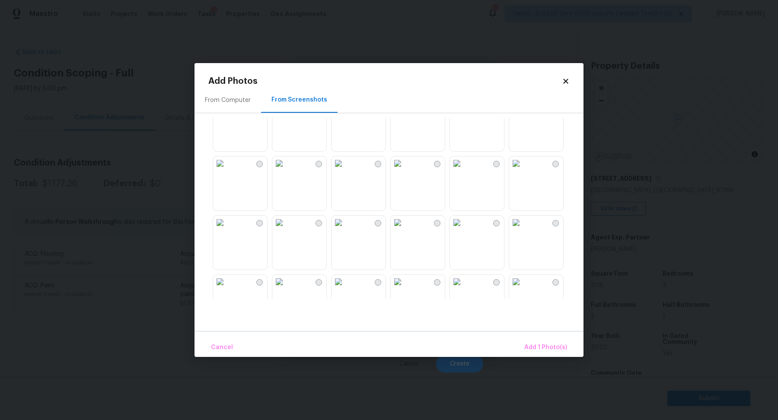
scroll to position [594, 0]
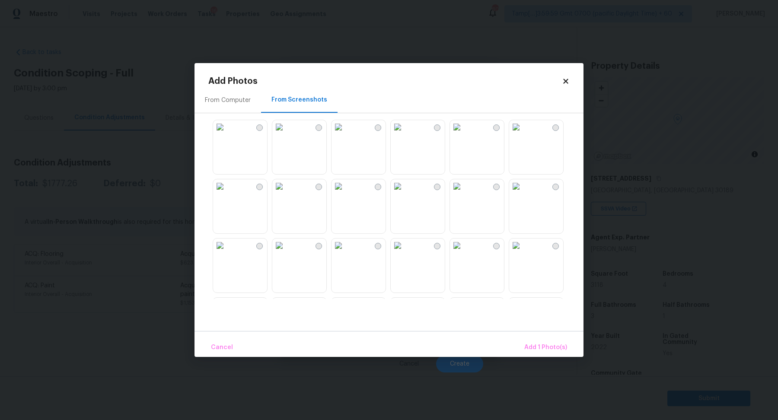
click at [227, 134] on img at bounding box center [220, 127] width 14 height 14
click at [542, 343] on span "Add 2 Photo(s)" at bounding box center [545, 347] width 44 height 11
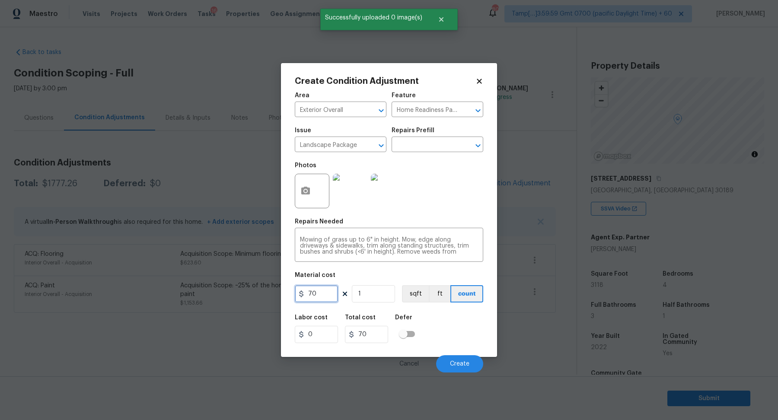
click at [331, 294] on input "70" at bounding box center [316, 293] width 43 height 17
type input "200"
click at [451, 355] on div "Cancel Create" at bounding box center [389, 360] width 188 height 24
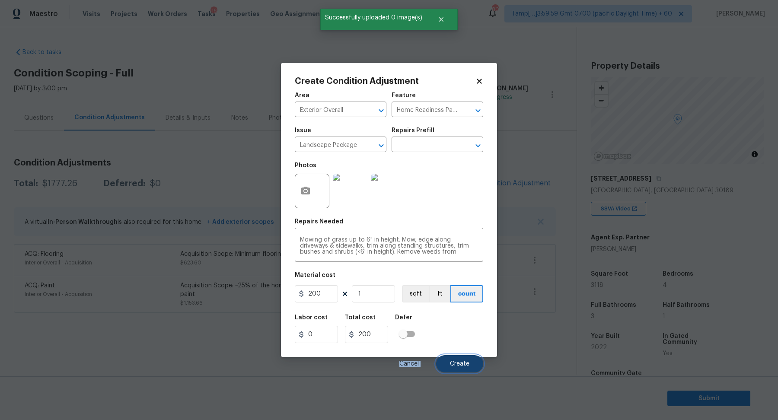
click at [453, 357] on button "Create" at bounding box center [459, 363] width 47 height 17
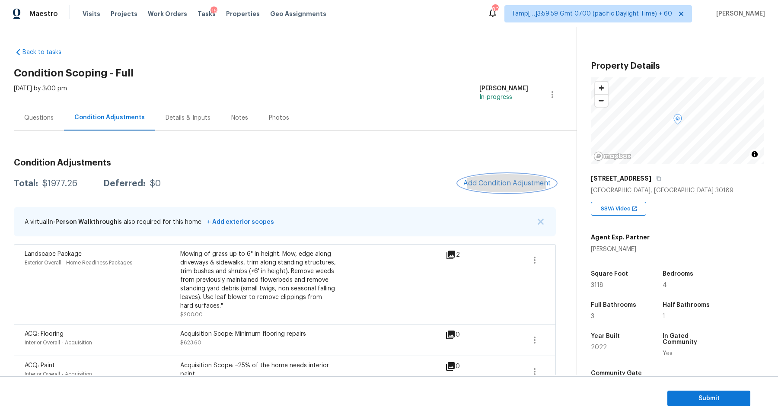
click at [496, 183] on span "Add Condition Adjustment" at bounding box center [506, 183] width 87 height 8
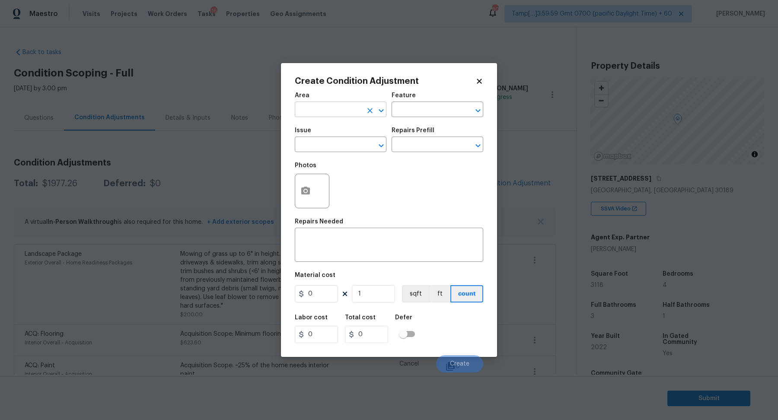
click at [324, 110] on input "text" at bounding box center [328, 110] width 67 height 13
click at [336, 147] on li "Exterior Overall" at bounding box center [341, 144] width 92 height 14
type input "Exterior Overall"
click at [336, 147] on input "text" at bounding box center [328, 145] width 67 height 13
click at [340, 191] on li "Pressure Washing" at bounding box center [341, 185] width 92 height 14
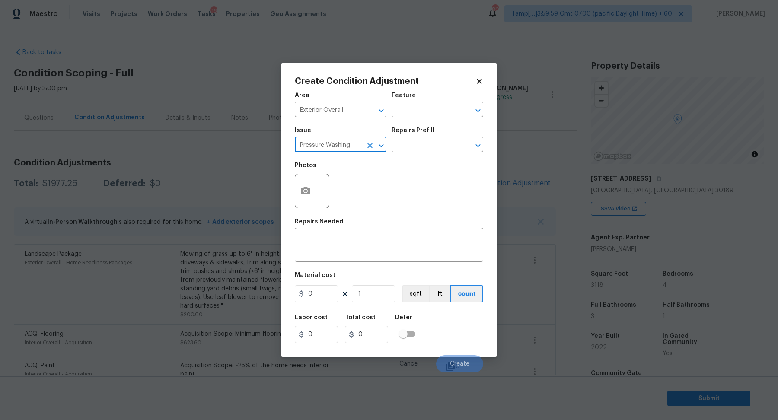
click at [332, 150] on input "Pressure Washing" at bounding box center [328, 145] width 67 height 13
type input "Pressure Washing"
click at [384, 249] on textarea at bounding box center [389, 246] width 178 height 18
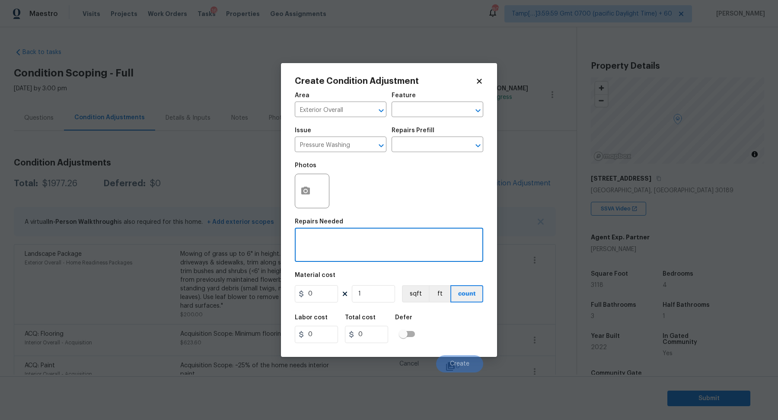
paste textarea "Pressure Washing"
type textarea "Pressure Washing"
click at [323, 290] on input "0" at bounding box center [316, 293] width 43 height 17
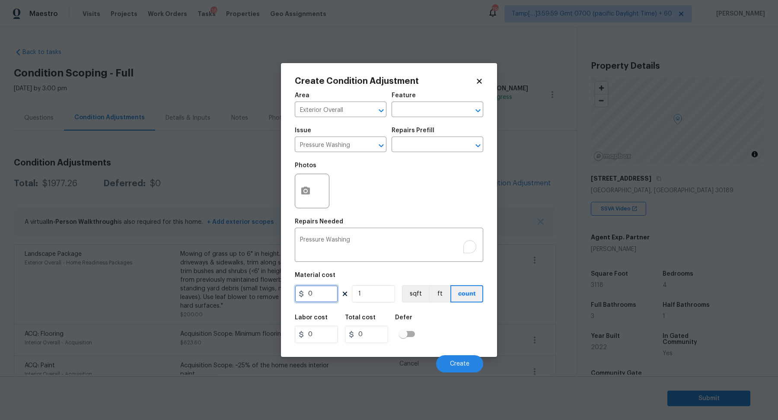
click at [323, 290] on input "0" at bounding box center [316, 293] width 43 height 17
type input "200"
click at [452, 363] on span "Create" at bounding box center [459, 364] width 19 height 6
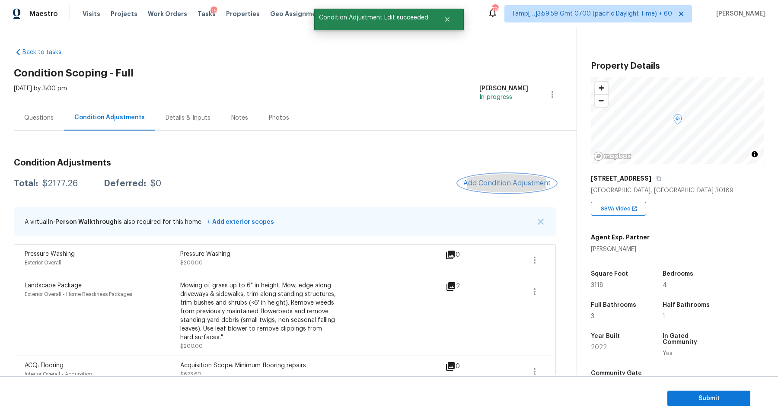
click at [494, 181] on span "Add Condition Adjustment" at bounding box center [506, 183] width 87 height 8
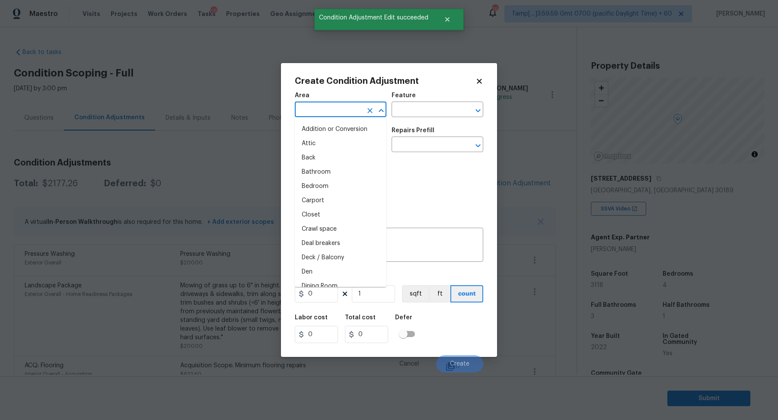
click at [306, 112] on input "text" at bounding box center [328, 110] width 67 height 13
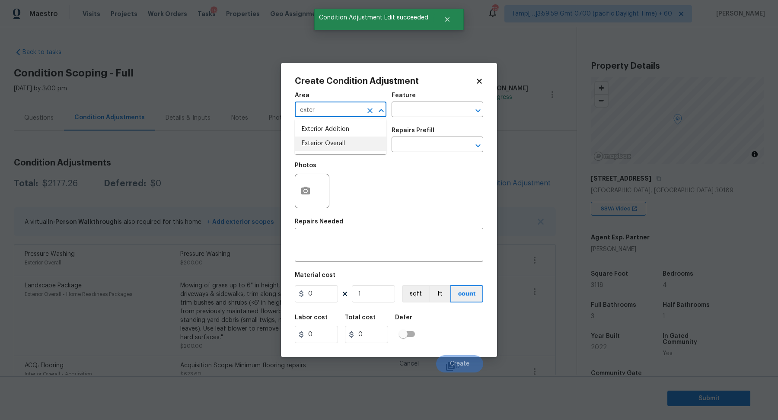
click at [328, 146] on li "Exterior Overall" at bounding box center [341, 144] width 92 height 14
click at [328, 146] on input "text" at bounding box center [328, 145] width 67 height 13
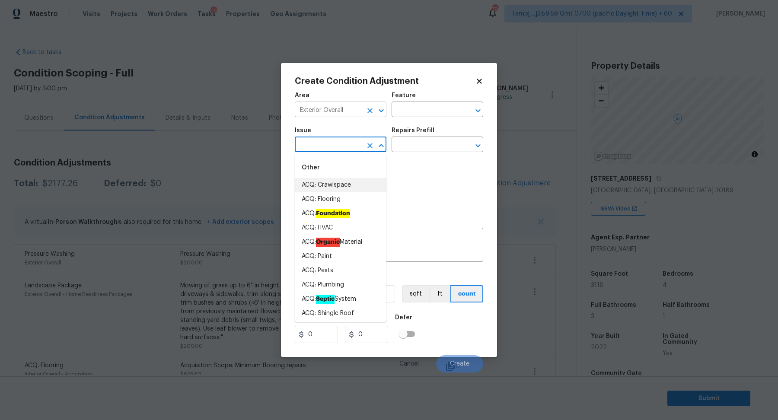
click at [353, 109] on input "Exterior Overall" at bounding box center [328, 110] width 67 height 13
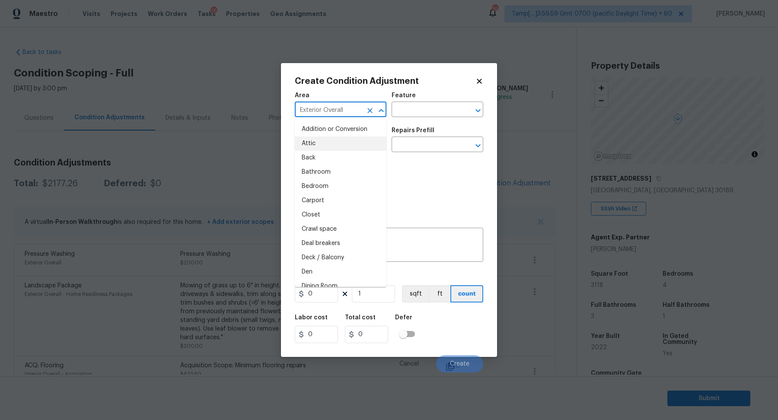
click at [353, 109] on input "Exterior Overall" at bounding box center [328, 110] width 67 height 13
click at [308, 137] on ul "Roof" at bounding box center [341, 129] width 92 height 21
click at [320, 127] on li "Roof" at bounding box center [341, 129] width 92 height 14
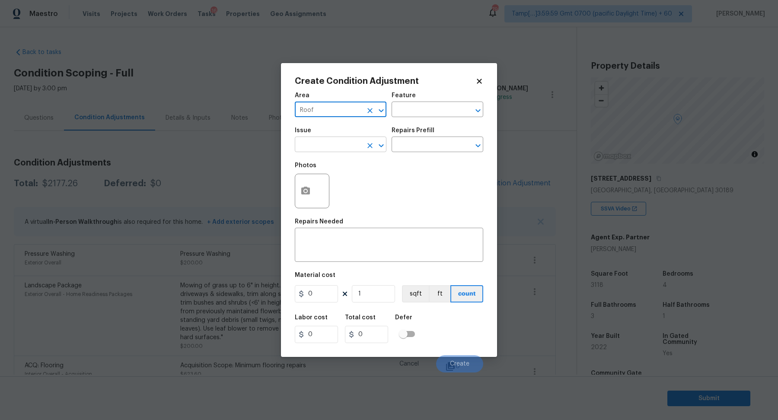
type input "Roof"
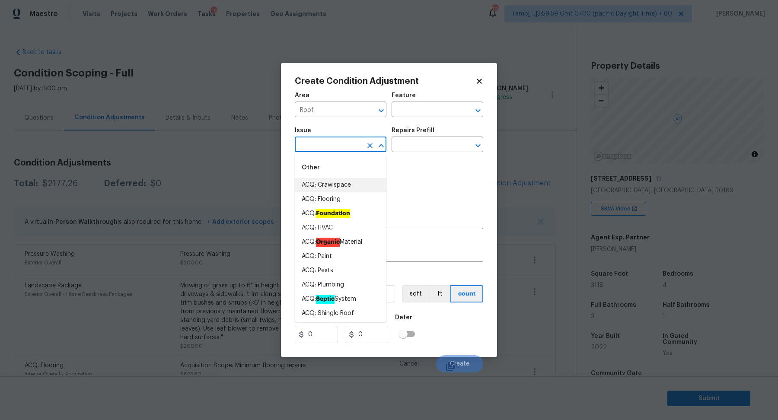
click at [316, 140] on input "text" at bounding box center [328, 145] width 67 height 13
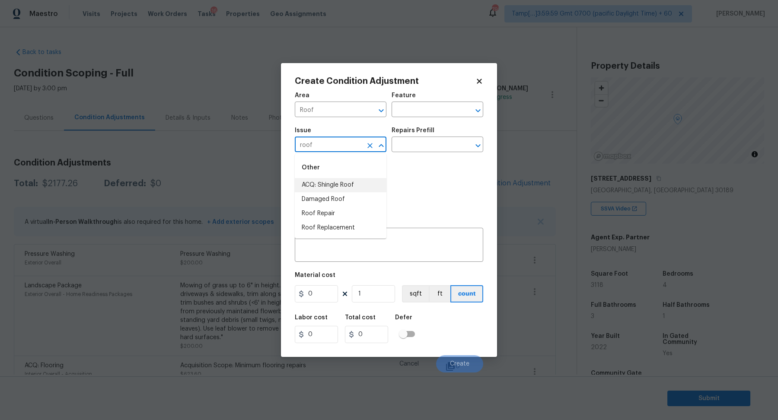
click at [346, 188] on li "ACQ: Shingle Roof" at bounding box center [341, 185] width 92 height 14
type input "ACQ: Shingle Roof"
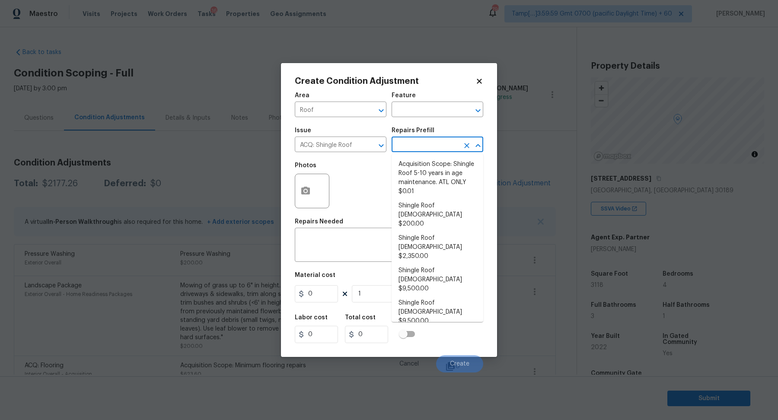
click at [436, 148] on input "text" at bounding box center [425, 145] width 67 height 13
click at [432, 213] on li "Shingle Roof 0-10 Years Old $200.00" at bounding box center [438, 215] width 92 height 32
type input "Acquisition"
type textarea "Acquisition Scope: Shingle Roof 0-10 years in age maintenance."
type input "200"
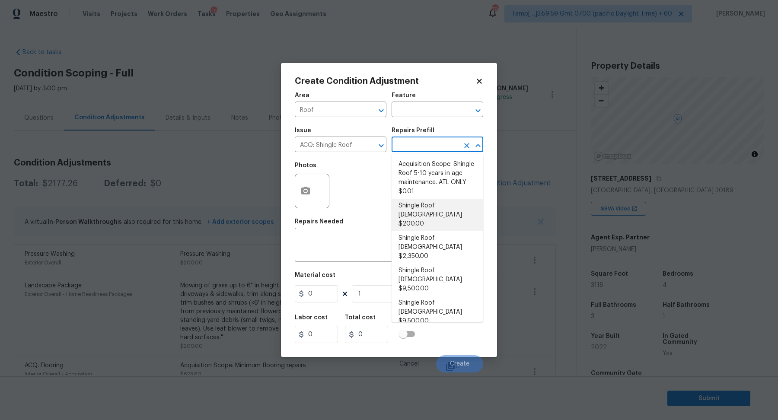
type input "200"
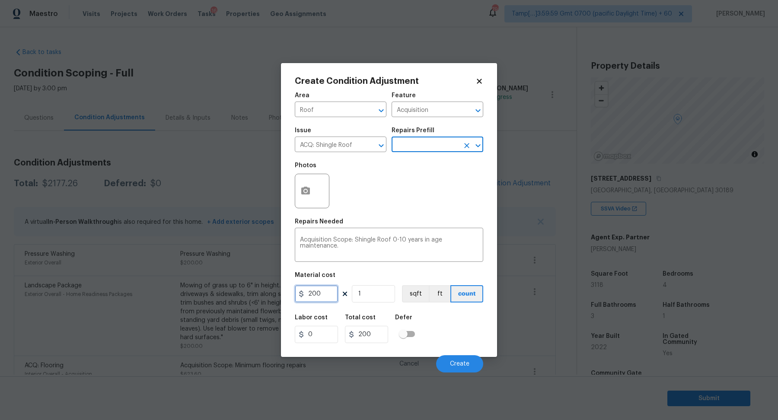
click at [332, 297] on input "200" at bounding box center [316, 293] width 43 height 17
type input "500"
click at [465, 364] on span "Create" at bounding box center [459, 364] width 19 height 6
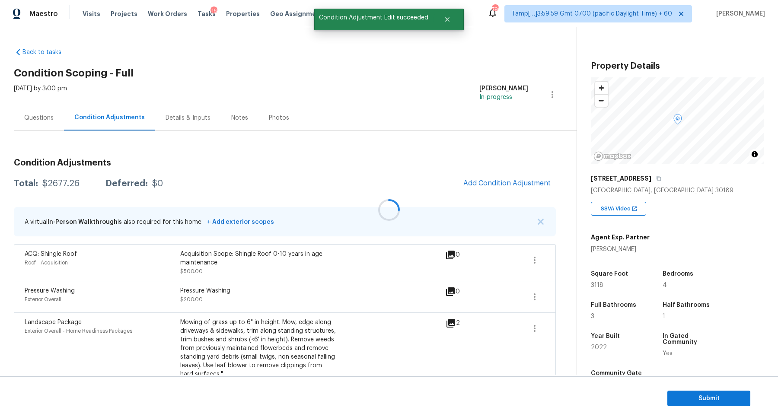
click at [505, 187] on div at bounding box center [389, 210] width 778 height 420
click at [505, 187] on button "Add Condition Adjustment" at bounding box center [507, 183] width 98 height 18
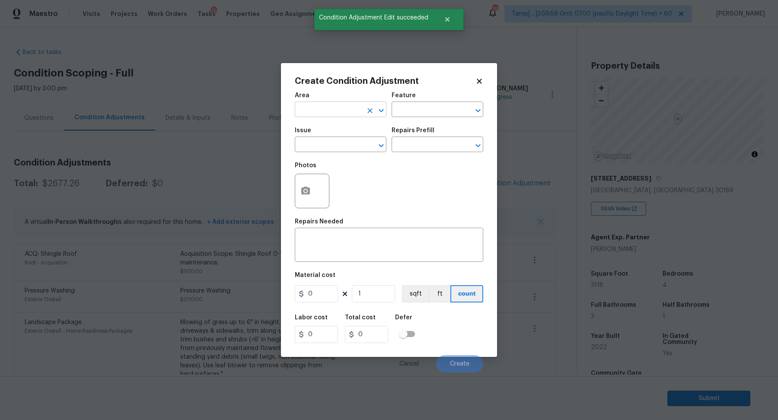
click at [334, 106] on input "text" at bounding box center [328, 110] width 67 height 13
click at [330, 119] on ul "Interior Addition Interior Overall" at bounding box center [341, 136] width 92 height 35
click at [334, 112] on input "inter" at bounding box center [328, 110] width 67 height 13
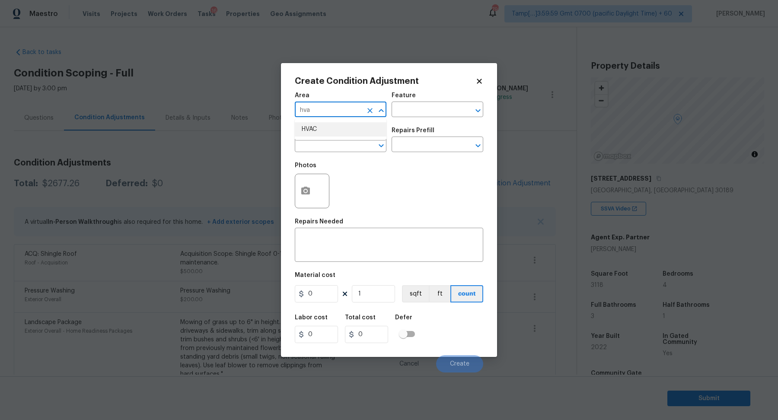
click at [306, 131] on li "HVAC" at bounding box center [341, 129] width 92 height 14
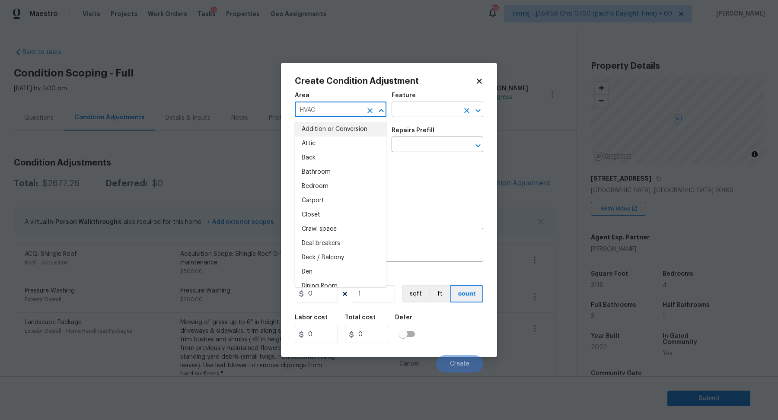
click at [405, 111] on input "text" at bounding box center [425, 110] width 67 height 13
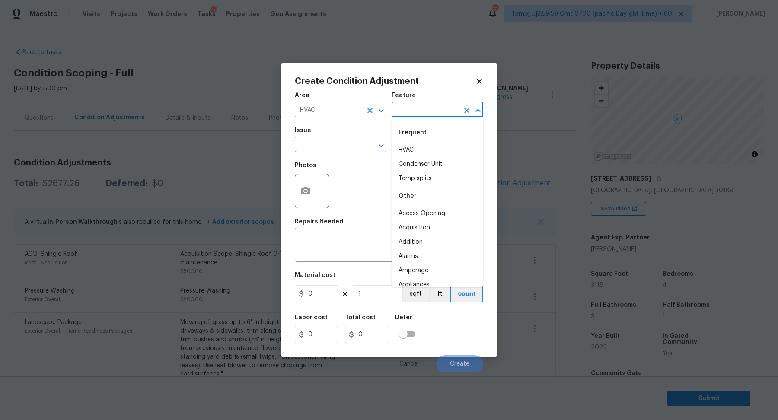
click at [345, 112] on input "HVAC" at bounding box center [328, 110] width 67 height 13
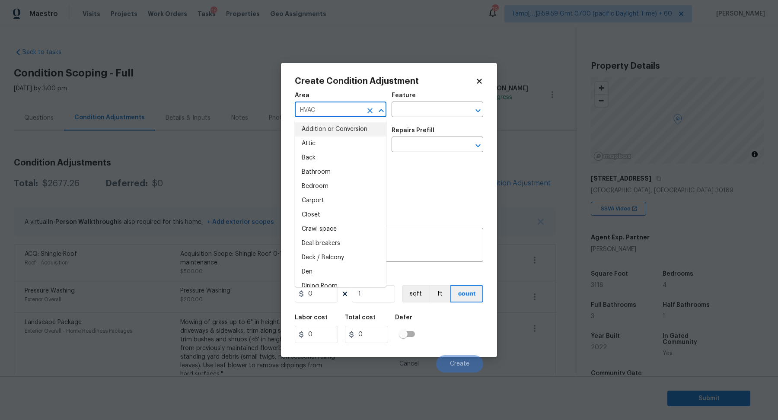
click at [345, 112] on input "HVAC" at bounding box center [328, 110] width 67 height 13
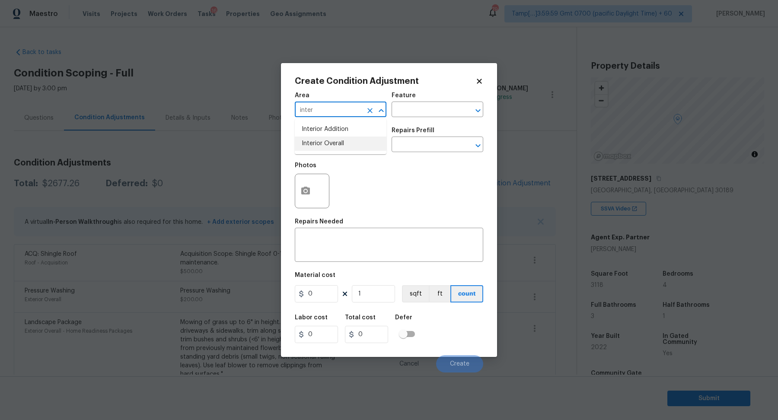
click at [334, 138] on li "Interior Overall" at bounding box center [341, 144] width 92 height 14
type input "Interior Overall"
click at [334, 147] on input "text" at bounding box center [328, 145] width 67 height 13
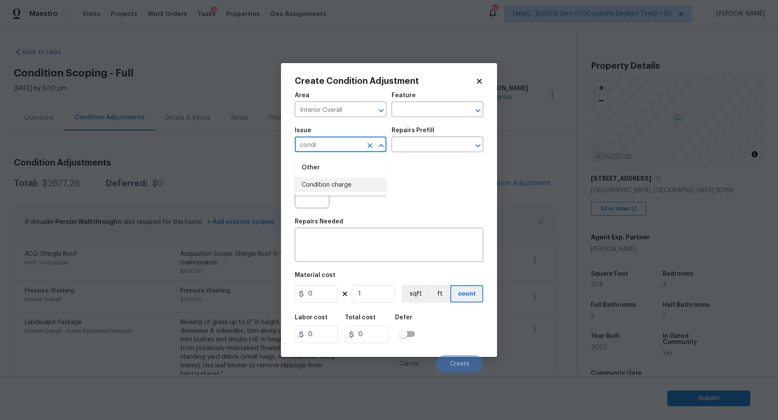
click at [325, 187] on li "Condition charge" at bounding box center [341, 185] width 92 height 14
type input "Condition charge"
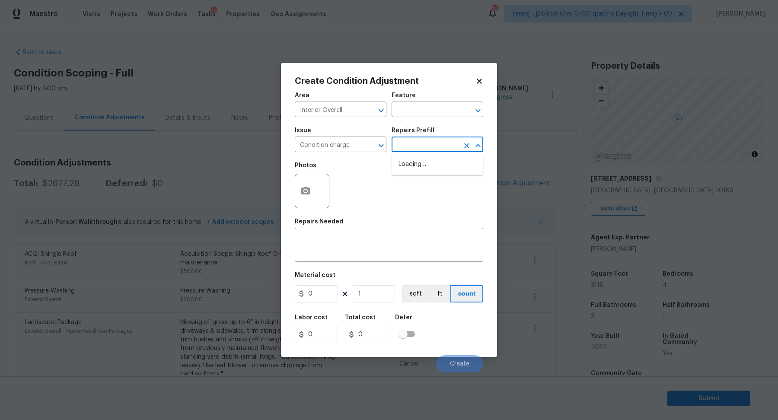
click at [427, 144] on input "text" at bounding box center [425, 145] width 67 height 13
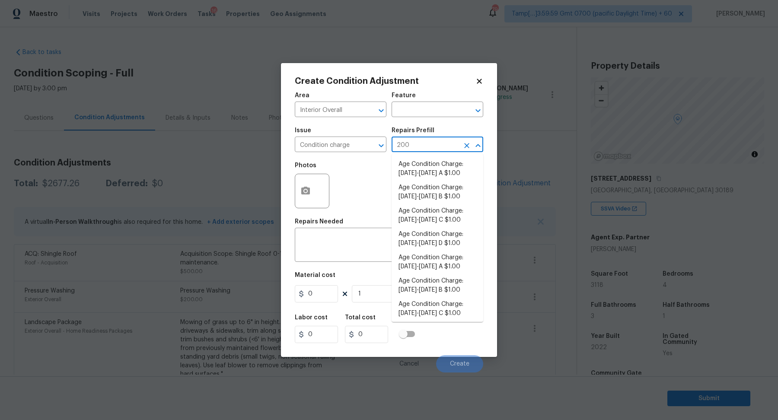
type input "2009"
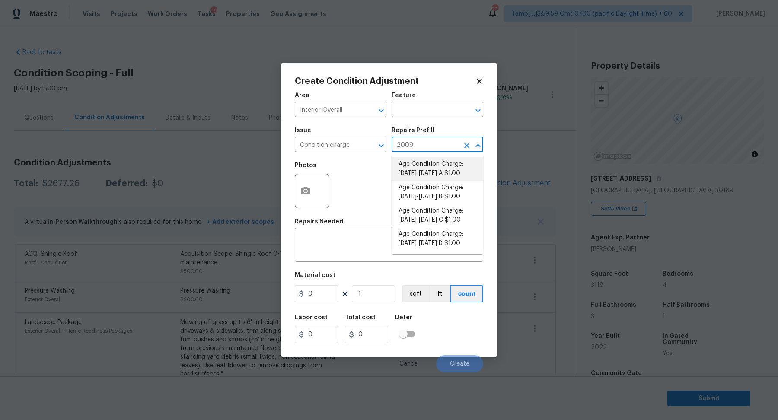
click at [437, 170] on li "Age Condition Charge: 2009-2023 A $1.00" at bounding box center [438, 168] width 92 height 23
type input "Home Readiness Packages"
type textarea "Age Condition Charge: 2009-2023 A"
type input "1"
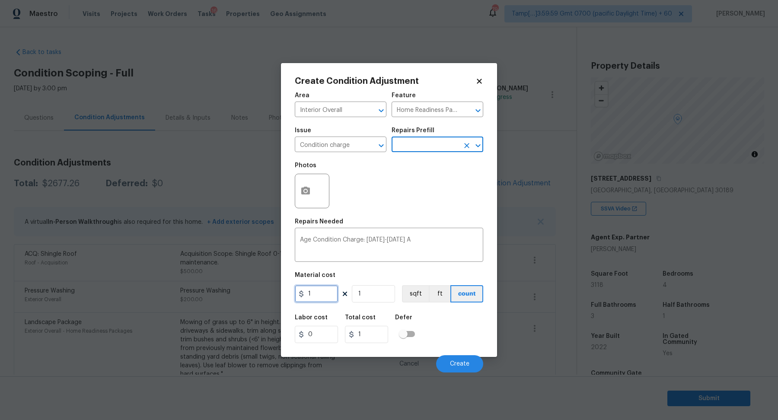
click at [328, 294] on input "1" at bounding box center [316, 293] width 43 height 17
type input "2000"
click at [457, 363] on span "Create" at bounding box center [459, 364] width 19 height 6
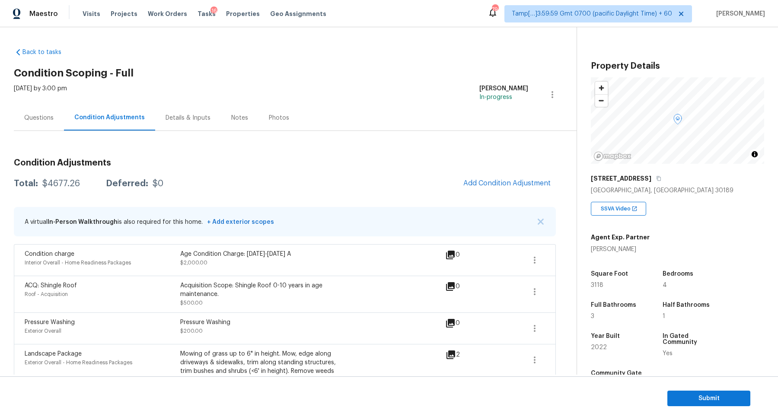
click at [64, 179] on div "Total: $4677.26 Deferred: $0 Add Condition Adjustment" at bounding box center [285, 183] width 542 height 19
copy div "$4677.26"
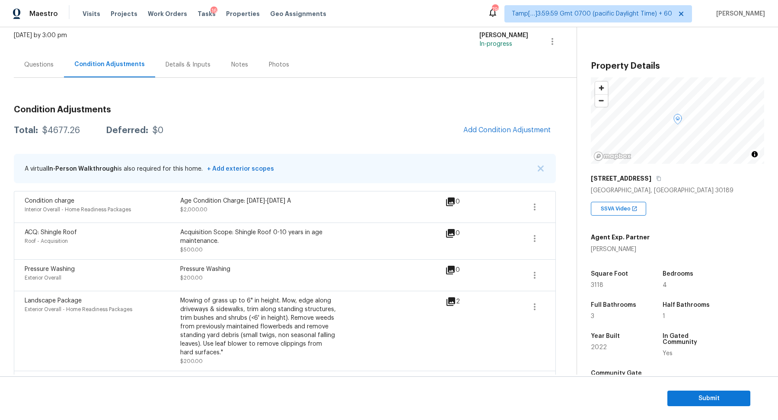
click at [39, 63] on div "Questions" at bounding box center [38, 65] width 29 height 9
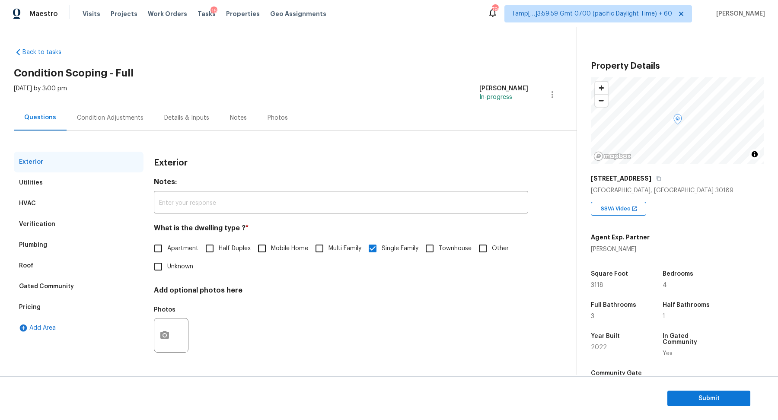
click at [54, 232] on div "Verification" at bounding box center [79, 224] width 130 height 21
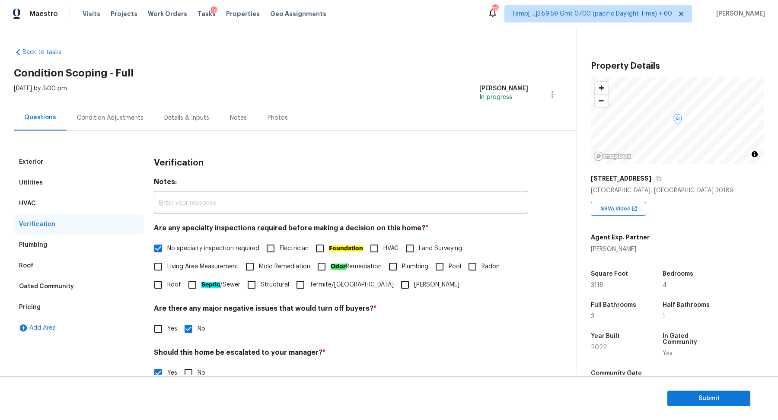
scroll to position [154, 0]
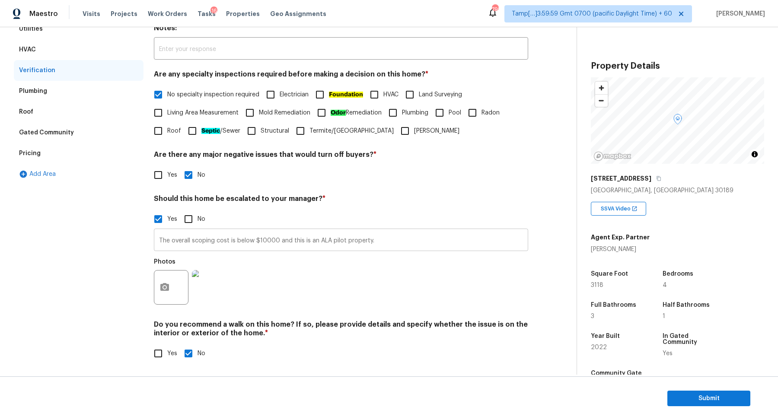
click at [180, 239] on input "The overall scoping cost is below $10000 and this is an ALA pilot property." at bounding box center [341, 241] width 374 height 20
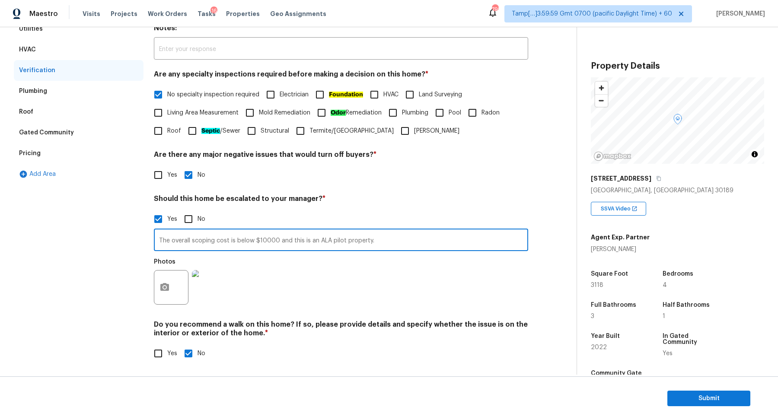
click at [180, 239] on input "The overall scoping cost is below $10000 and this is an ALA pilot property." at bounding box center [341, 241] width 374 height 20
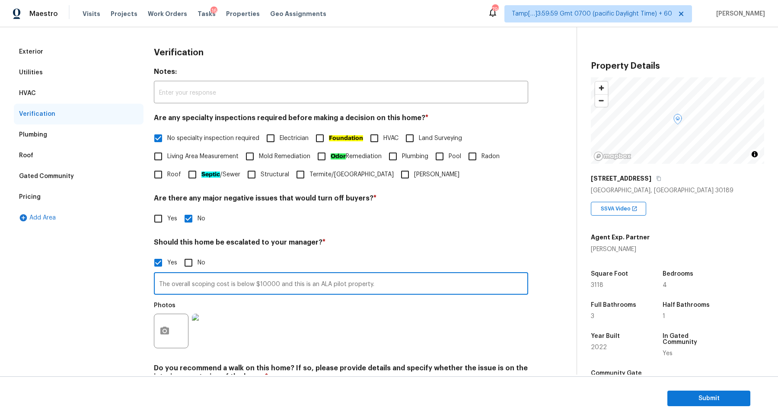
scroll to position [51, 0]
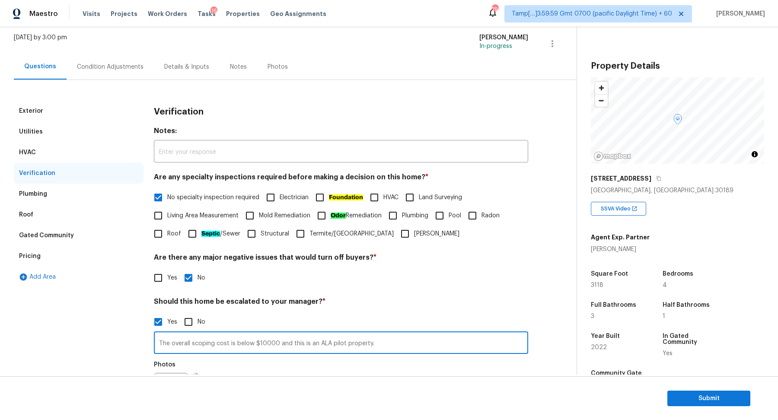
click at [105, 70] on div "Condition Adjustments" at bounding box center [110, 67] width 67 height 9
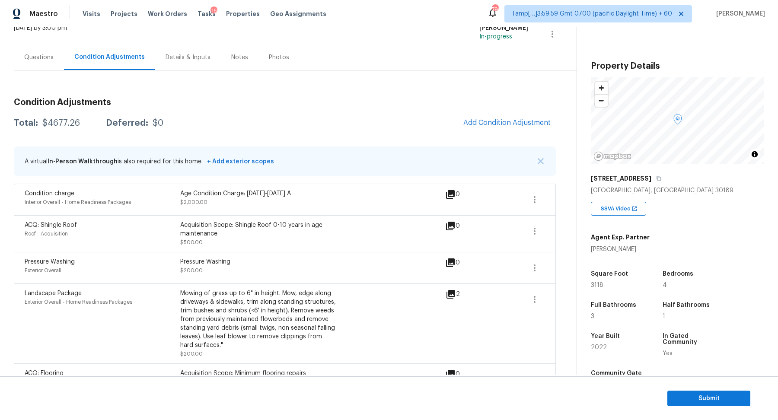
scroll to position [31, 0]
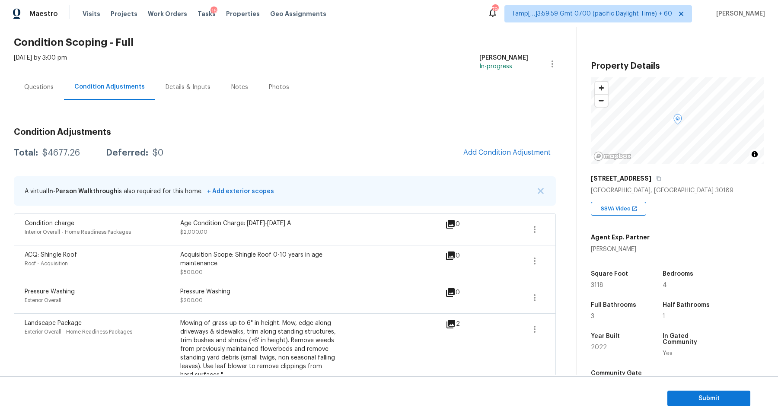
click at [47, 89] on div "Questions" at bounding box center [38, 87] width 29 height 9
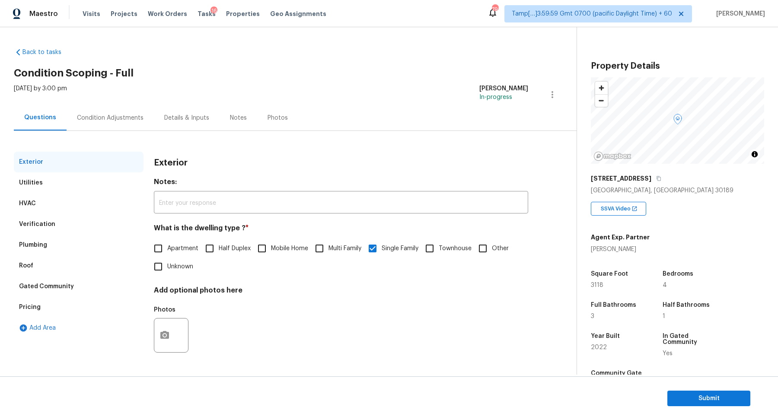
click at [46, 219] on div "Verification" at bounding box center [79, 224] width 130 height 21
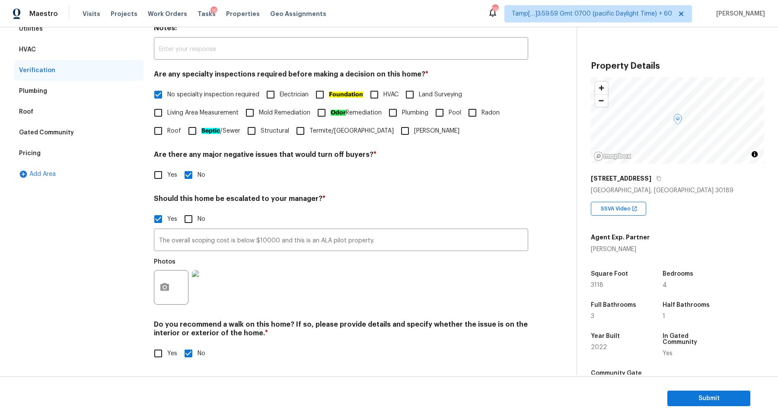
scroll to position [77, 0]
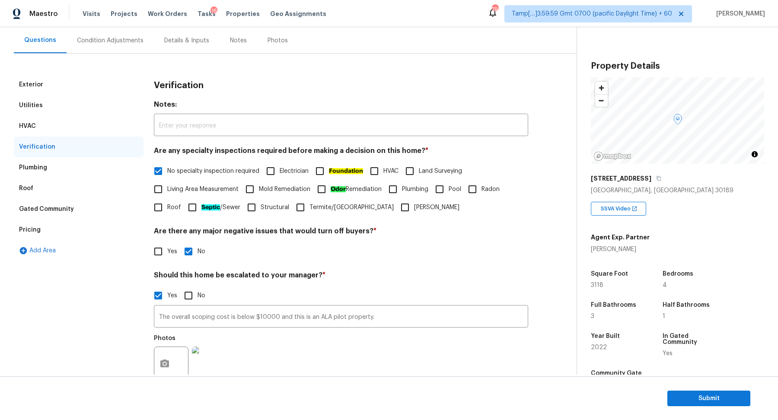
click at [46, 82] on div "Exterior" at bounding box center [79, 84] width 130 height 21
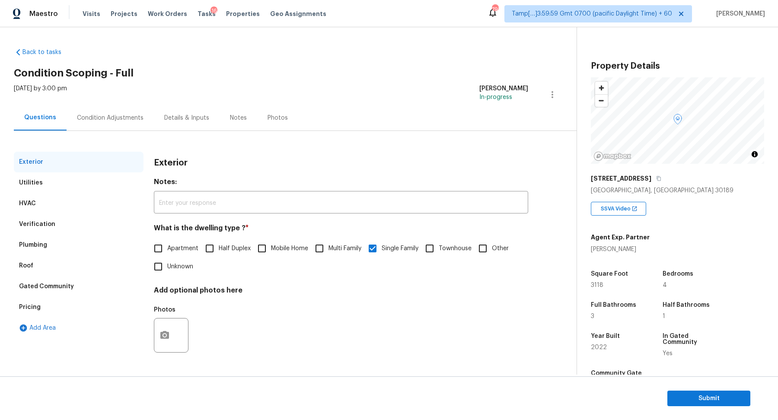
scroll to position [0, 0]
click at [705, 400] on span "Submit" at bounding box center [708, 398] width 69 height 11
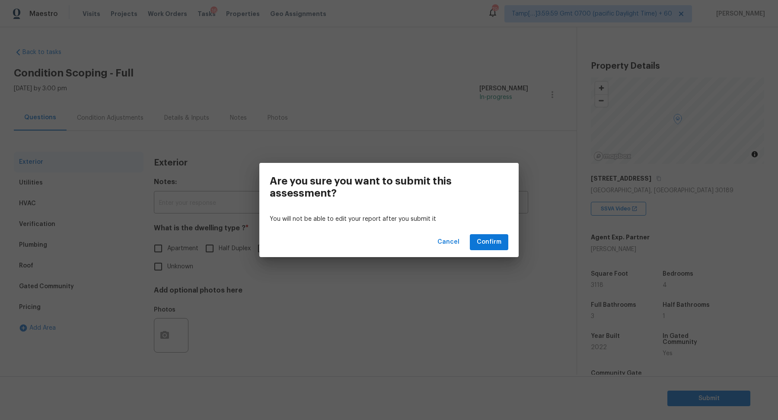
click at [496, 255] on div "Cancel Confirm" at bounding box center [388, 242] width 259 height 30
click at [495, 239] on span "Confirm" at bounding box center [489, 242] width 25 height 11
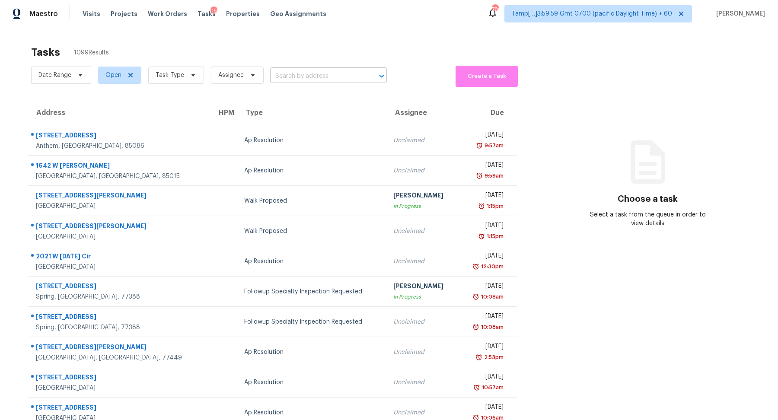
click at [309, 79] on input "text" at bounding box center [316, 76] width 93 height 13
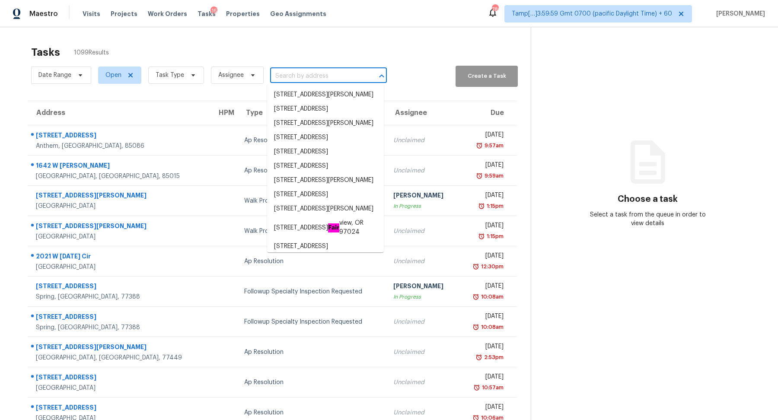
paste input "426 Amy Blvd Temple, GA, 30179"
type input "426 Amy Blvd Temple, GA, 30179"
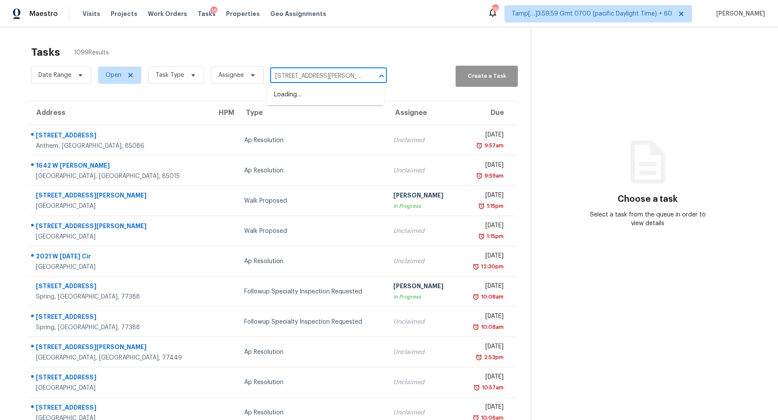
scroll to position [0, 6]
click at [319, 86] on ul "426 Amy Blvd, Temple, GA 30179" at bounding box center [325, 94] width 117 height 21
click at [317, 91] on li "426 Amy Blvd, Temple, GA 30179" at bounding box center [325, 95] width 117 height 14
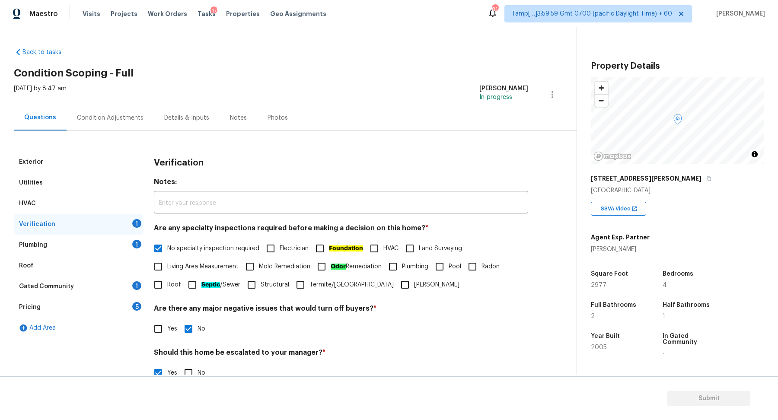
scroll to position [154, 0]
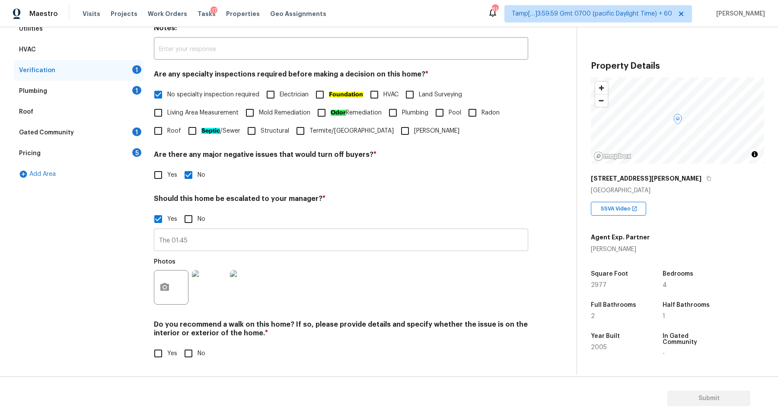
click at [170, 239] on input "The 01:45" at bounding box center [341, 241] width 374 height 20
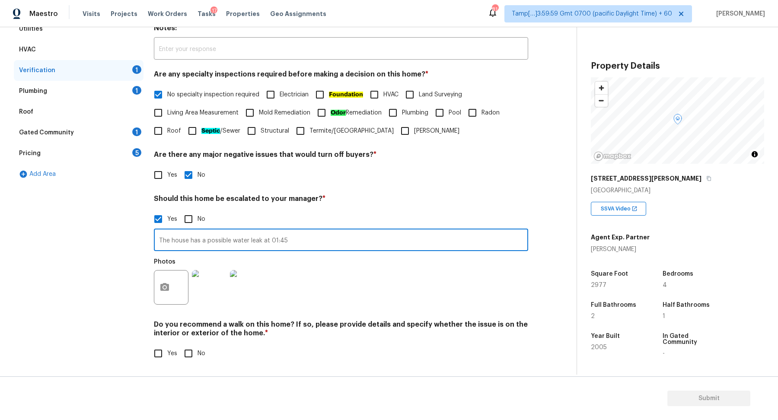
click at [330, 249] on input "The house has a possible water leak at 01:45" at bounding box center [341, 241] width 374 height 20
click at [508, 241] on input "The house has a possible water leak at 01:45, needs review" at bounding box center [341, 241] width 374 height 20
click at [450, 266] on div "Photos" at bounding box center [341, 282] width 374 height 56
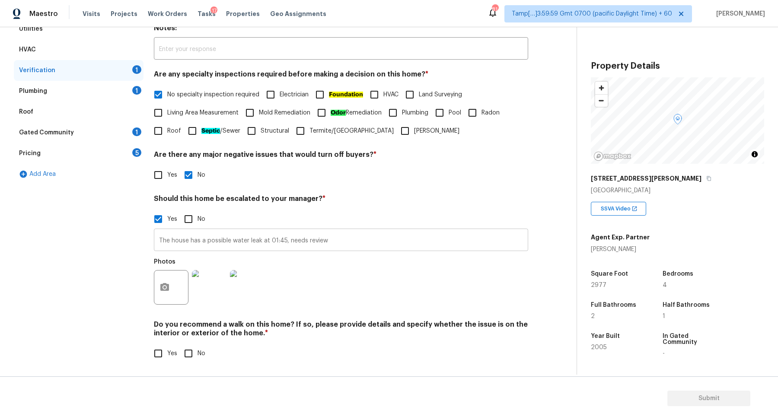
click at [398, 247] on input "The house has a possible water leak at 01:45, needs review" at bounding box center [341, 241] width 374 height 20
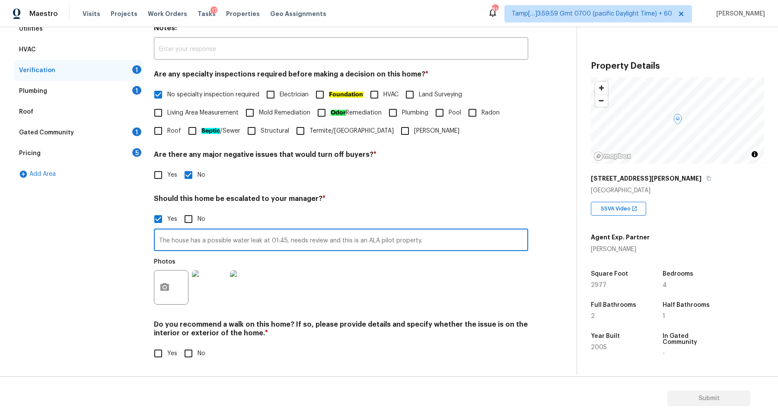
type input "The house has a possible water leak at 01:45, needs review and this is an ALA p…"
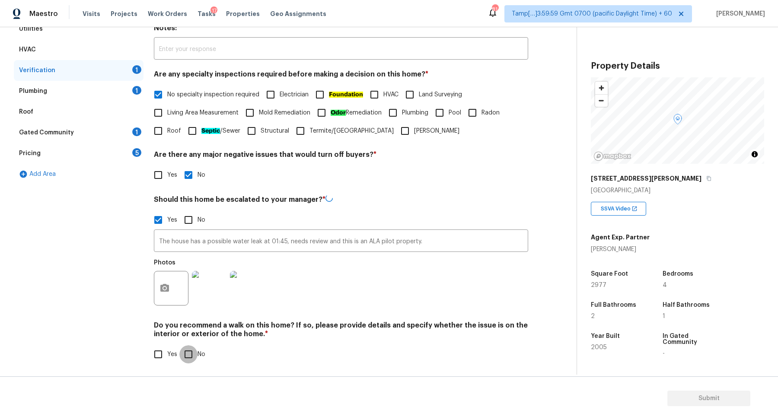
click at [189, 354] on input "No" at bounding box center [188, 354] width 18 height 18
checkbox input "true"
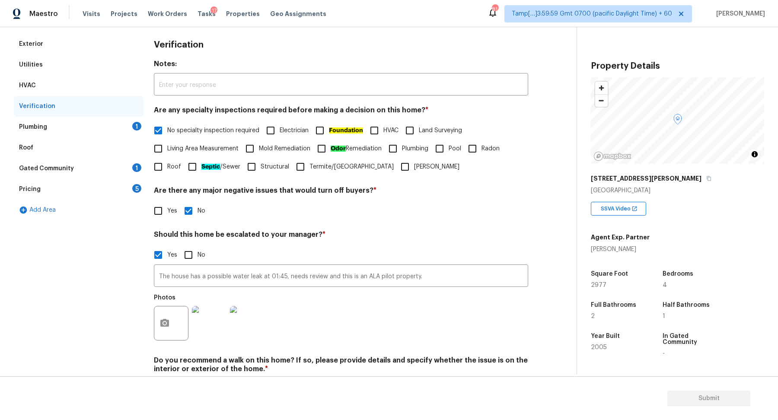
scroll to position [86, 0]
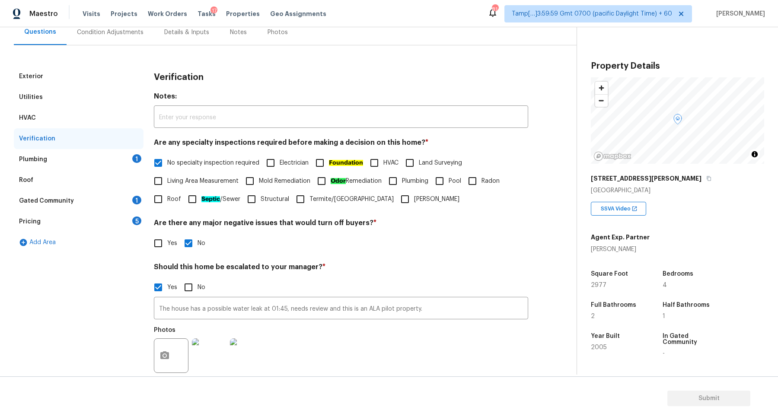
click at [96, 164] on div "Plumbing 1" at bounding box center [79, 159] width 130 height 21
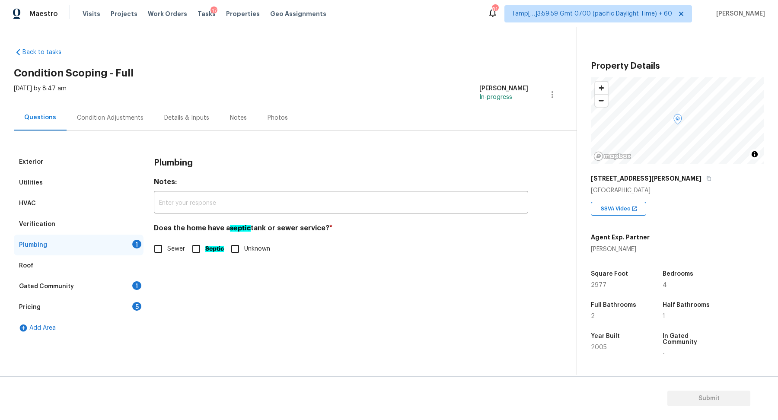
click at [157, 243] on input "Sewer" at bounding box center [158, 249] width 18 height 18
checkbox input "true"
click at [129, 284] on div "Gated Community 1" at bounding box center [79, 286] width 130 height 21
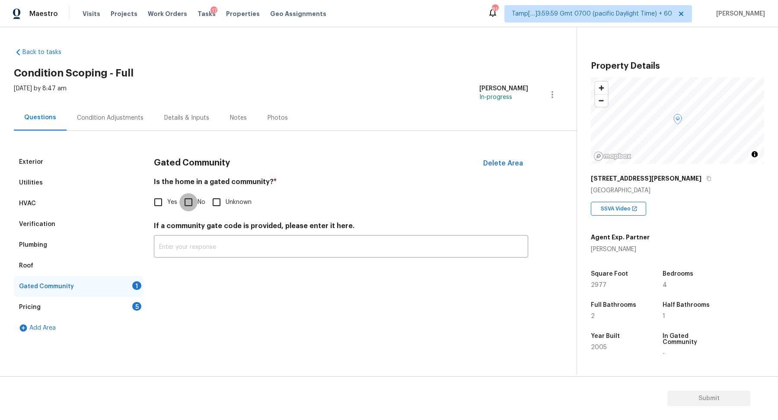
click at [185, 202] on input "No" at bounding box center [188, 202] width 18 height 18
checkbox input "true"
click at [137, 304] on div "5" at bounding box center [136, 306] width 9 height 9
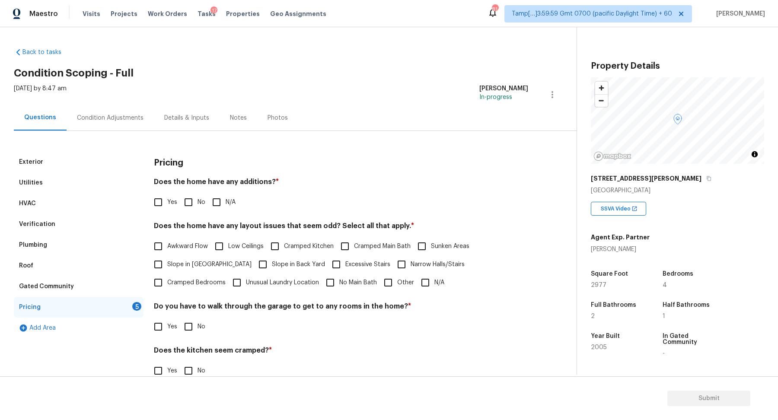
click at [190, 208] on input "No" at bounding box center [188, 202] width 18 height 18
checkbox input "true"
click at [187, 271] on label "Slope in Front Yard" at bounding box center [200, 264] width 102 height 18
click at [167, 271] on input "Slope in Front Yard" at bounding box center [158, 264] width 18 height 18
checkbox input "true"
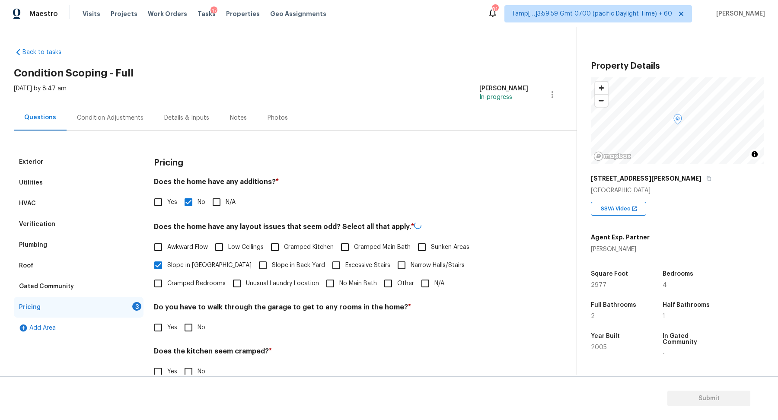
click at [272, 263] on span "Slope in Back Yard" at bounding box center [298, 265] width 53 height 9
click at [254, 263] on input "Slope in Back Yard" at bounding box center [263, 265] width 18 height 18
checkbox input "true"
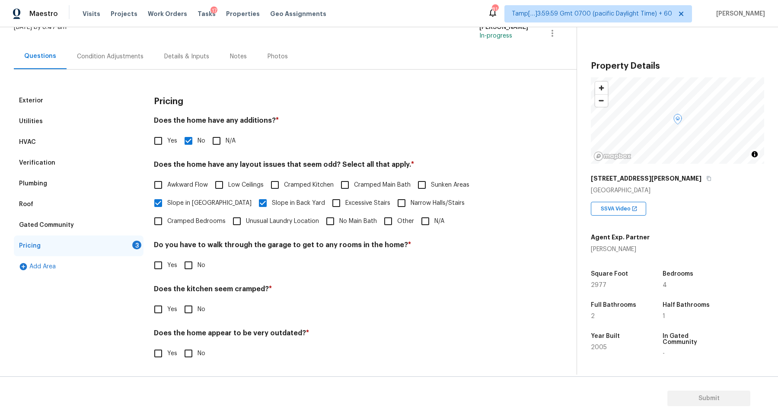
click at [192, 268] on input "No" at bounding box center [188, 265] width 18 height 18
checkbox input "true"
click at [179, 300] on input "No" at bounding box center [188, 309] width 18 height 18
checkbox input "true"
click at [179, 345] on input "No" at bounding box center [188, 354] width 18 height 18
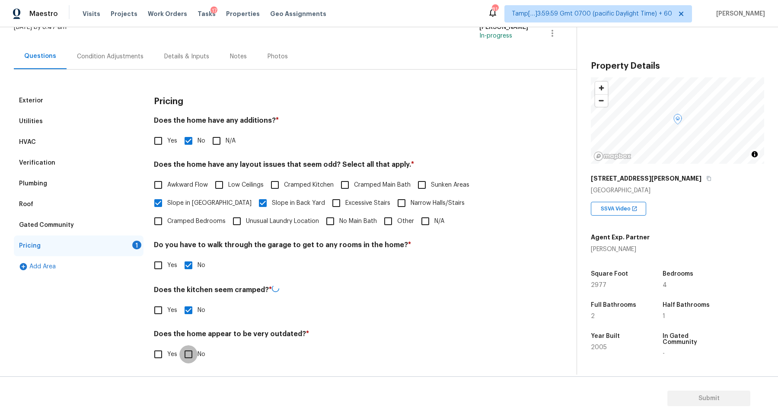
checkbox input "true"
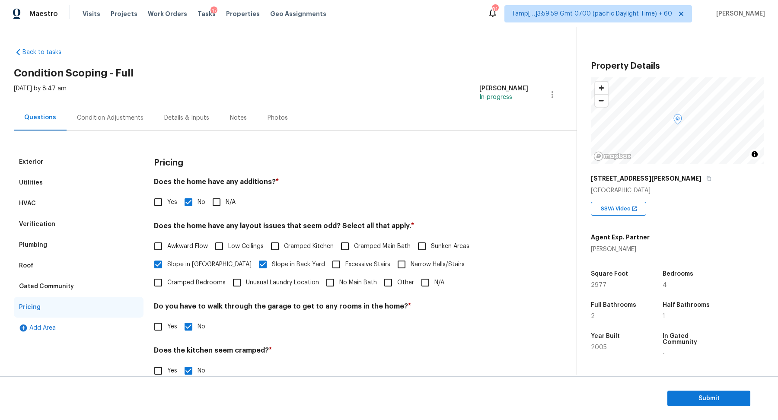
click at [126, 107] on div "Condition Adjustments" at bounding box center [110, 118] width 87 height 26
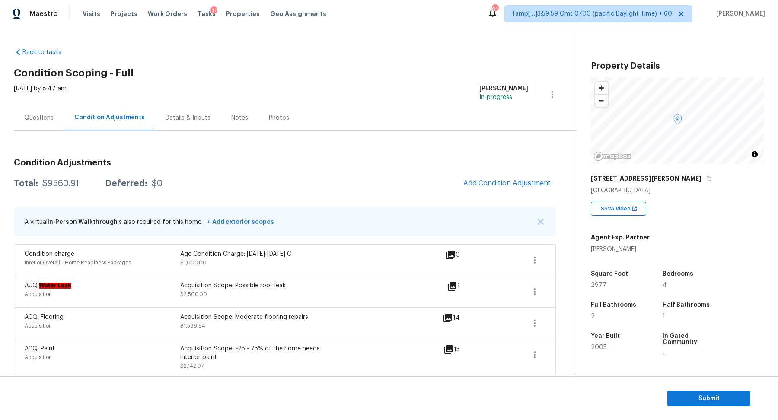
scroll to position [166, 0]
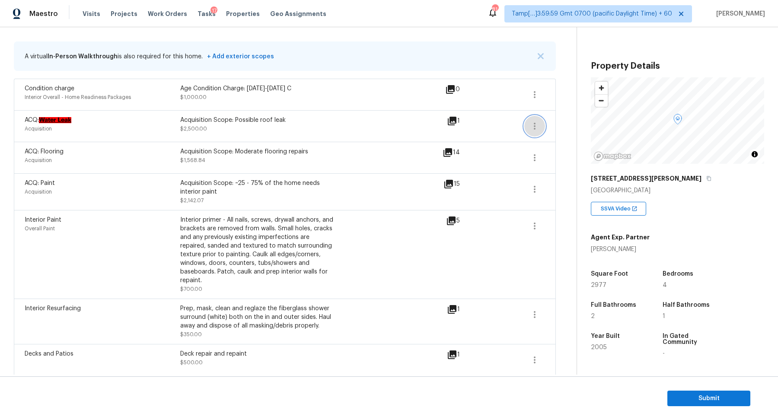
click at [532, 121] on icon "button" at bounding box center [535, 126] width 10 height 10
click at [565, 121] on div "Edit" at bounding box center [583, 123] width 67 height 9
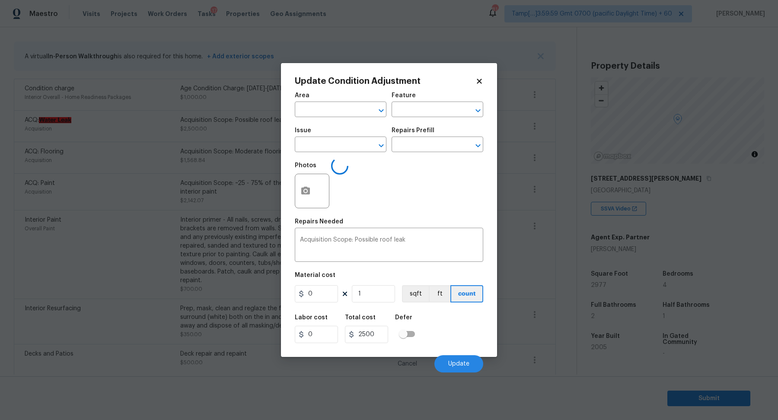
type input "Acquisition"
type input "ACQ: Water Leak"
type input "2500"
click at [412, 144] on input "text" at bounding box center [425, 145] width 67 height 13
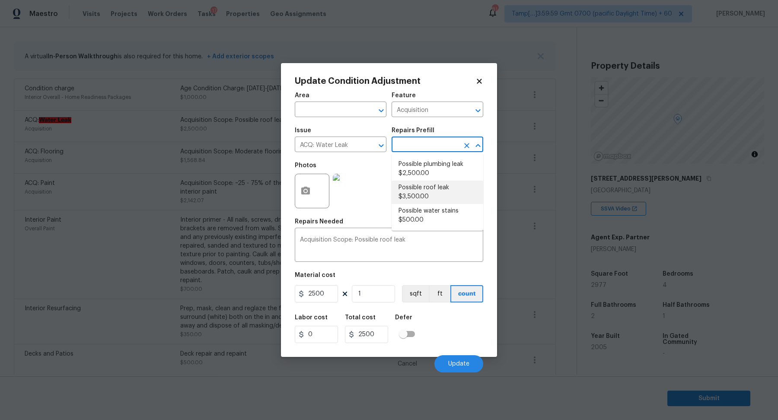
click at [414, 191] on li "Possible roof leak $3,500.00" at bounding box center [438, 192] width 92 height 23
type input "3500"
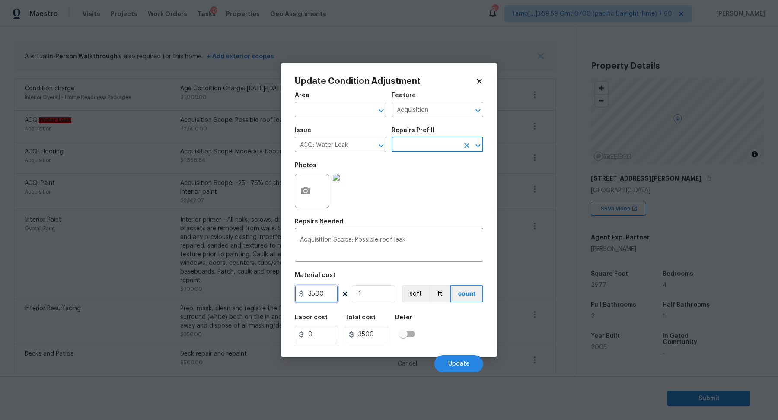
click at [312, 293] on input "3500" at bounding box center [316, 293] width 43 height 17
type input "2500"
click at [446, 365] on button "Update" at bounding box center [458, 363] width 49 height 17
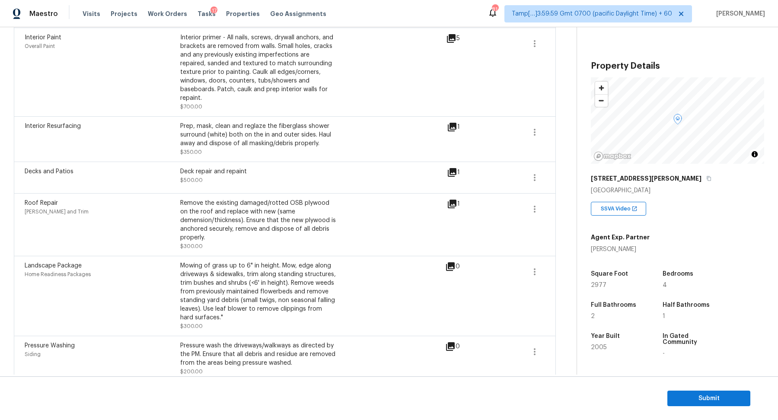
scroll to position [182, 0]
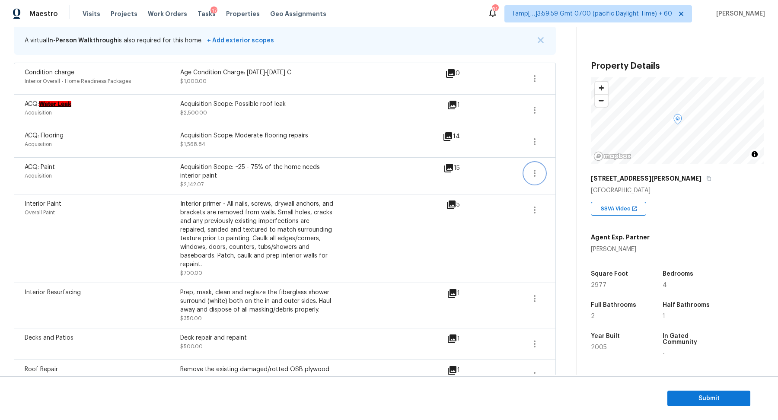
click at [539, 175] on icon "button" at bounding box center [535, 173] width 10 height 10
click at [580, 172] on div "Edit" at bounding box center [583, 170] width 67 height 9
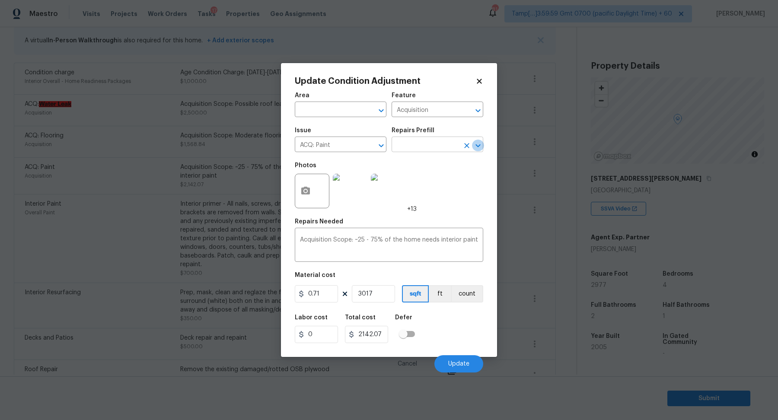
click at [480, 146] on icon "Open" at bounding box center [478, 145] width 10 height 10
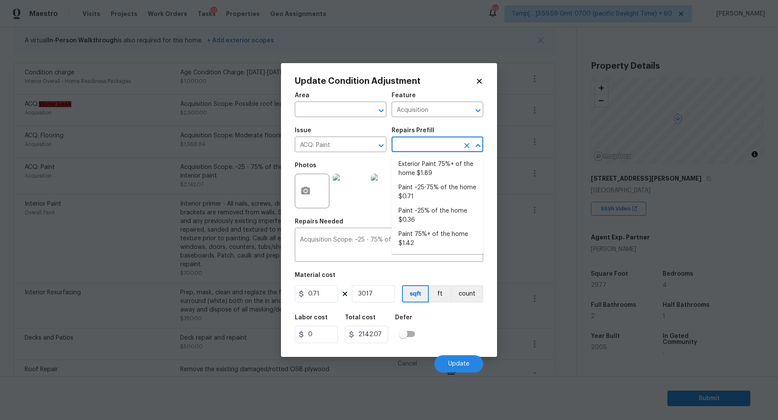
click at [437, 146] on input "text" at bounding box center [425, 145] width 67 height 13
click at [436, 144] on input "text" at bounding box center [425, 145] width 67 height 13
click at [424, 236] on li "Paint 75%+ of the home $1.42" at bounding box center [438, 238] width 92 height 23
type textarea "Acquisition Scope: 75%+ of the home will likely require interior paint"
type input "1.42"
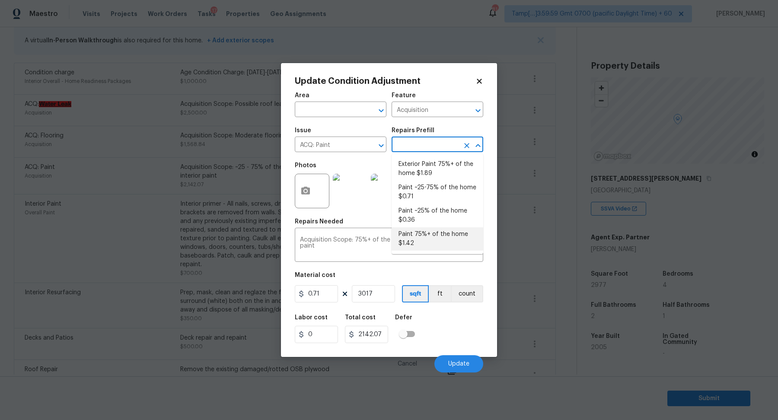
type input "4284.14"
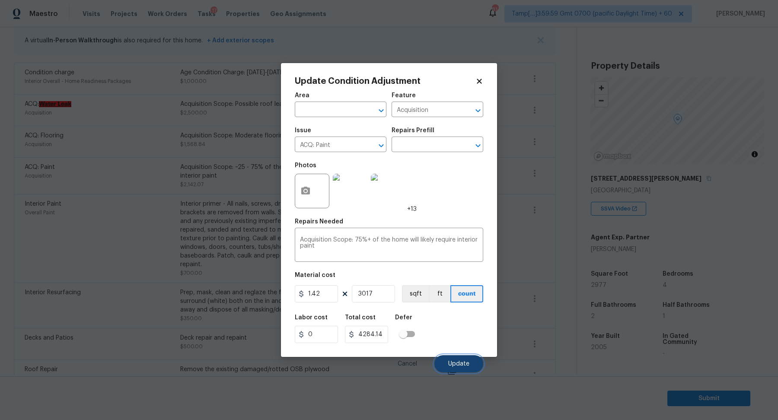
click at [459, 362] on span "Update" at bounding box center [458, 364] width 21 height 6
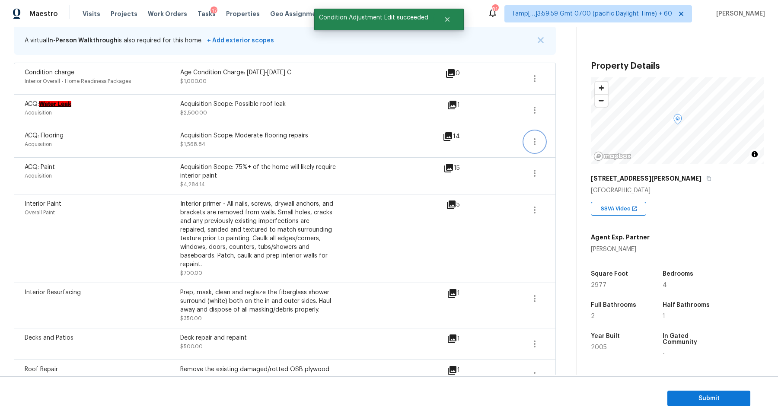
click at [526, 139] on button "button" at bounding box center [534, 141] width 21 height 21
click at [562, 138] on div "Edit" at bounding box center [583, 139] width 67 height 9
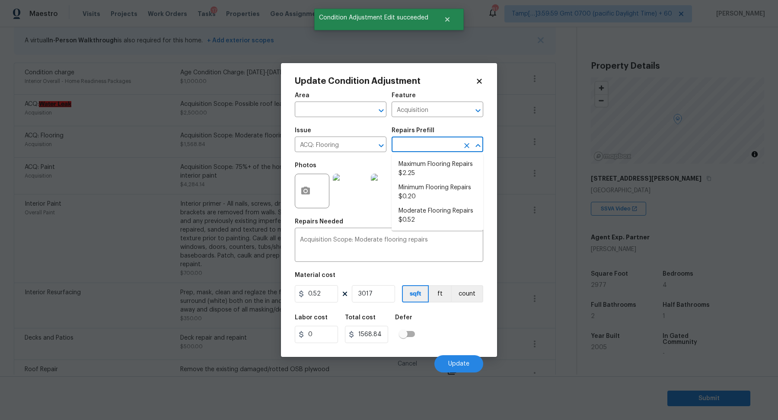
click at [432, 139] on input "text" at bounding box center [425, 145] width 67 height 13
click at [425, 174] on li "Maximum Flooring Repairs $2.25" at bounding box center [438, 168] width 92 height 23
type textarea "Acquisition Scope: Maximum flooring repairs"
type input "2.25"
type input "6788.25"
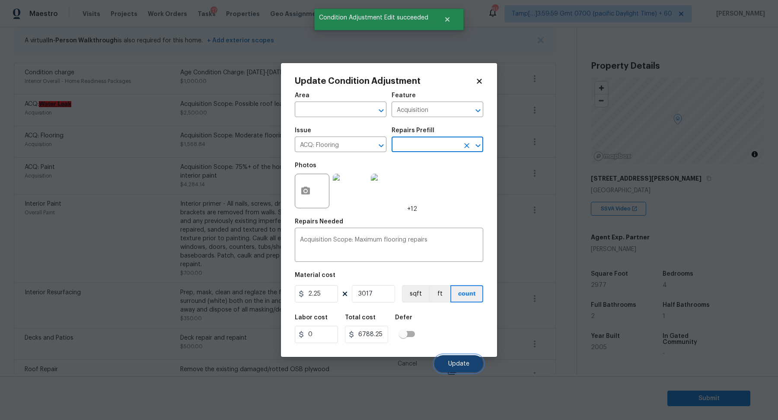
click at [460, 361] on span "Update" at bounding box center [458, 364] width 21 height 6
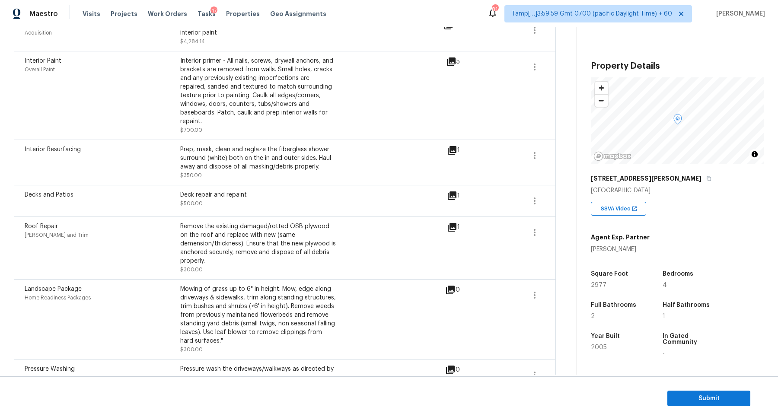
scroll to position [348, 0]
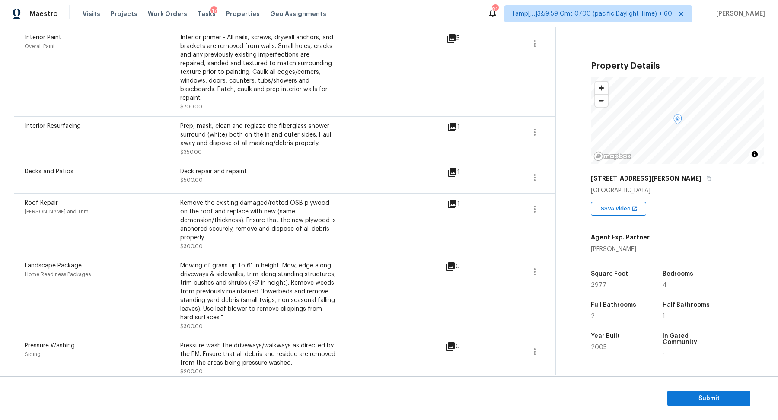
click at [452, 200] on icon at bounding box center [452, 204] width 9 height 9
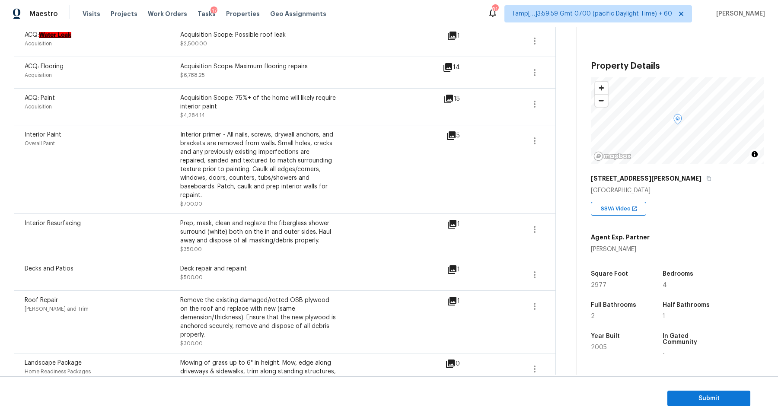
scroll to position [326, 0]
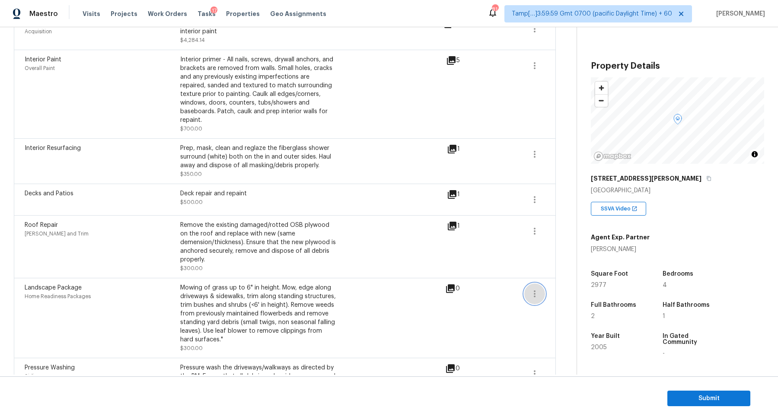
click at [533, 289] on icon "button" at bounding box center [535, 294] width 10 height 10
click at [562, 279] on div "Edit" at bounding box center [583, 282] width 67 height 9
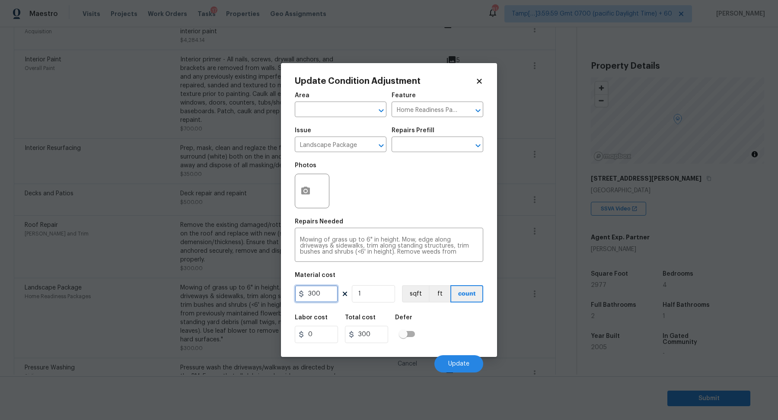
click at [321, 297] on input "300" at bounding box center [316, 293] width 43 height 17
type input "750"
click at [326, 296] on input "750" at bounding box center [316, 293] width 43 height 17
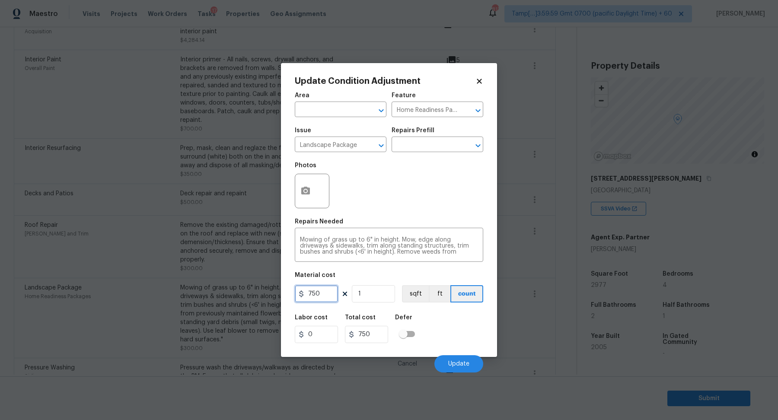
click at [326, 296] on input "750" at bounding box center [316, 293] width 43 height 17
type input "500"
click at [304, 188] on icon "button" at bounding box center [305, 191] width 9 height 8
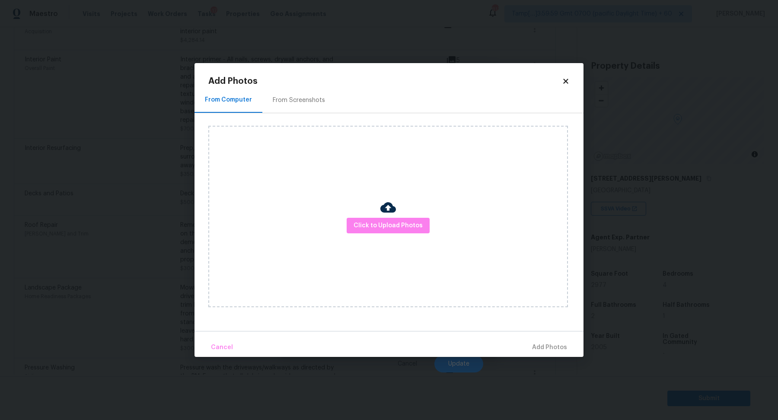
click at [298, 105] on div "From Screenshots" at bounding box center [298, 100] width 73 height 26
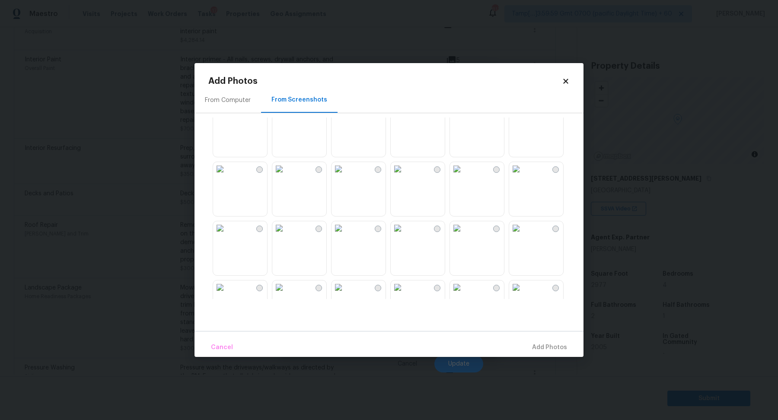
scroll to position [20, 0]
click at [405, 116] on img at bounding box center [398, 109] width 14 height 14
click at [521, 235] on img at bounding box center [516, 228] width 14 height 14
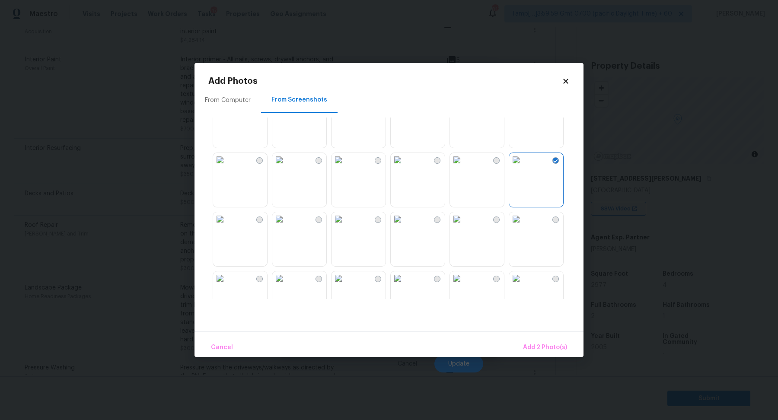
scroll to position [163, 0]
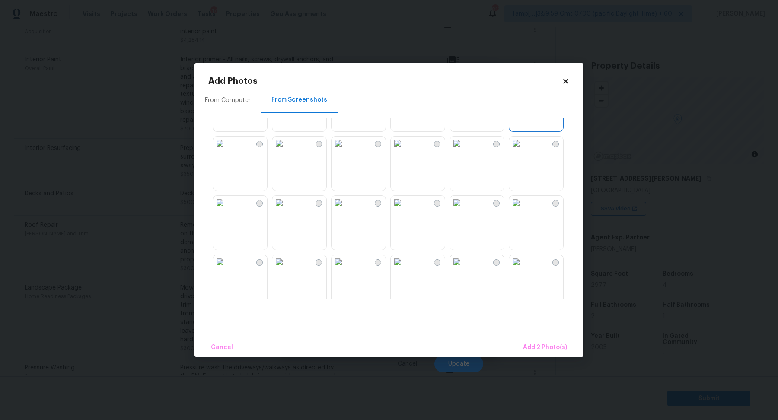
click at [344, 210] on img at bounding box center [339, 203] width 14 height 14
click at [227, 210] on img at bounding box center [220, 203] width 14 height 14
click at [345, 144] on img at bounding box center [339, 137] width 14 height 14
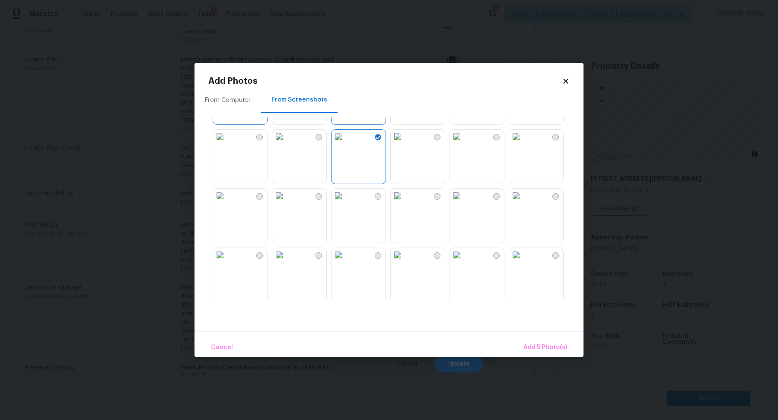
scroll to position [363, 0]
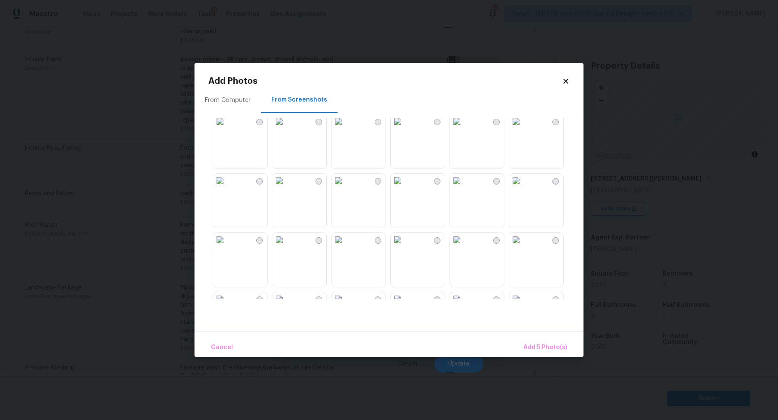
click at [405, 188] on img at bounding box center [398, 181] width 14 height 14
click at [531, 340] on button "Add 6 Photo(s)" at bounding box center [545, 347] width 51 height 19
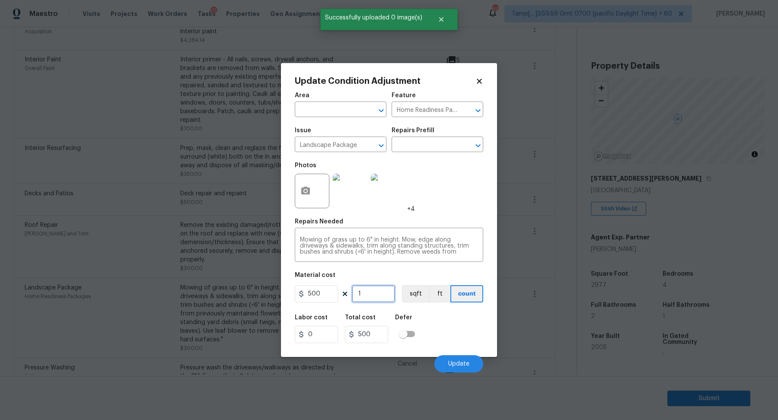
click at [365, 295] on input "1" at bounding box center [373, 293] width 43 height 17
click at [445, 361] on button "Update" at bounding box center [458, 363] width 49 height 17
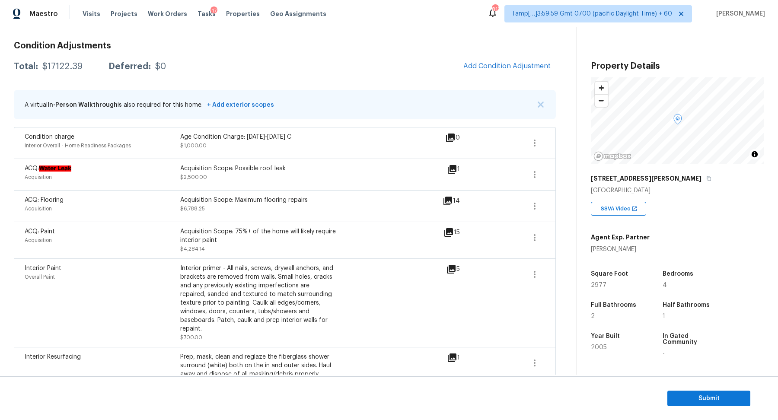
scroll to position [93, 0]
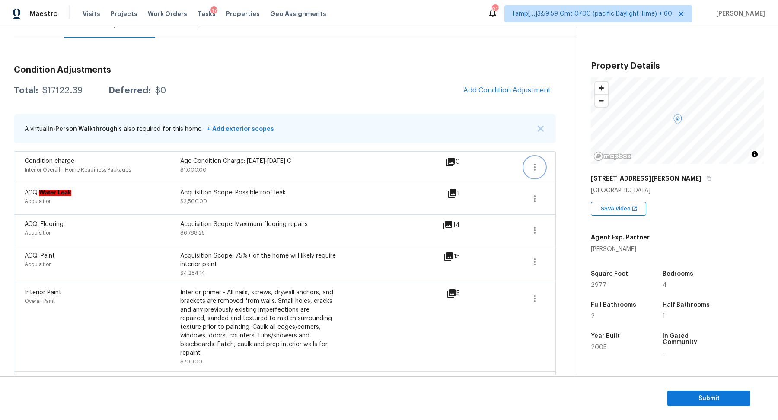
click at [540, 166] on button "button" at bounding box center [534, 167] width 21 height 21
click at [568, 166] on div "Edit" at bounding box center [583, 165] width 67 height 9
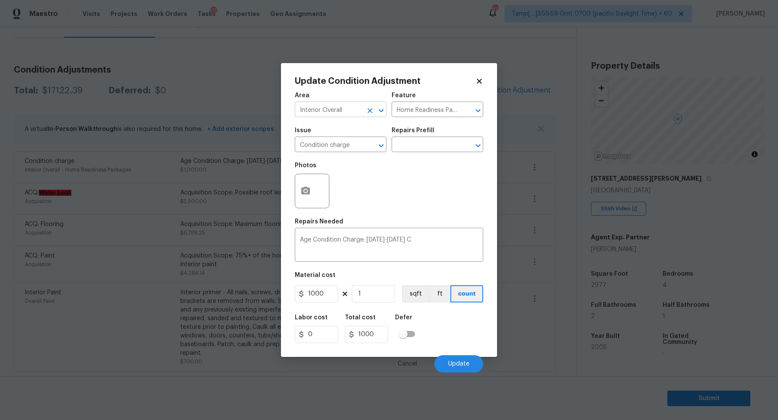
click at [337, 110] on input "Interior Overall" at bounding box center [328, 110] width 67 height 13
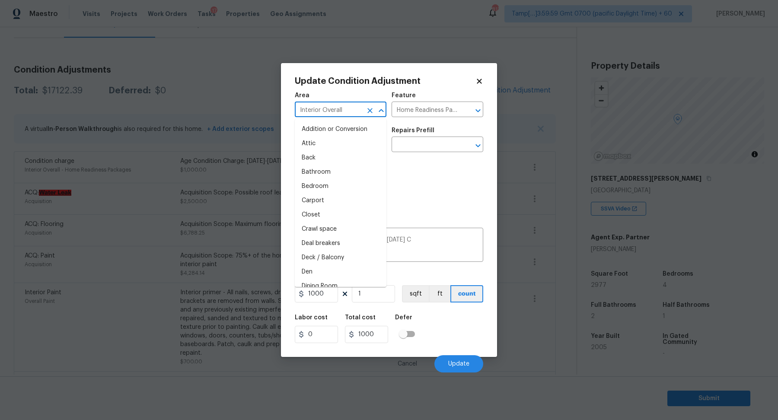
click at [337, 110] on input "Interior Overall" at bounding box center [328, 110] width 67 height 13
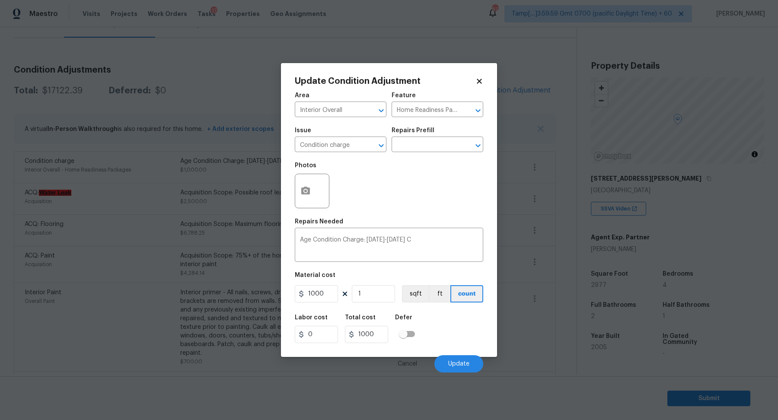
click at [425, 187] on div "Photos" at bounding box center [389, 185] width 188 height 56
click at [329, 295] on input "1000" at bounding box center [316, 293] width 43 height 17
type input "2000"
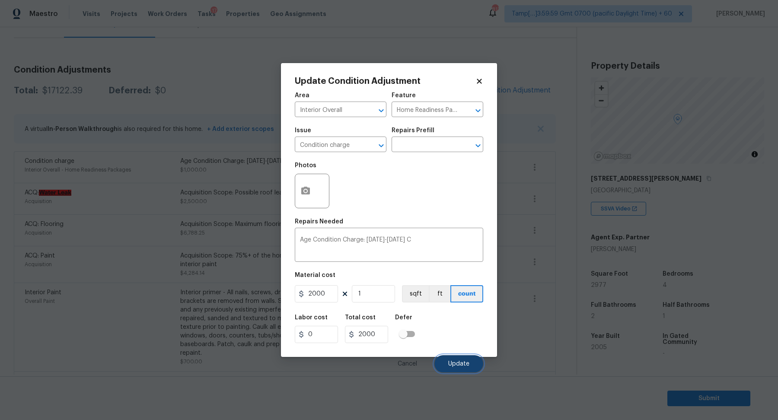
click at [452, 355] on button "Update" at bounding box center [458, 363] width 49 height 17
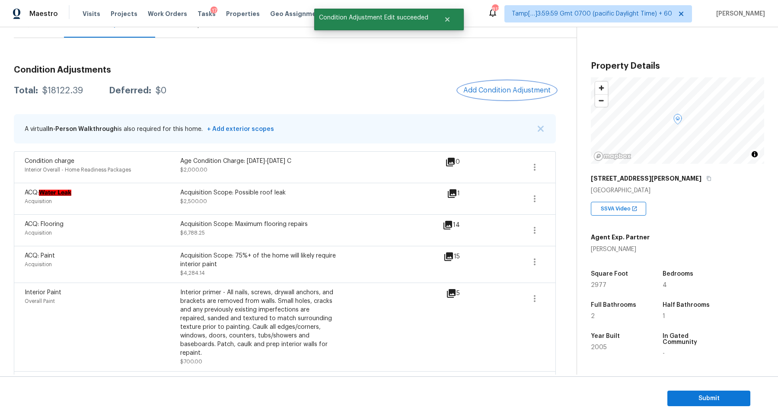
click at [485, 93] on span "Add Condition Adjustment" at bounding box center [506, 90] width 87 height 8
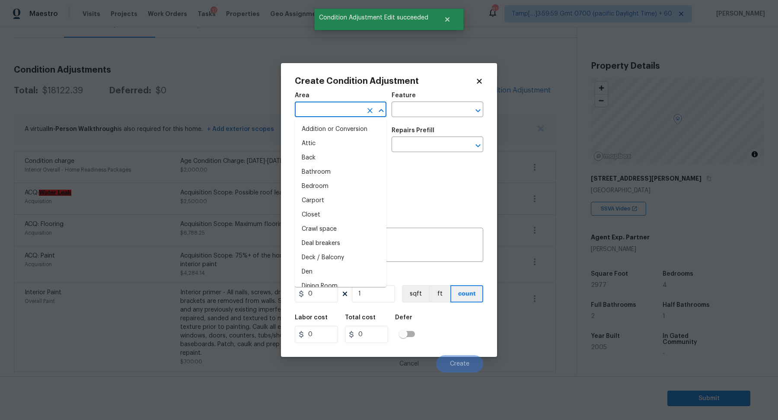
click at [344, 110] on input "text" at bounding box center [328, 110] width 67 height 13
type input "i"
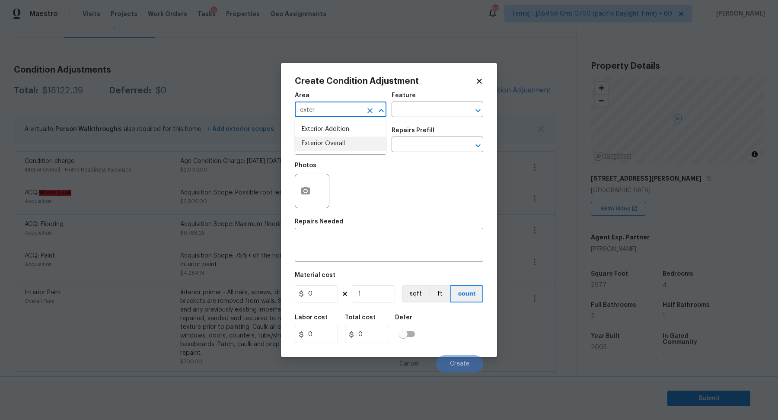
click at [346, 145] on li "Exterior Overall" at bounding box center [341, 144] width 92 height 14
type input "Exterior Overall"
click at [346, 145] on input "text" at bounding box center [328, 145] width 67 height 13
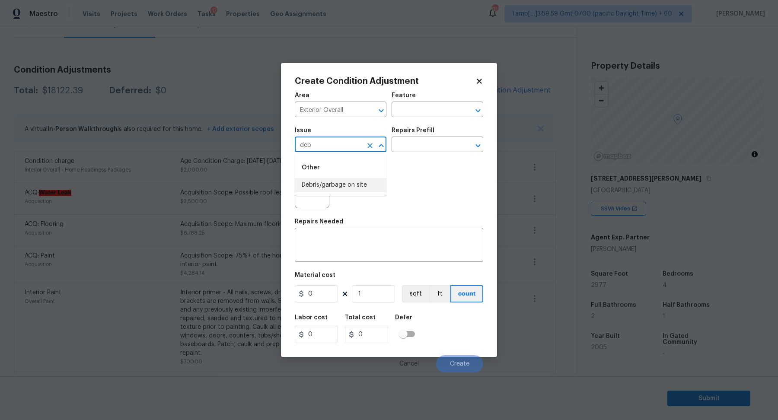
click at [365, 190] on li "Debris/garbage on site" at bounding box center [341, 185] width 92 height 14
type input "Debris/garbage on site"
click at [303, 197] on button "button" at bounding box center [305, 191] width 21 height 34
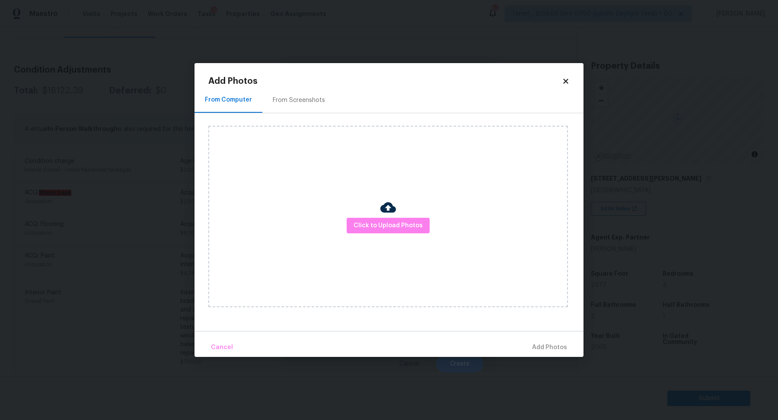
click at [380, 210] on div "Click to Upload Photos" at bounding box center [388, 217] width 360 height 182
click at [380, 227] on span "Click to Upload Photos" at bounding box center [388, 225] width 69 height 11
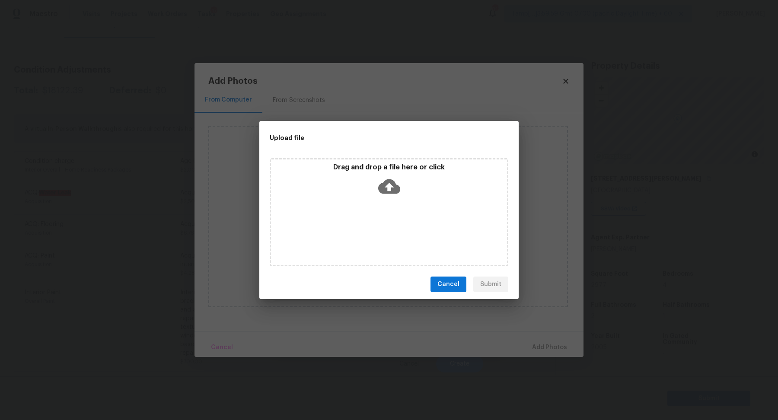
click at [399, 196] on icon at bounding box center [389, 187] width 22 height 22
